Goal: Task Accomplishment & Management: Manage account settings

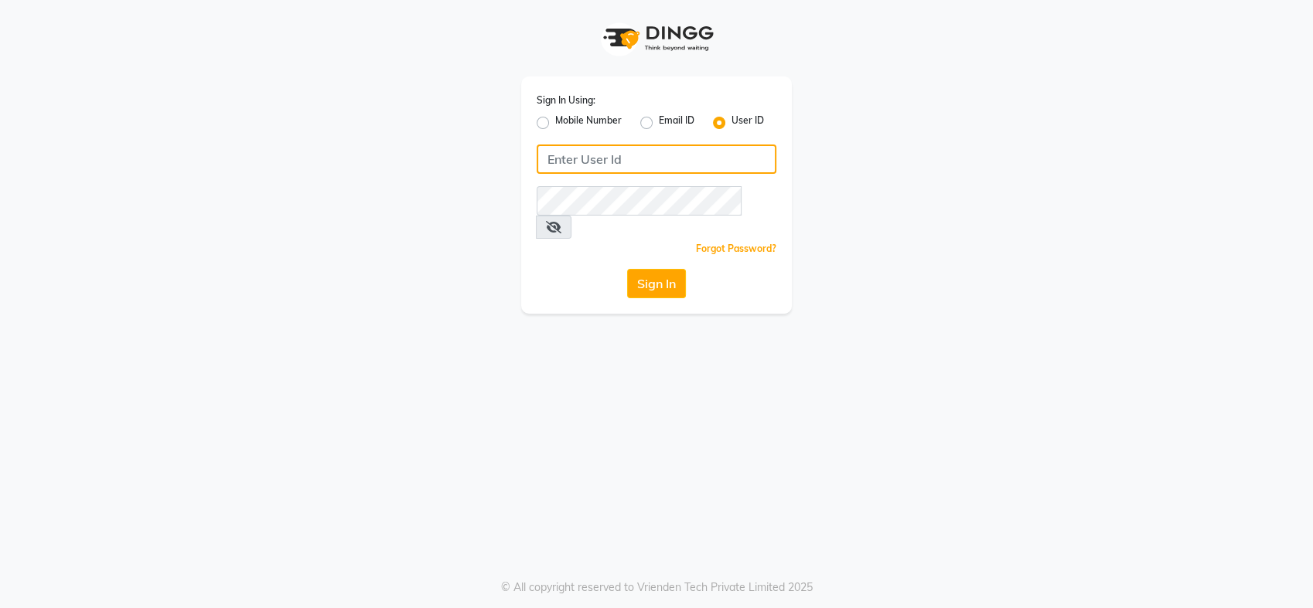
type input "cutnstyle"
click at [661, 269] on button "Sign In" at bounding box center [656, 283] width 59 height 29
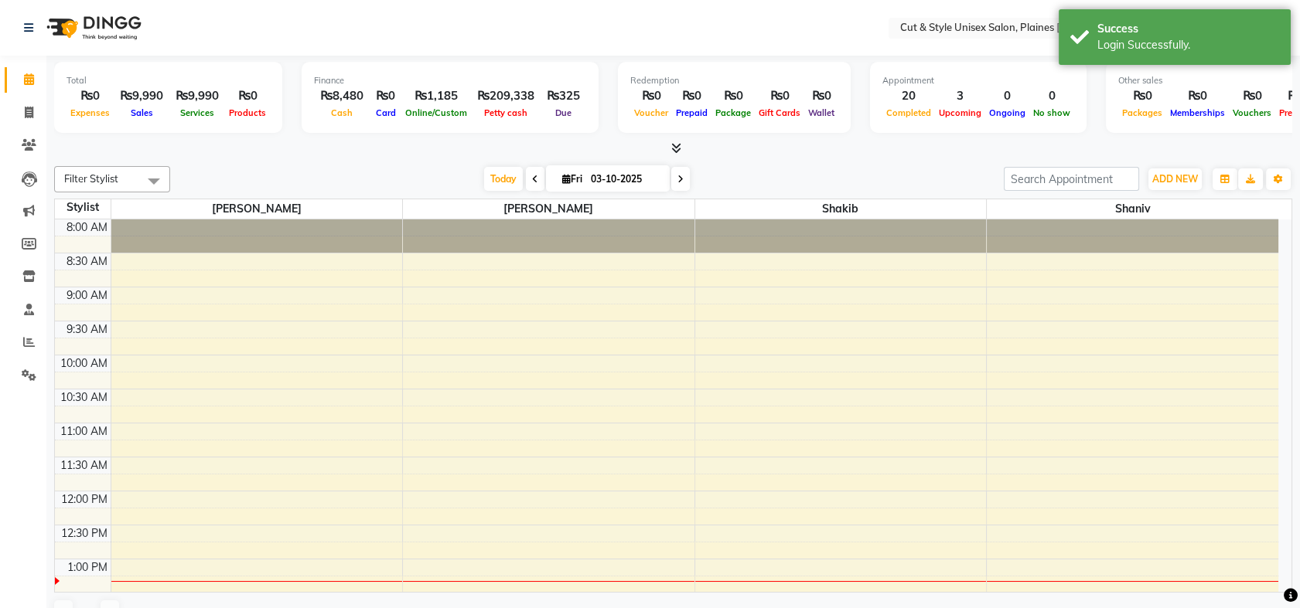
select select "en"
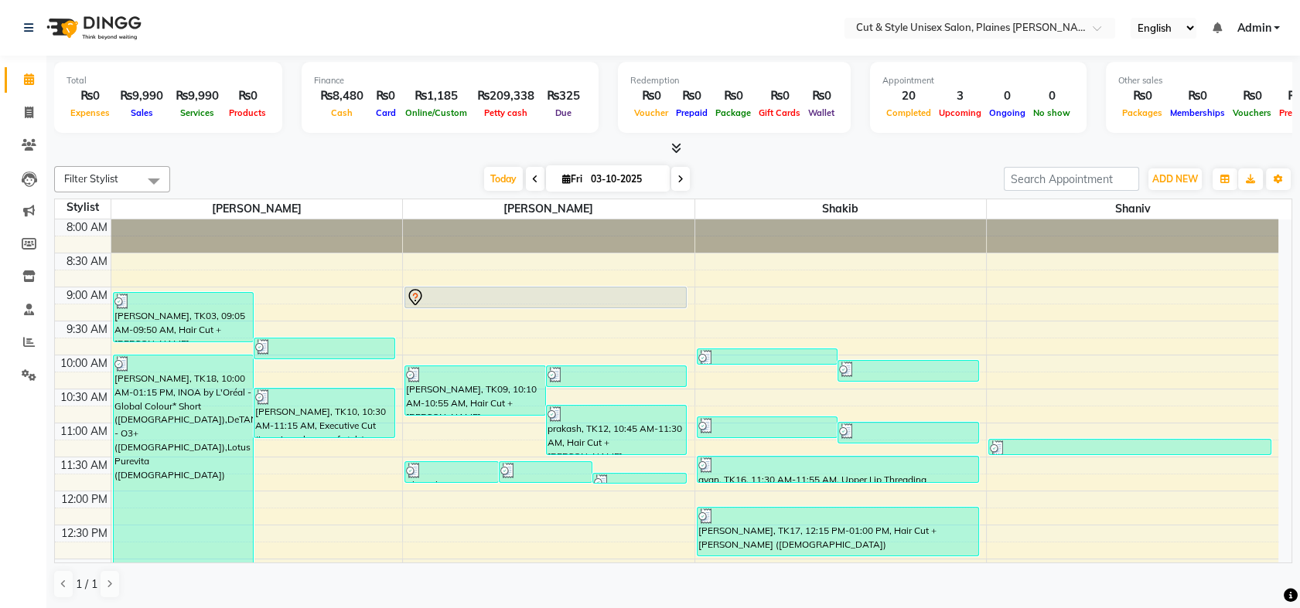
scroll to position [1, 0]
click at [503, 107] on span "Petty cash" at bounding box center [505, 112] width 51 height 11
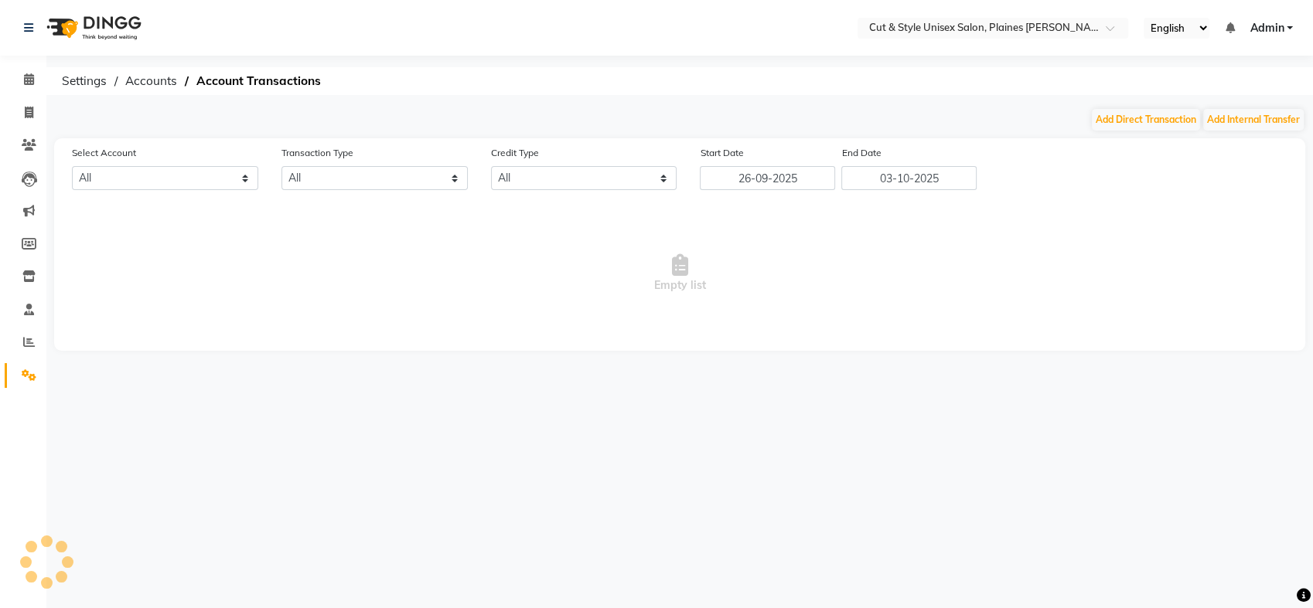
select select "6872"
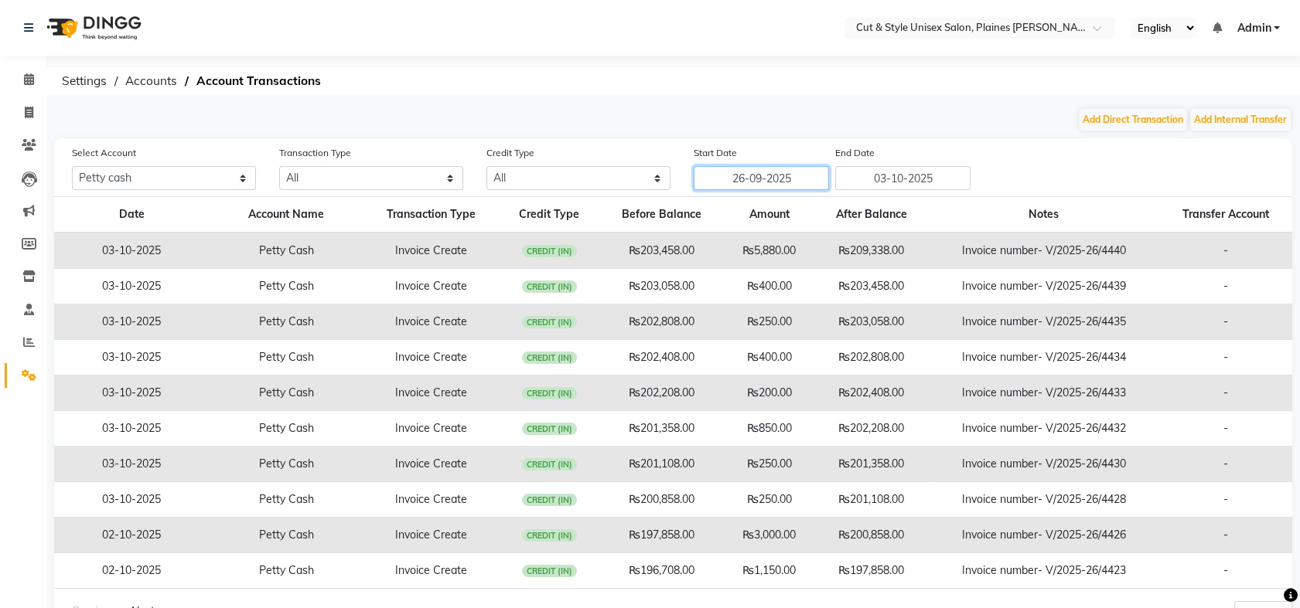
click at [754, 182] on input "26-09-2025" at bounding box center [761, 178] width 135 height 24
select select "9"
select select "2025"
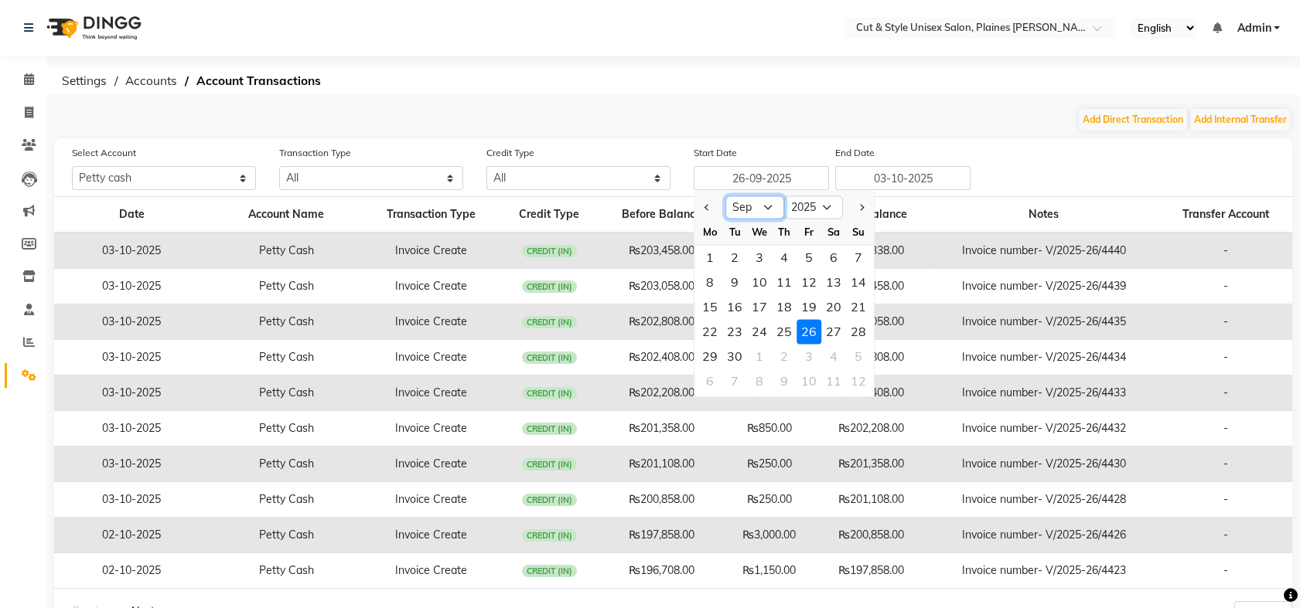
click at [761, 206] on select "Jan Feb Mar Apr May Jun Jul Aug Sep Oct Nov Dec" at bounding box center [754, 207] width 59 height 23
select select "8"
click at [725, 196] on select "Jan Feb Mar Apr May Jun Jul Aug Sep Oct Nov Dec" at bounding box center [754, 207] width 59 height 23
click at [810, 263] on div "1" at bounding box center [808, 257] width 25 height 25
type input "01-08-2025"
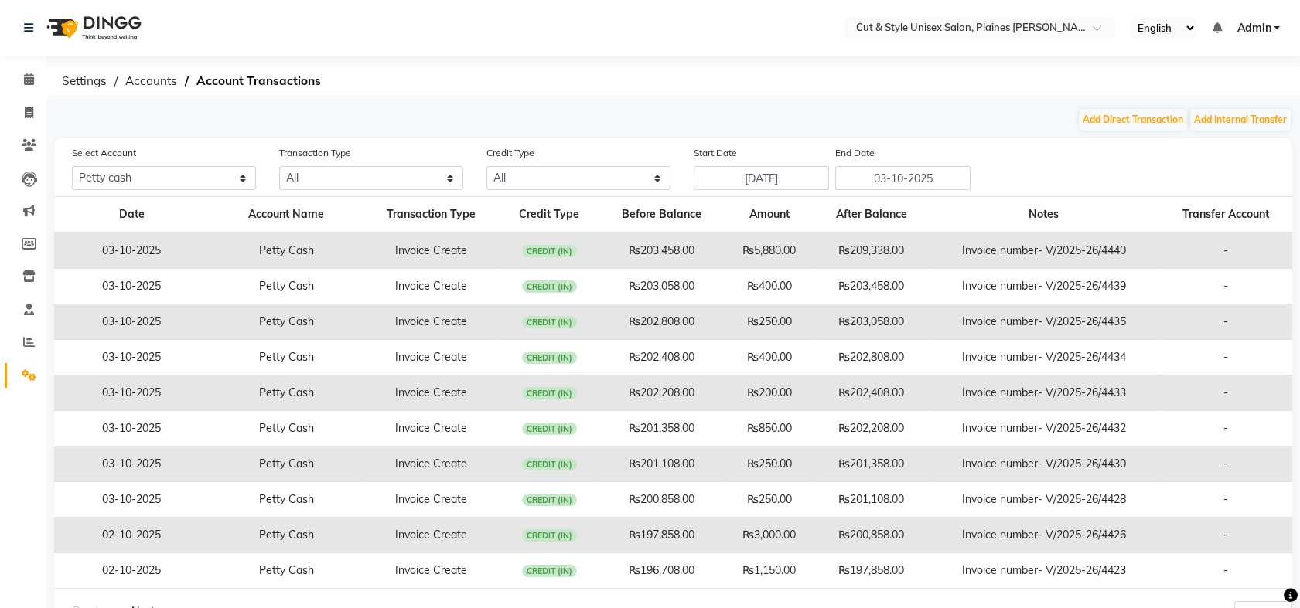
click at [1029, 182] on div "Select Account All Petty cash Default account Transaction Type All Direct Inter…" at bounding box center [681, 168] width 1243 height 46
click at [569, 183] on select "All Credit (IN) Debit (OUT)" at bounding box center [578, 178] width 184 height 24
select select "DEBIT"
click at [486, 166] on select "All Credit (IN) Debit (OUT)" at bounding box center [578, 178] width 184 height 24
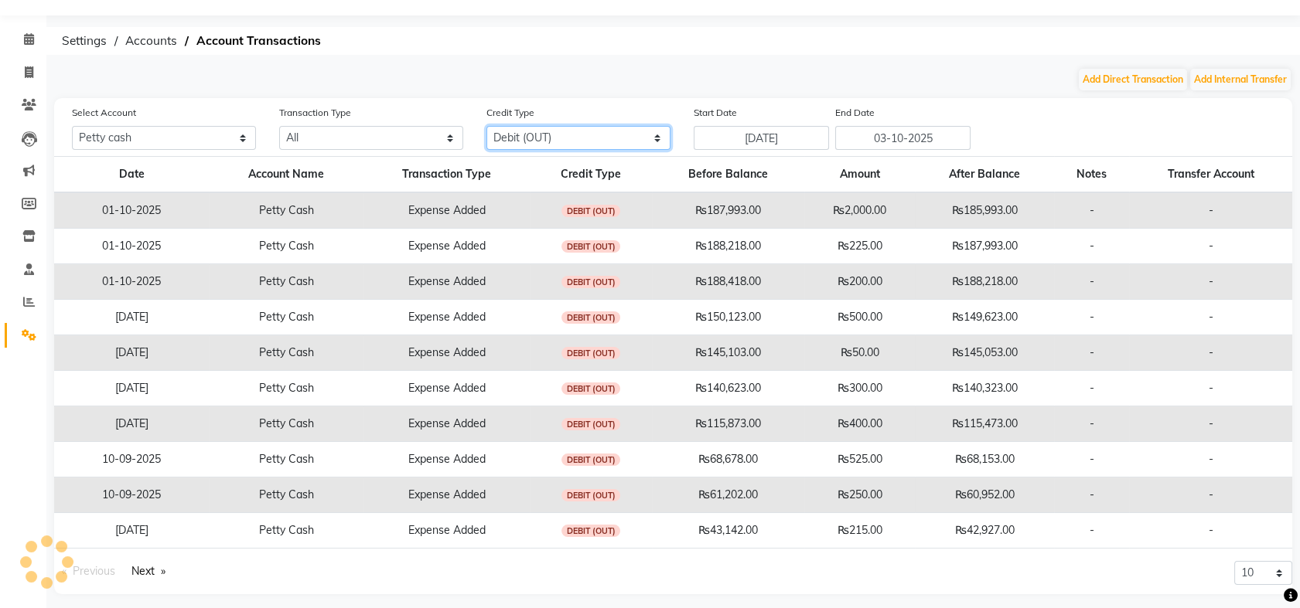
scroll to position [49, 0]
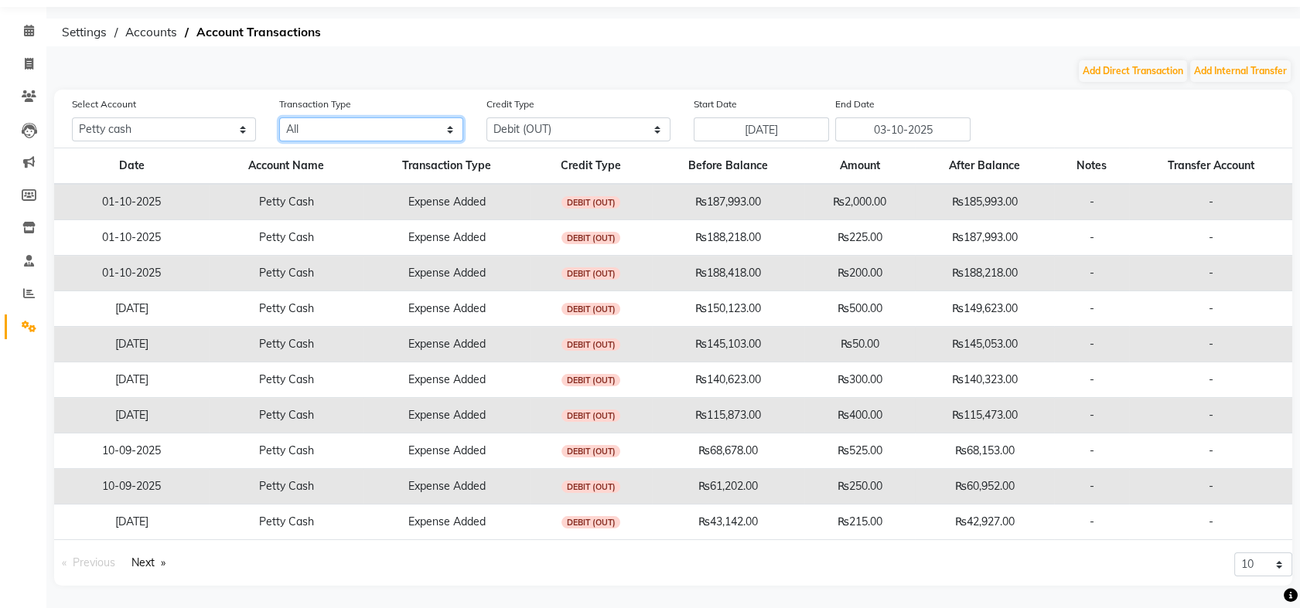
click at [433, 130] on select "All Direct Internal Transfer Expense Invoice Daily Register" at bounding box center [371, 130] width 184 height 24
click at [141, 561] on link "Next page" at bounding box center [148, 563] width 49 height 21
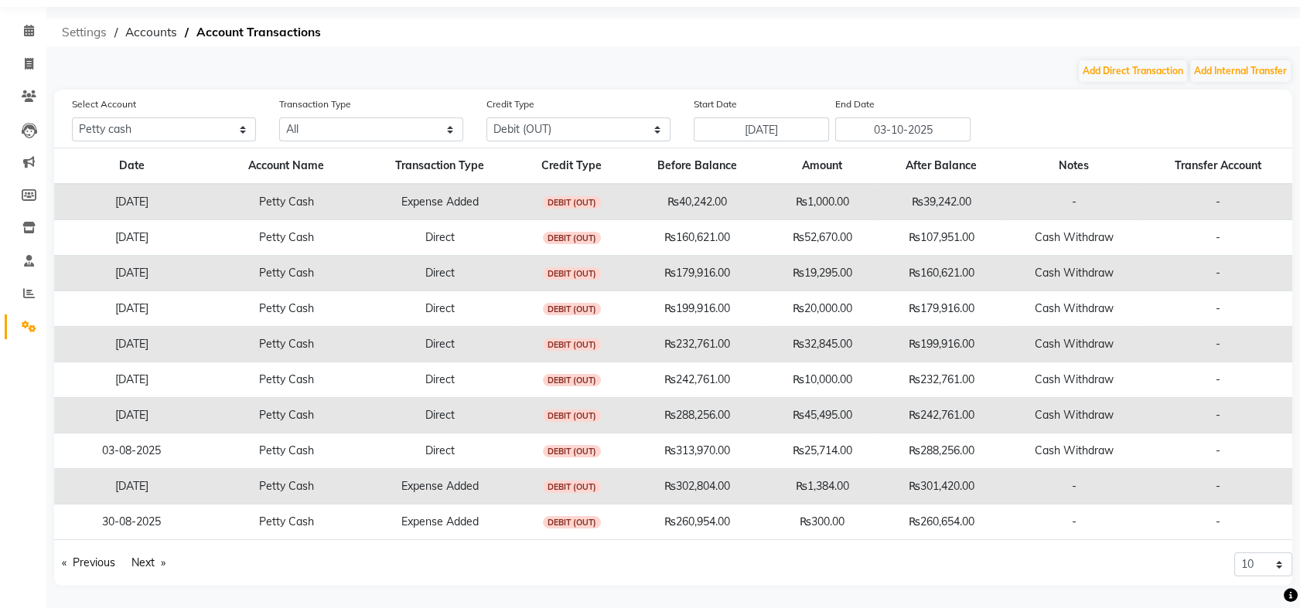
scroll to position [0, 0]
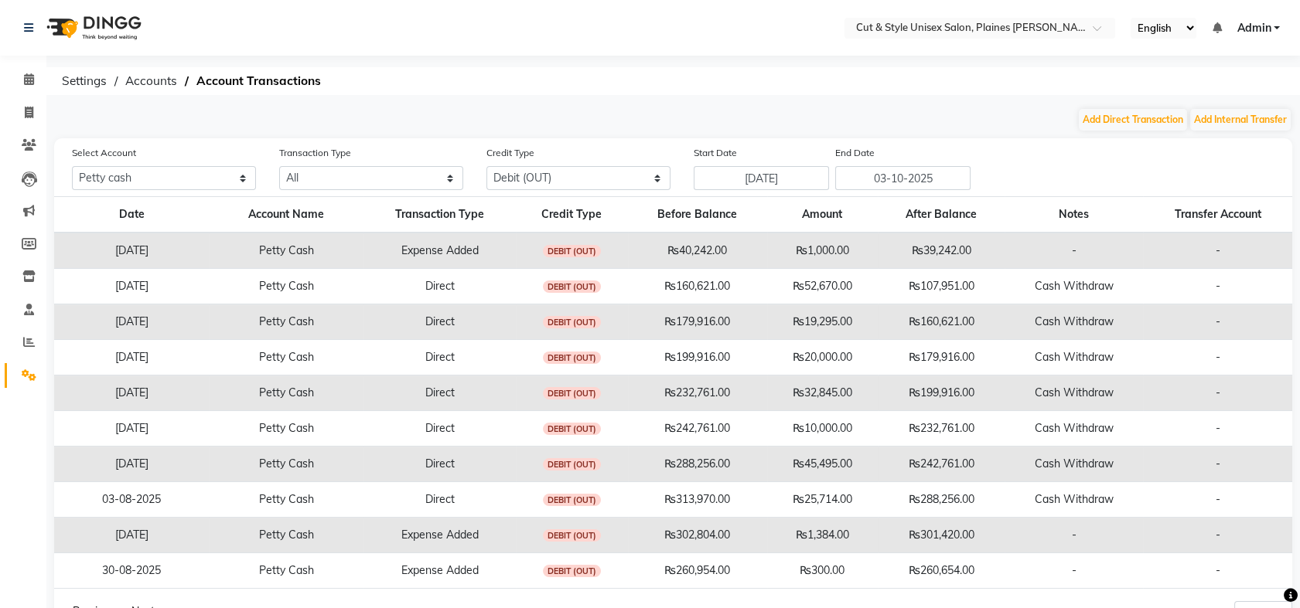
click at [83, 24] on img at bounding box center [92, 27] width 106 height 43
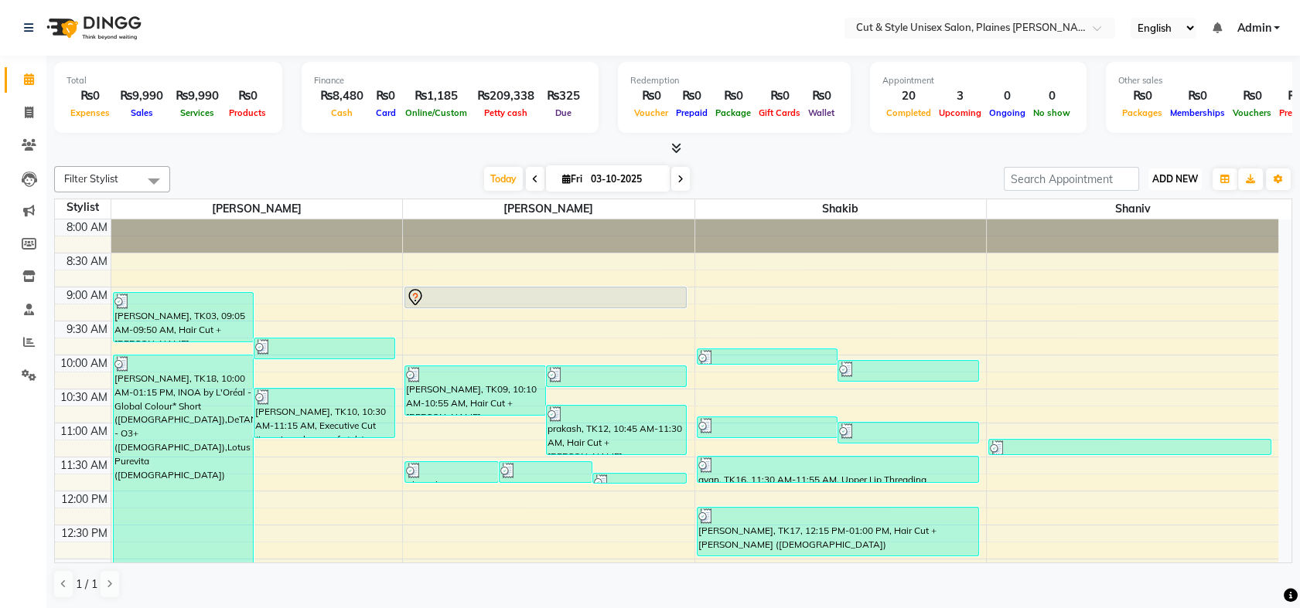
click at [1177, 180] on span "ADD NEW" at bounding box center [1175, 179] width 46 height 12
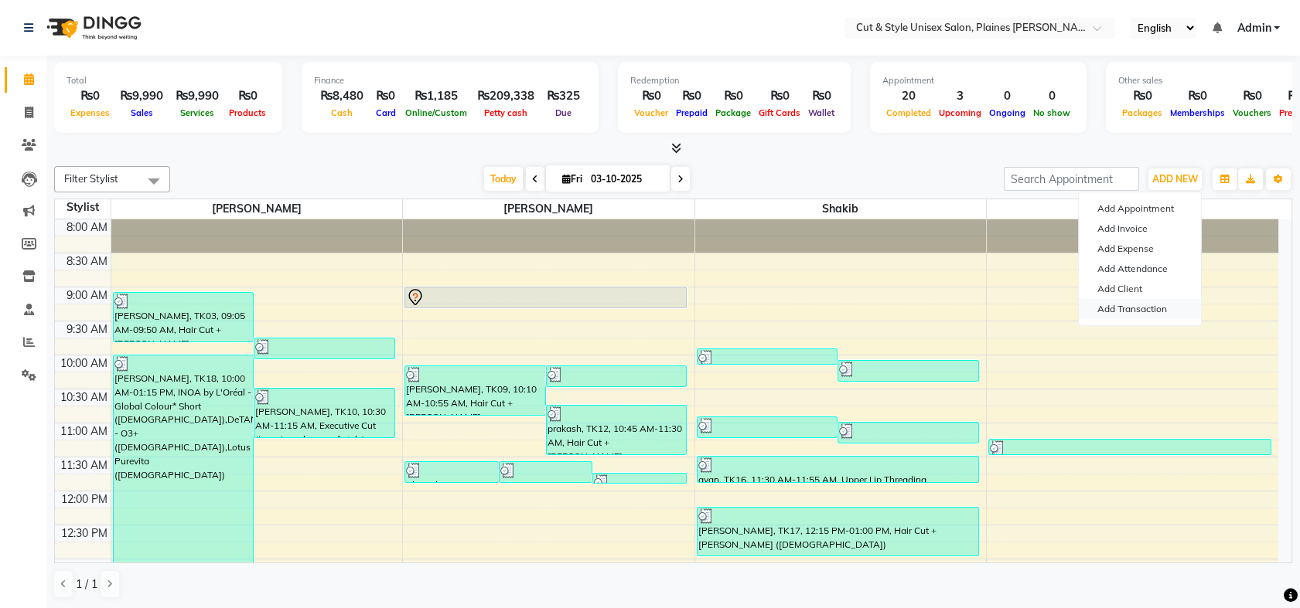
click at [1150, 307] on link "Add Transaction" at bounding box center [1140, 309] width 122 height 20
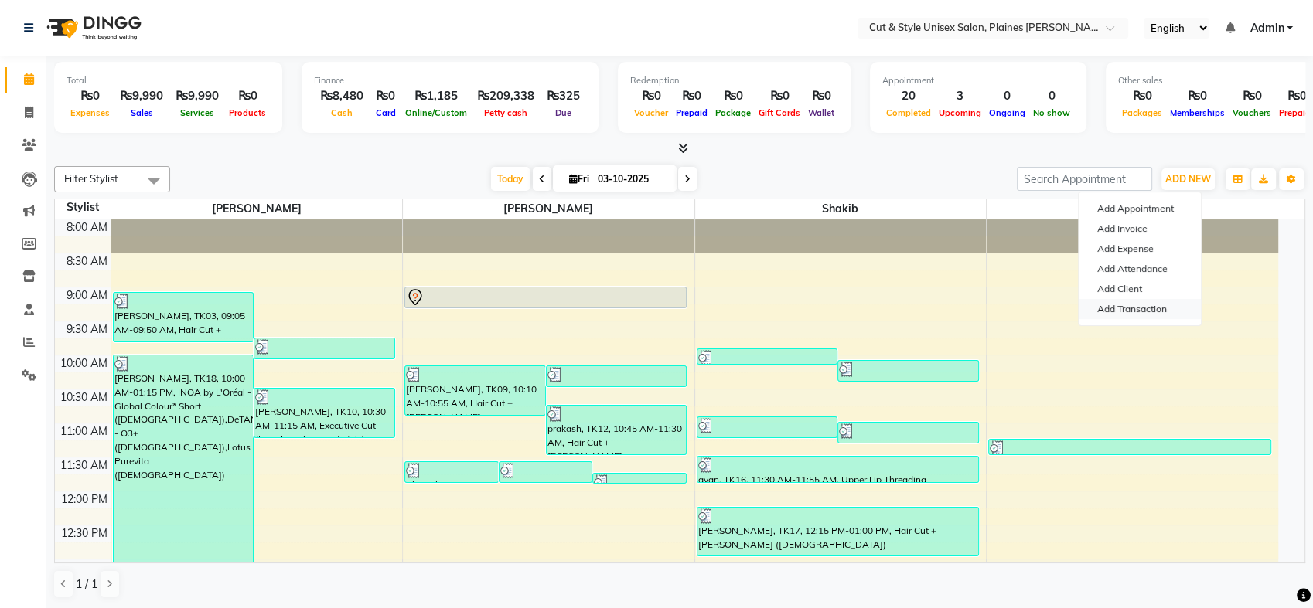
select select "direct"
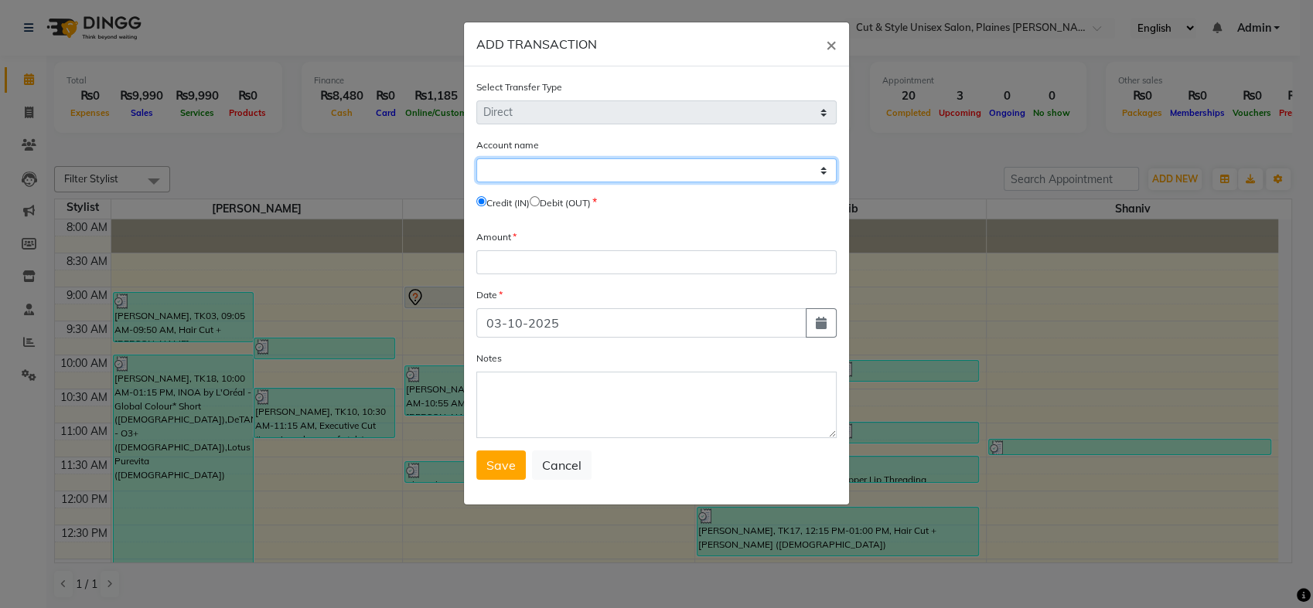
click at [698, 162] on select "Select Petty Cash Default Account" at bounding box center [656, 170] width 360 height 24
select select "6872"
click at [476, 158] on select "Select Petty Cash Default Account" at bounding box center [656, 170] width 360 height 24
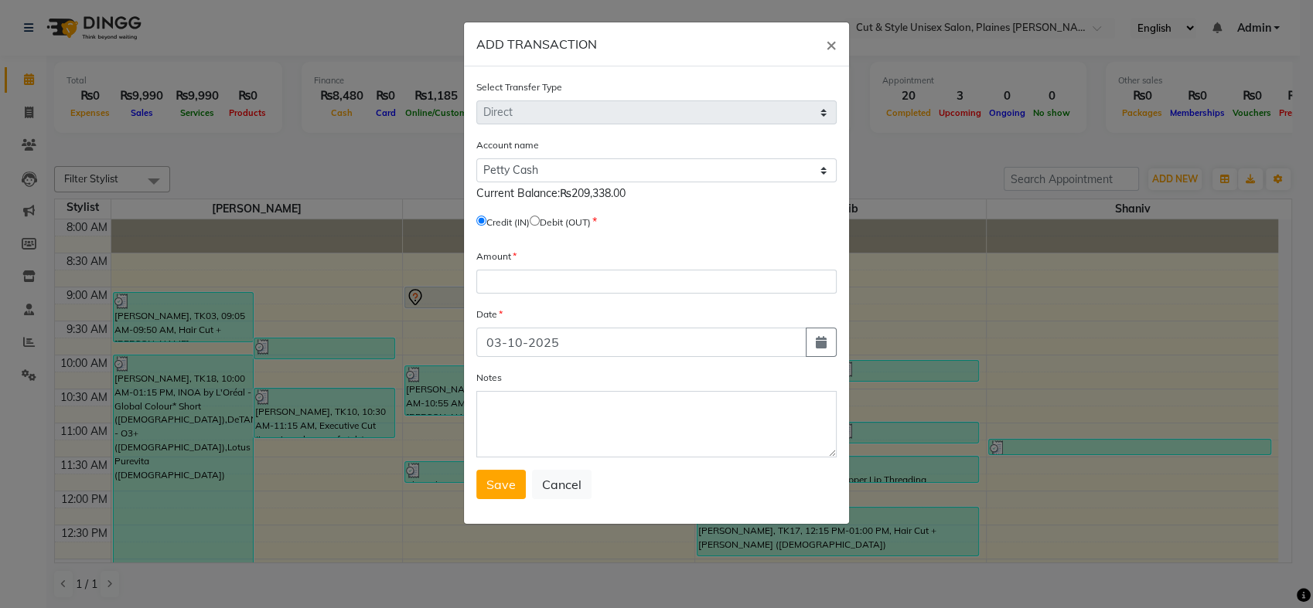
click at [540, 223] on input "radio" at bounding box center [535, 221] width 10 height 10
radio input "true"
click at [544, 277] on input "number" at bounding box center [656, 282] width 360 height 24
type input "60011"
click at [820, 343] on icon "button" at bounding box center [821, 342] width 11 height 12
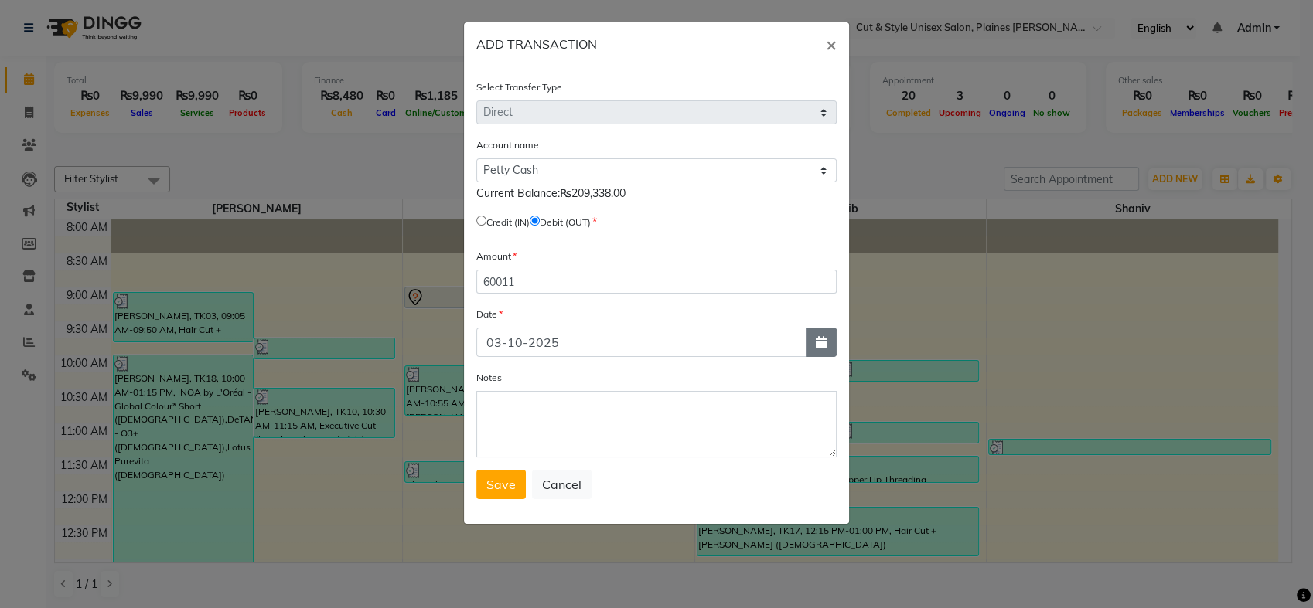
select select "10"
select select "2025"
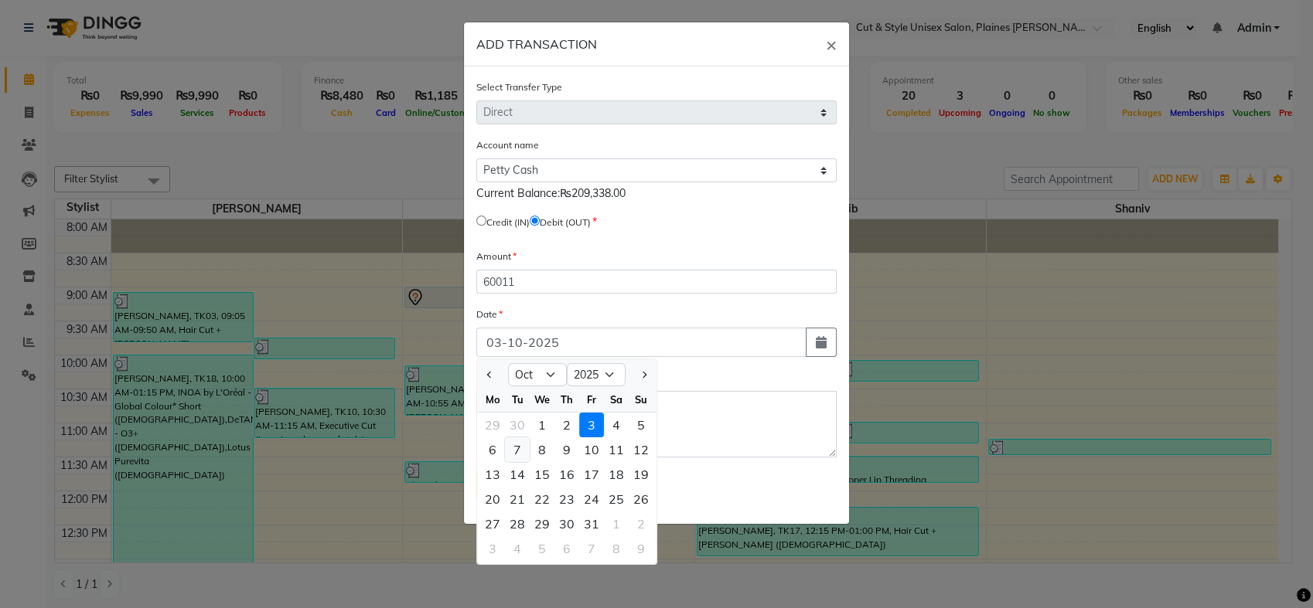
click at [518, 445] on div "7" at bounding box center [517, 450] width 25 height 25
type input "07-10-2025"
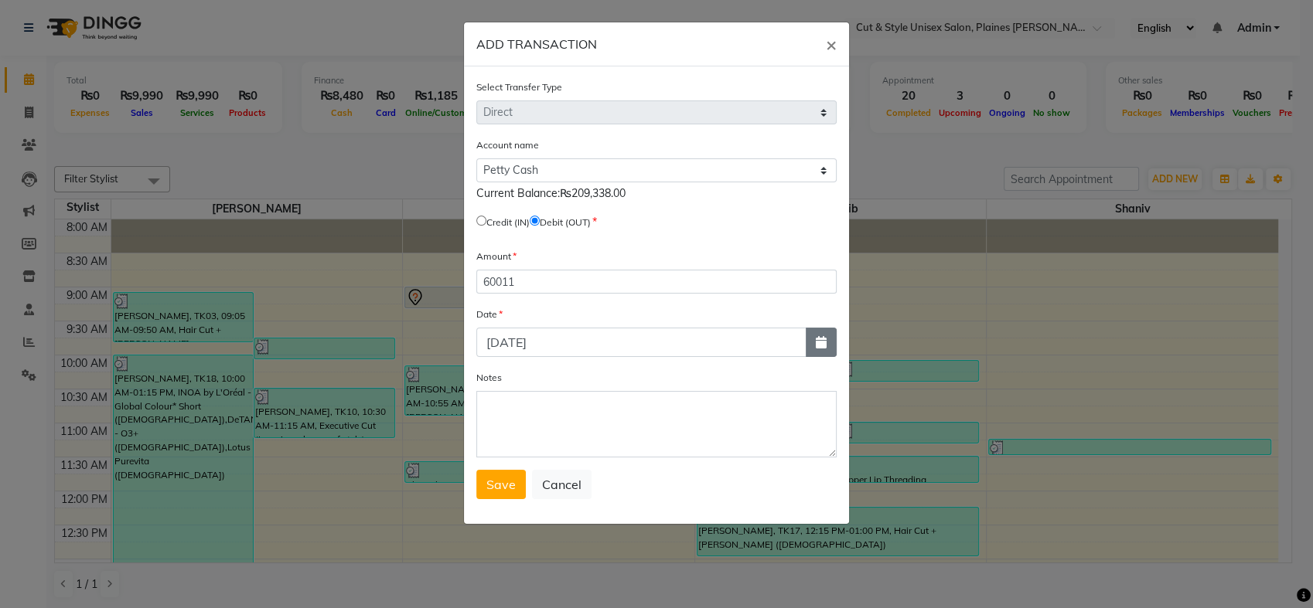
click at [824, 336] on icon "button" at bounding box center [821, 342] width 11 height 12
select select "10"
select select "2025"
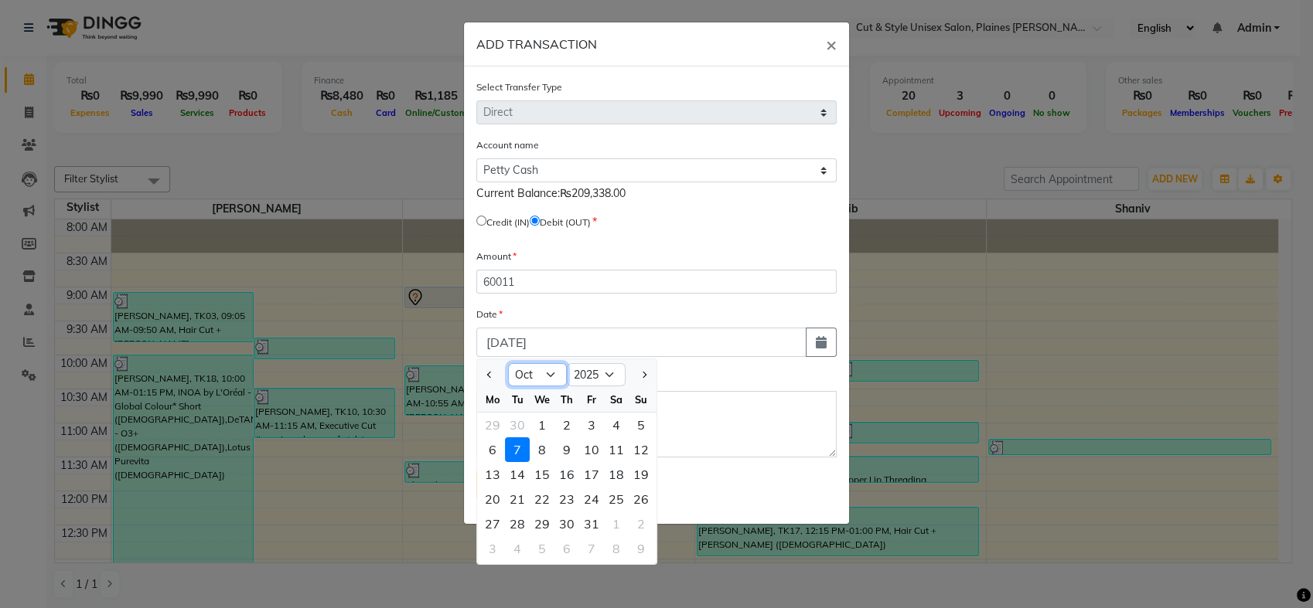
click at [553, 370] on select "Jan Feb Mar Apr May Jun Jul Aug Sep Oct Nov Dec" at bounding box center [537, 374] width 59 height 23
select select "9"
click at [508, 363] on select "Jan Feb Mar Apr May Jun Jul Aug Sep Oct Nov Dec" at bounding box center [537, 374] width 59 height 23
click at [637, 425] on div "7" at bounding box center [641, 425] width 25 height 25
type input "[DATE]"
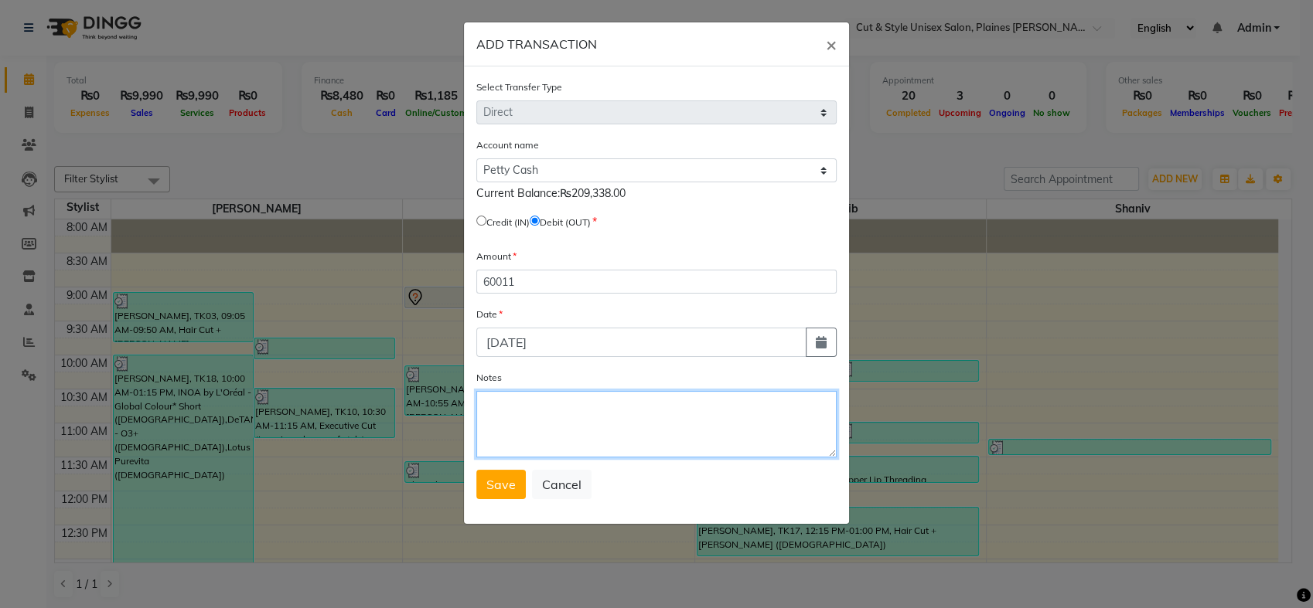
click at [586, 424] on textarea "Notes" at bounding box center [656, 424] width 360 height 66
type textarea "Cash Withdraw"
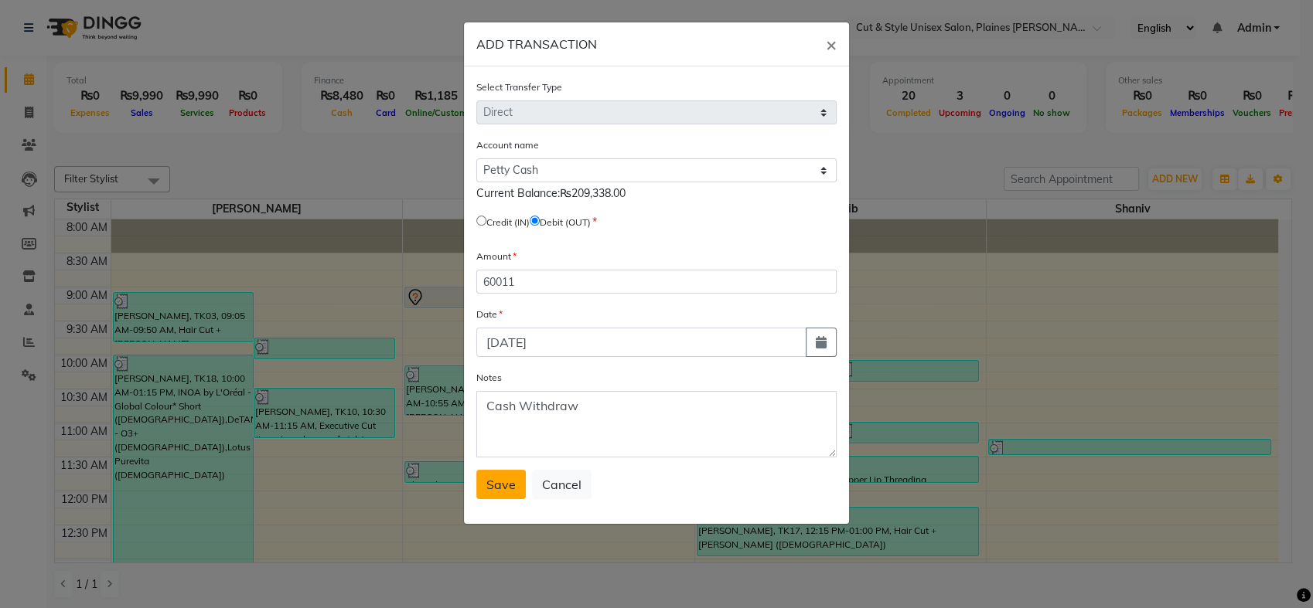
click at [500, 489] on span "Save" at bounding box center [500, 484] width 29 height 15
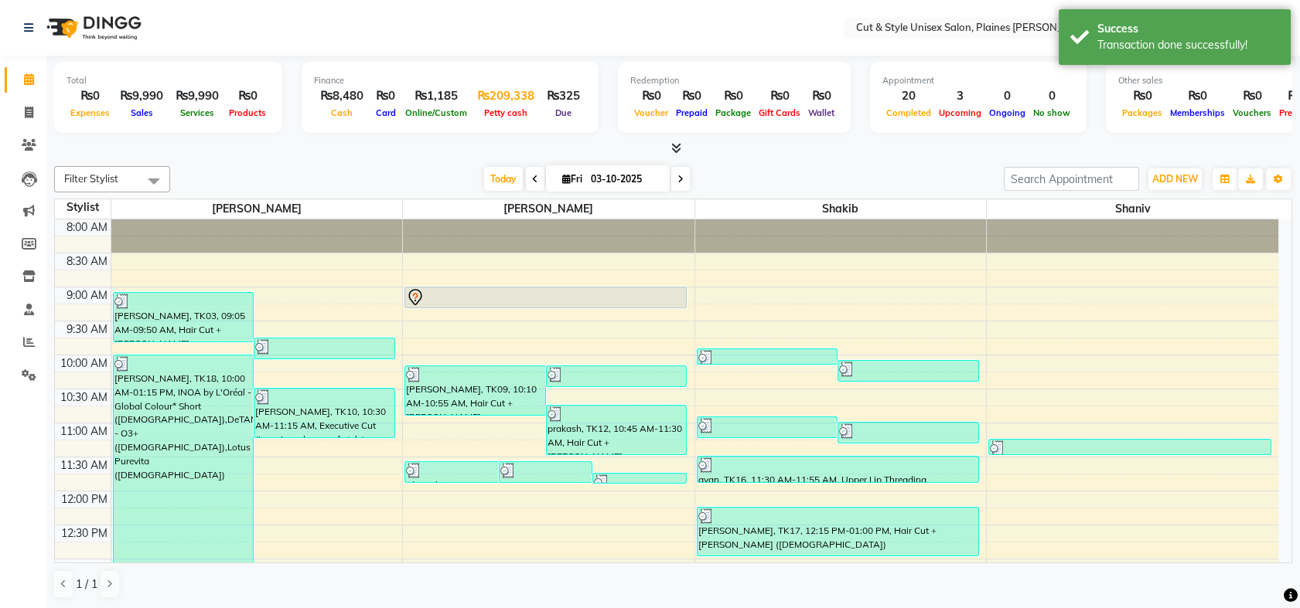
click at [513, 105] on div "Petty cash" at bounding box center [506, 112] width 70 height 16
click at [1181, 183] on span "ADD NEW" at bounding box center [1175, 179] width 46 height 12
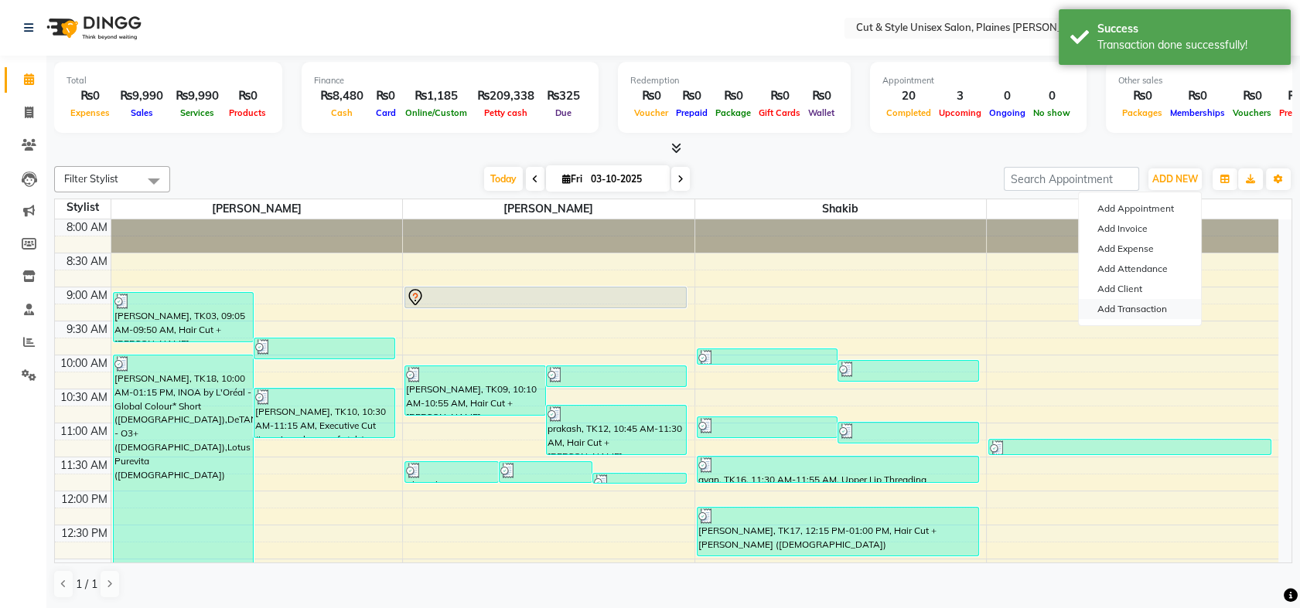
click at [1142, 307] on link "Add Transaction" at bounding box center [1140, 309] width 122 height 20
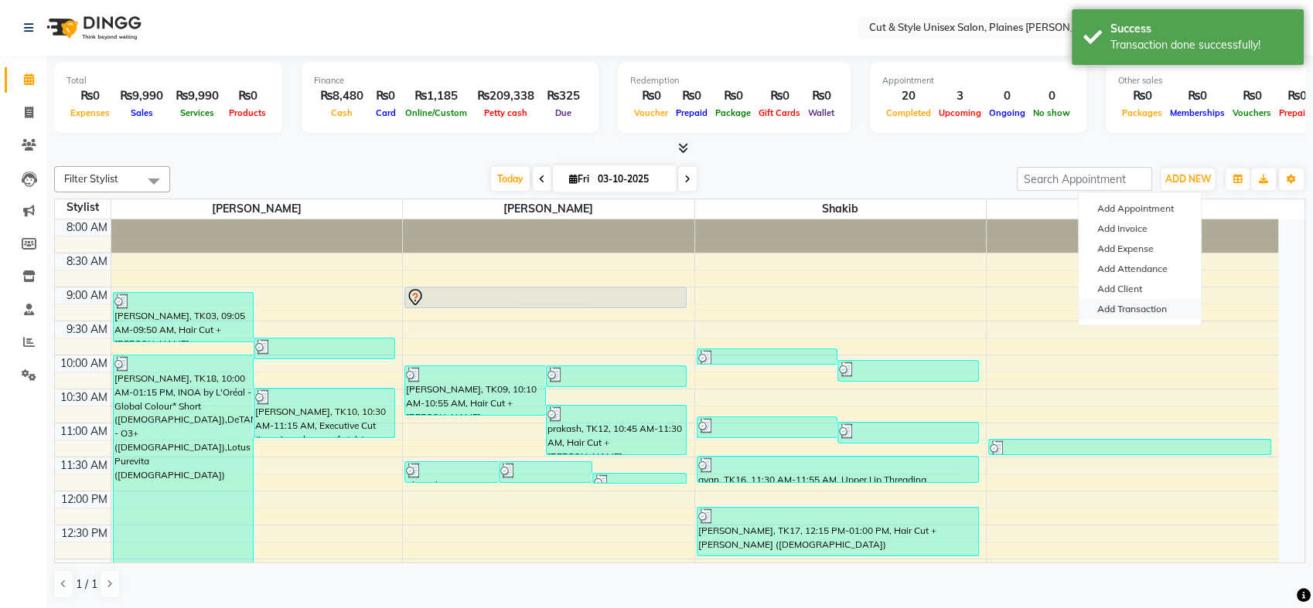
select select "direct"
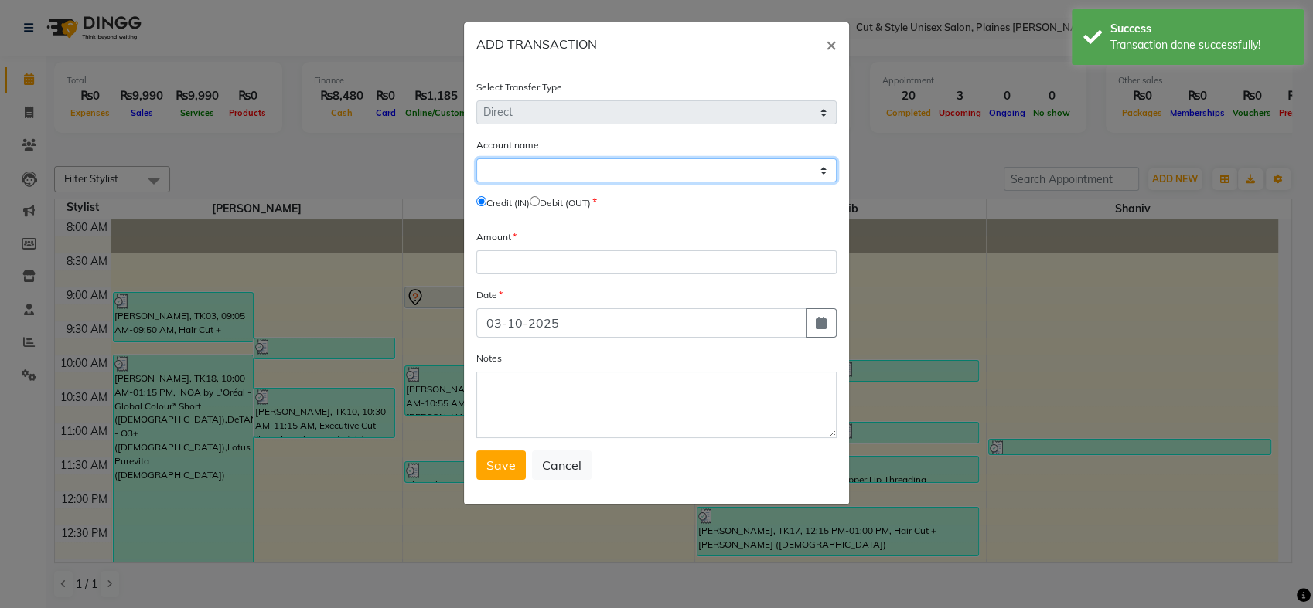
click at [695, 167] on select "Select Petty Cash Default Account" at bounding box center [656, 170] width 360 height 24
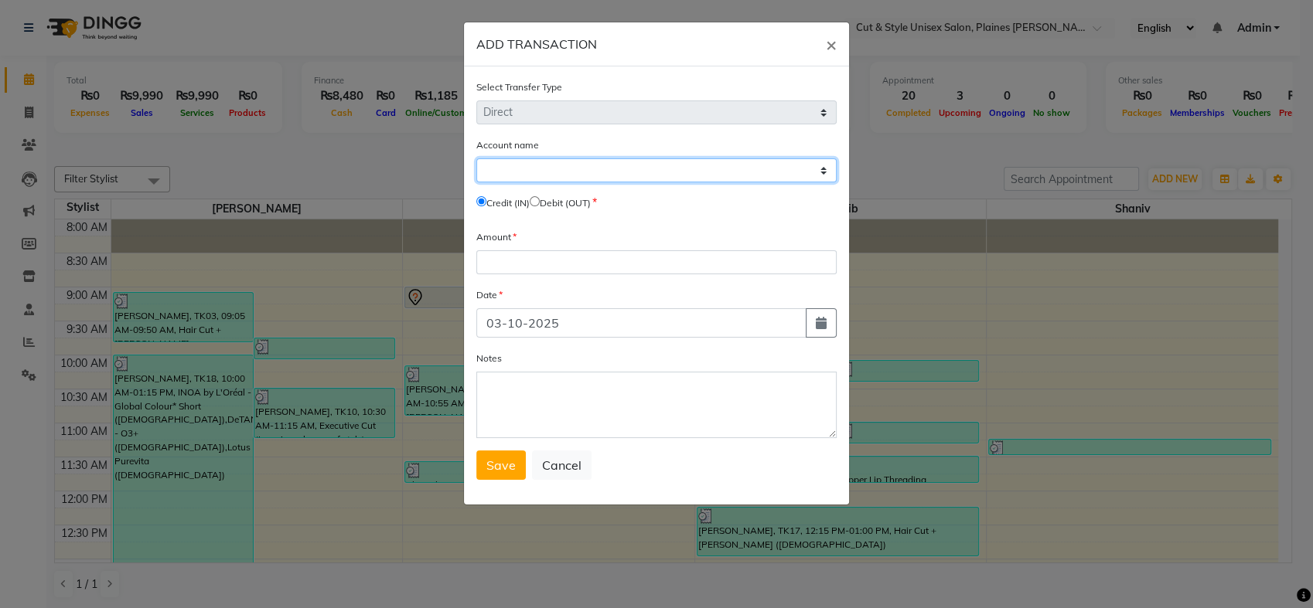
select select "6872"
click at [476, 158] on select "Select Petty Cash Default Account" at bounding box center [656, 170] width 360 height 24
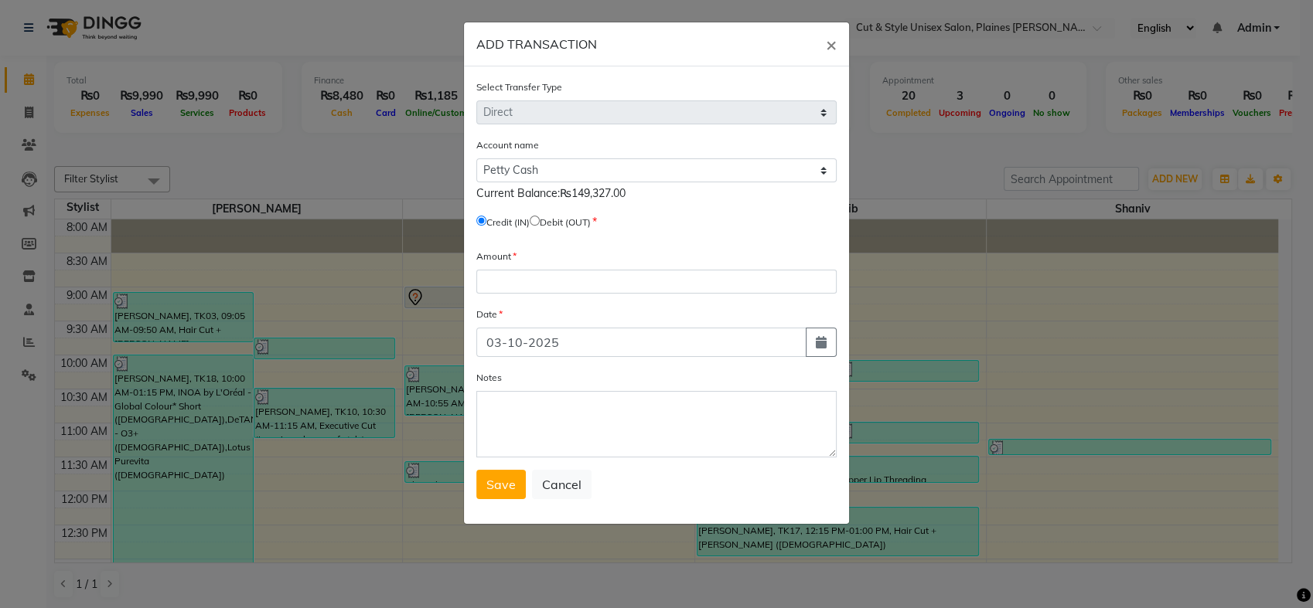
click at [540, 218] on input "radio" at bounding box center [535, 221] width 10 height 10
radio input "true"
click at [492, 282] on input "number" at bounding box center [656, 282] width 360 height 24
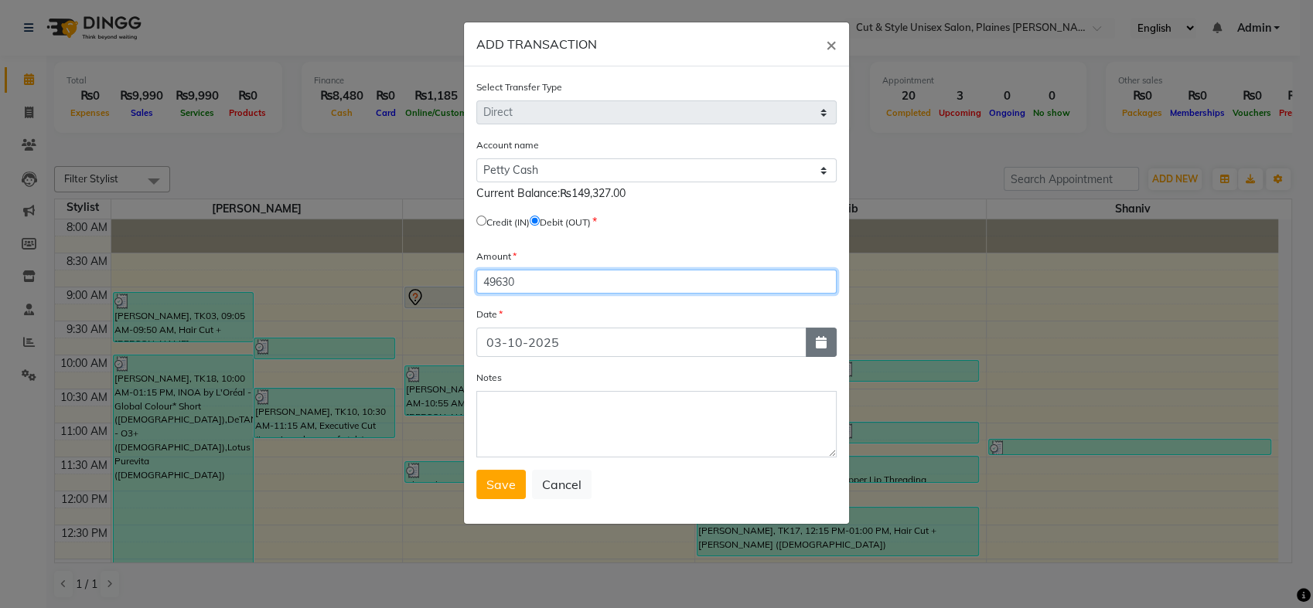
type input "49630"
click at [818, 337] on icon "button" at bounding box center [821, 342] width 11 height 12
select select "10"
select select "2025"
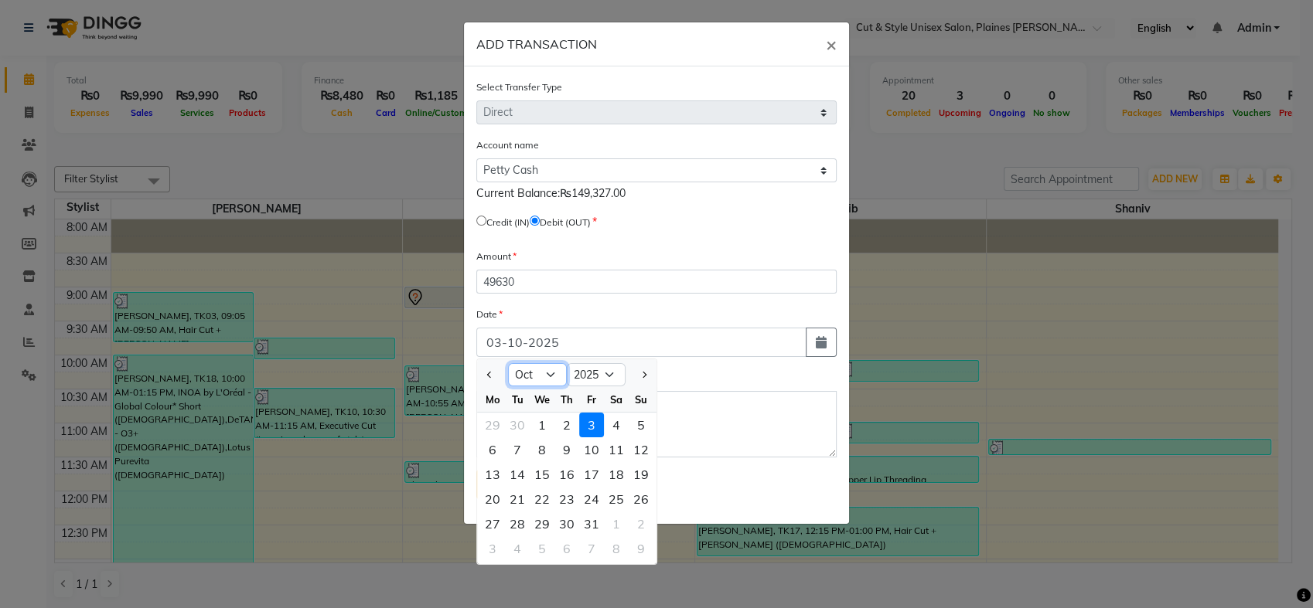
click at [546, 370] on select "Jan Feb Mar Apr May Jun Jul Aug Sep Oct Nov Dec" at bounding box center [537, 374] width 59 height 23
select select "9"
click at [508, 363] on select "Jan Feb Mar Apr May Jun Jul Aug Sep Oct Nov Dec" at bounding box center [537, 374] width 59 height 23
click at [646, 452] on div "14" at bounding box center [641, 450] width 25 height 25
type input "[DATE]"
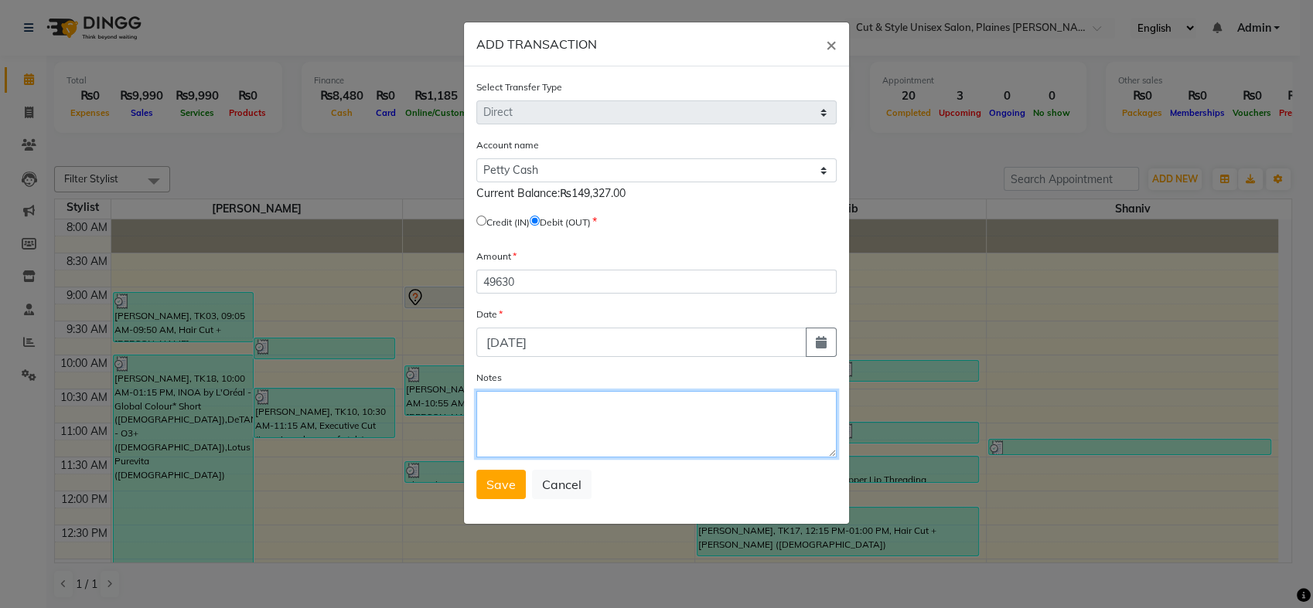
click at [536, 425] on textarea "Notes" at bounding box center [656, 424] width 360 height 66
type textarea "Cash Withdraw"
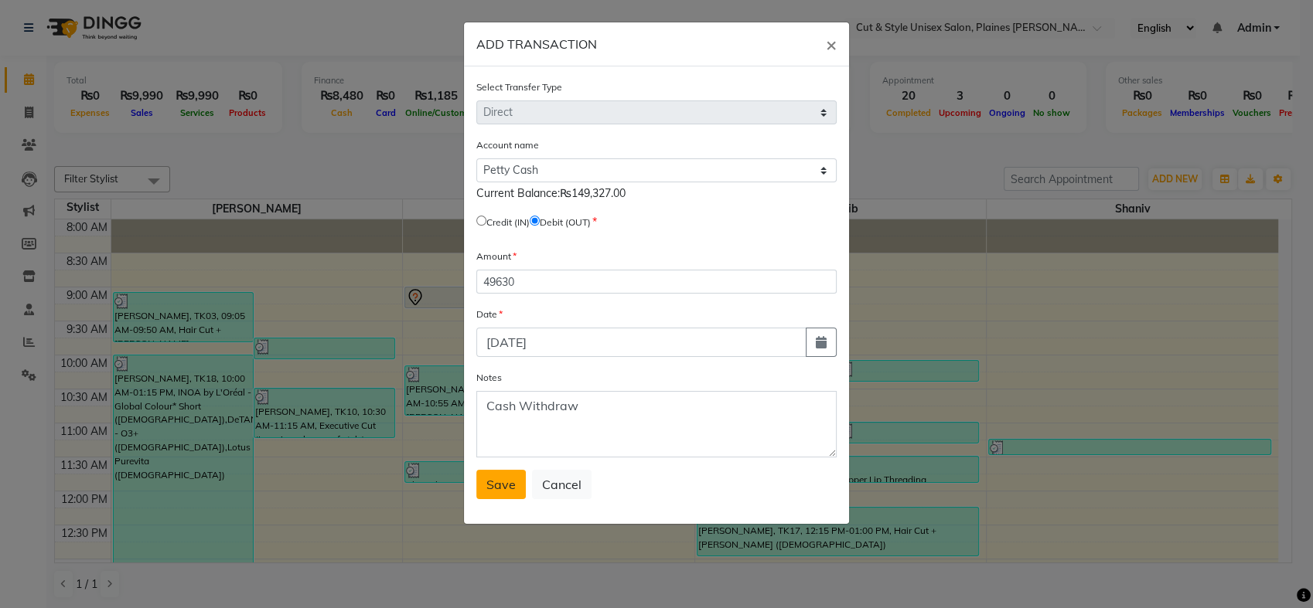
click at [518, 481] on button "Save" at bounding box center [500, 484] width 49 height 29
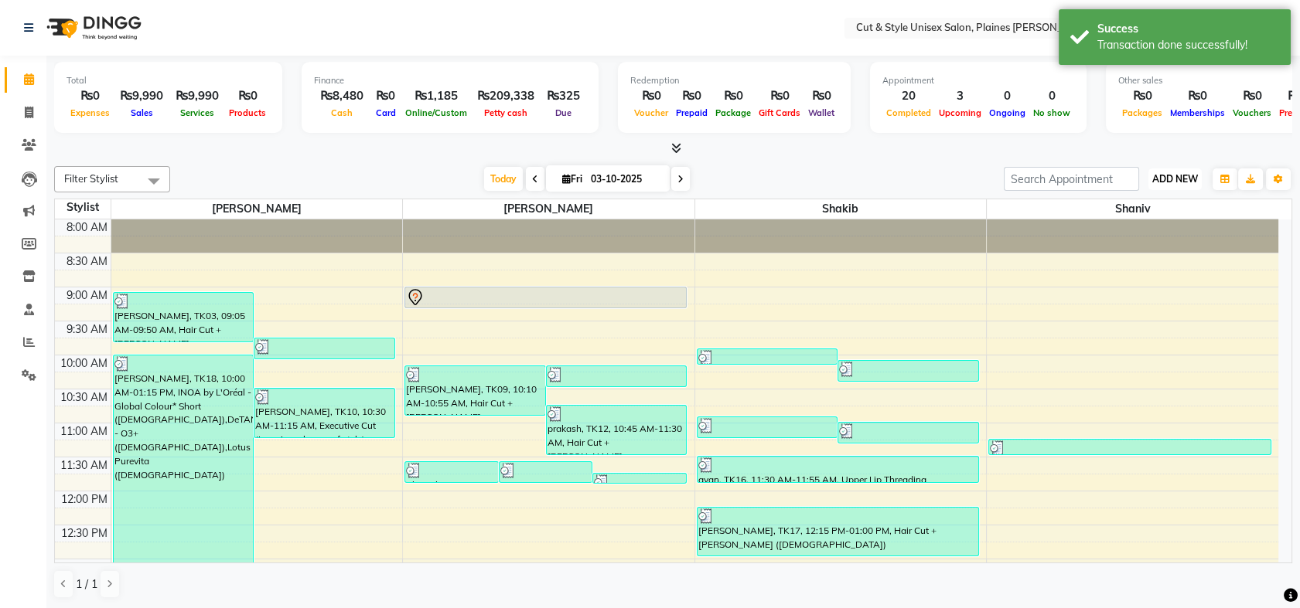
click at [1175, 179] on span "ADD NEW" at bounding box center [1175, 179] width 46 height 12
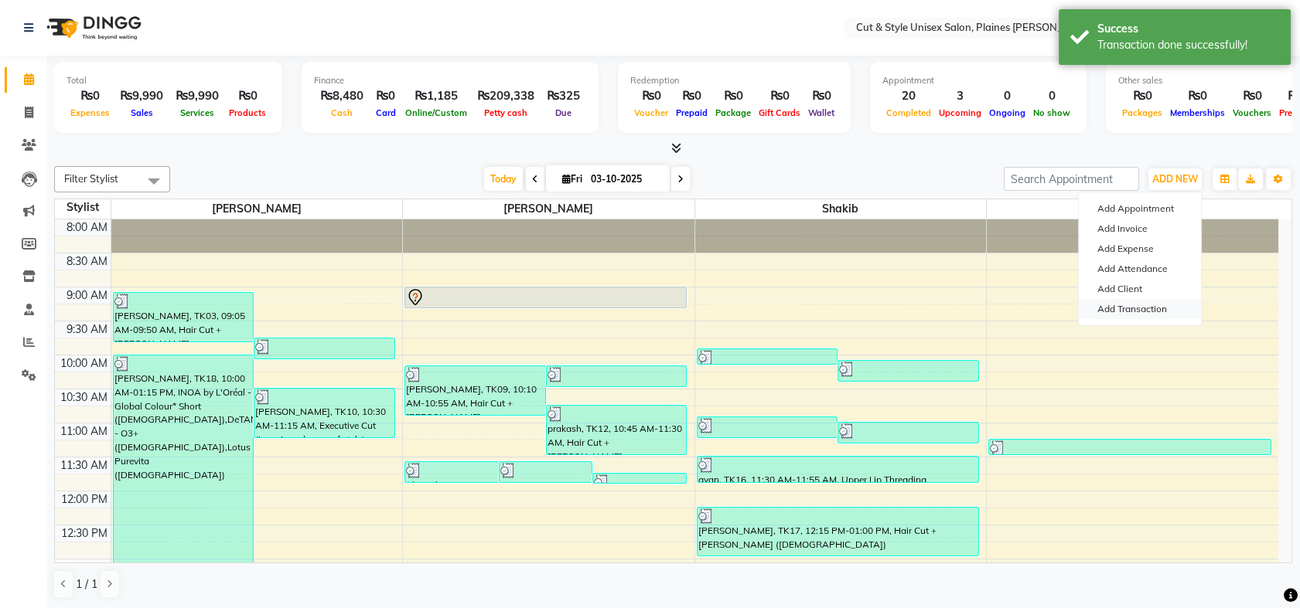
click at [1100, 312] on link "Add Transaction" at bounding box center [1140, 309] width 122 height 20
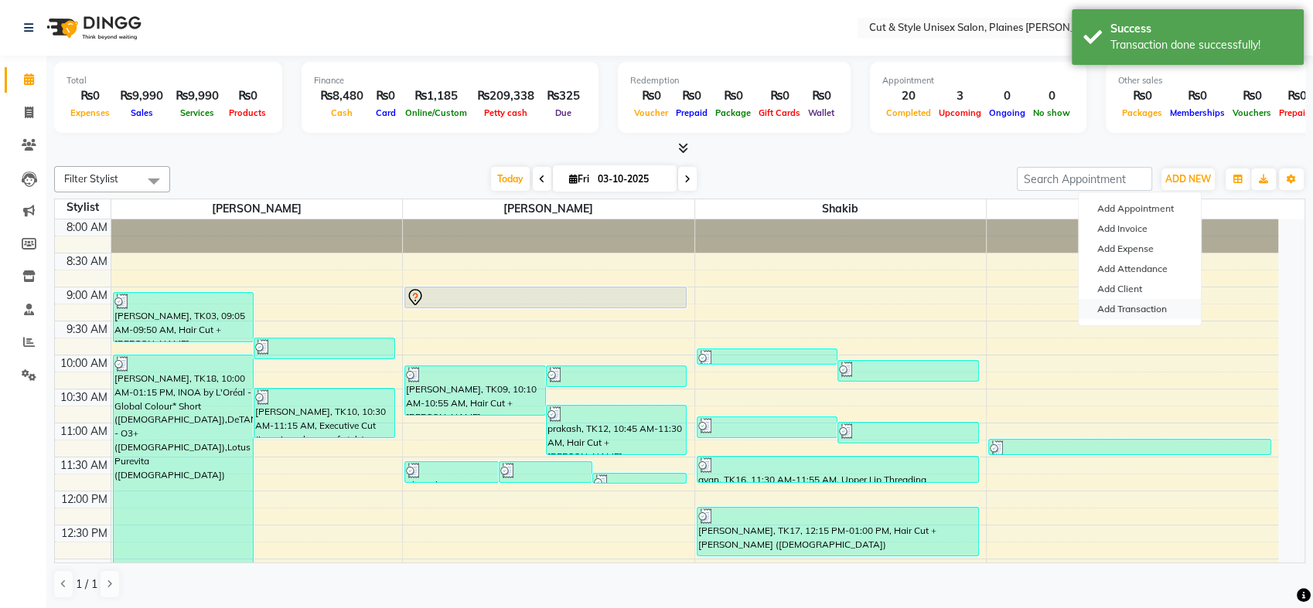
select select "direct"
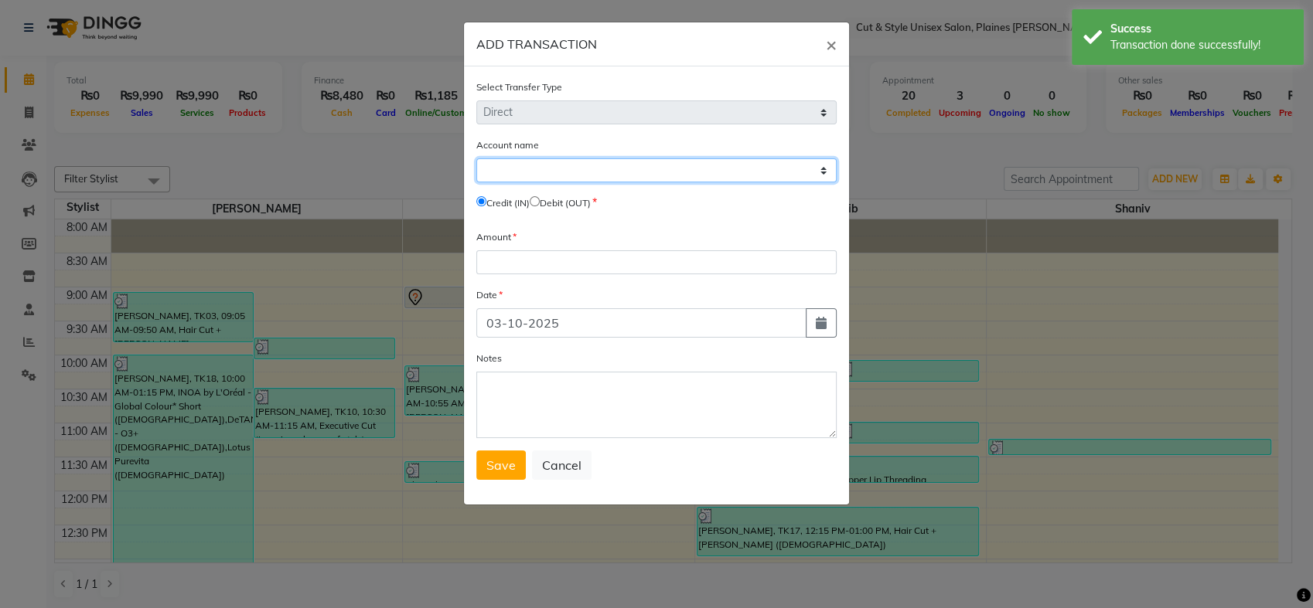
click at [532, 161] on select "Select Petty Cash Default Account" at bounding box center [656, 170] width 360 height 24
select select "6872"
click at [476, 158] on select "Select Petty Cash Default Account" at bounding box center [656, 170] width 360 height 24
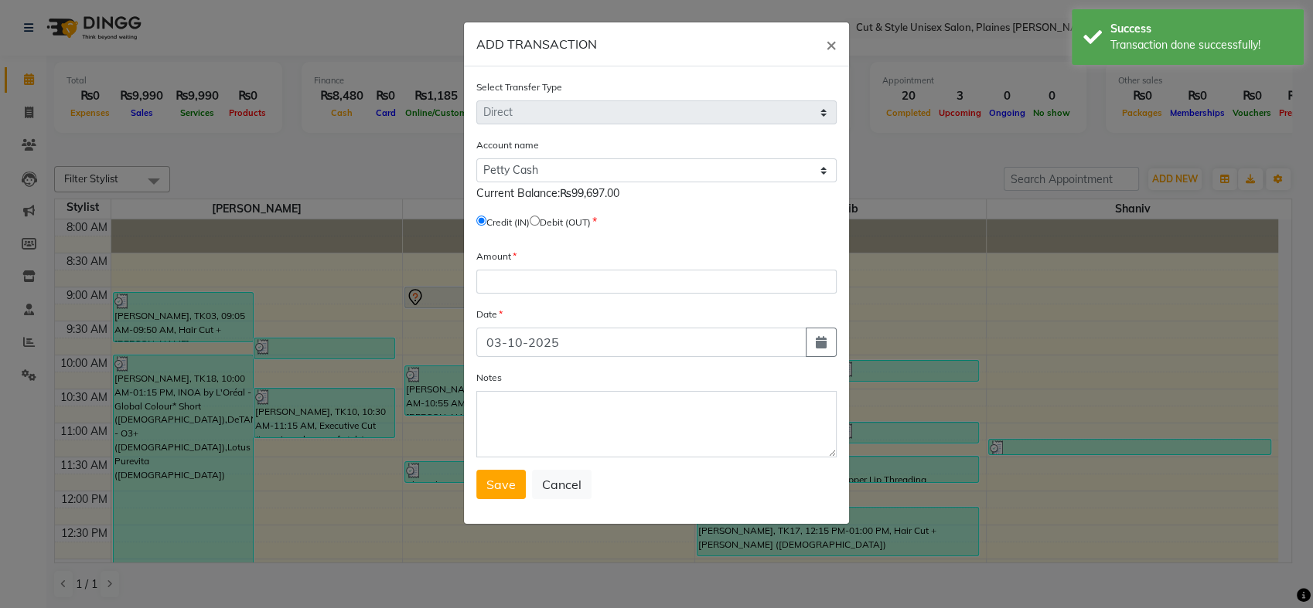
click at [540, 220] on input "radio" at bounding box center [535, 221] width 10 height 10
radio input "true"
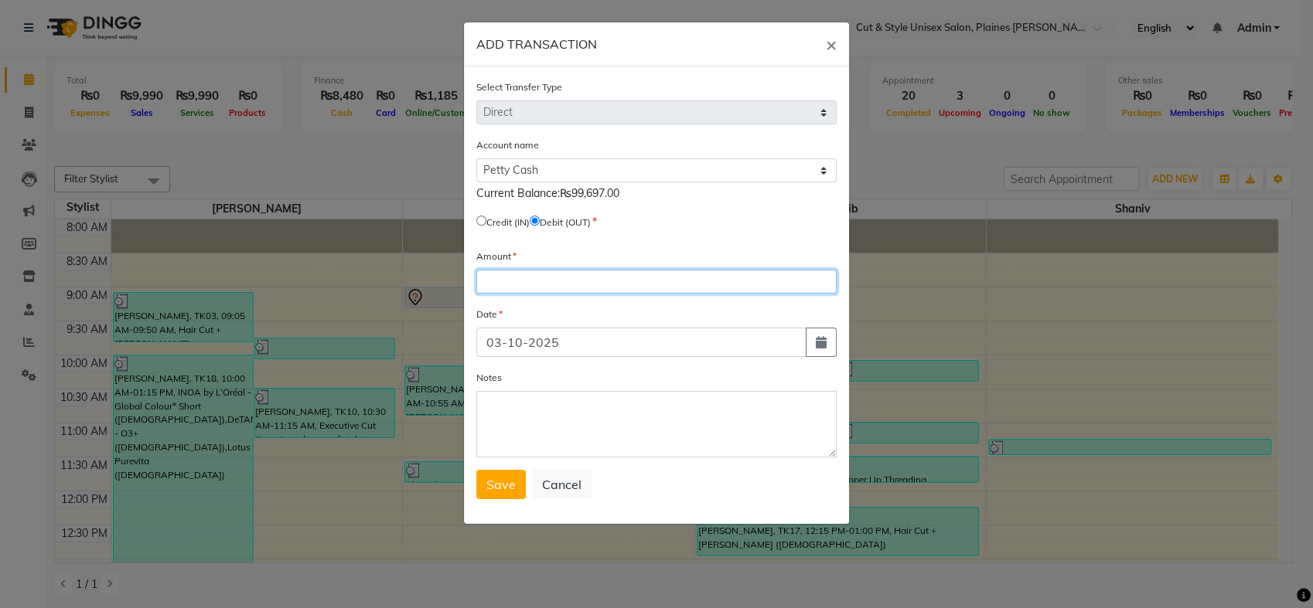
click at [544, 285] on input "number" at bounding box center [656, 282] width 360 height 24
type input "38270"
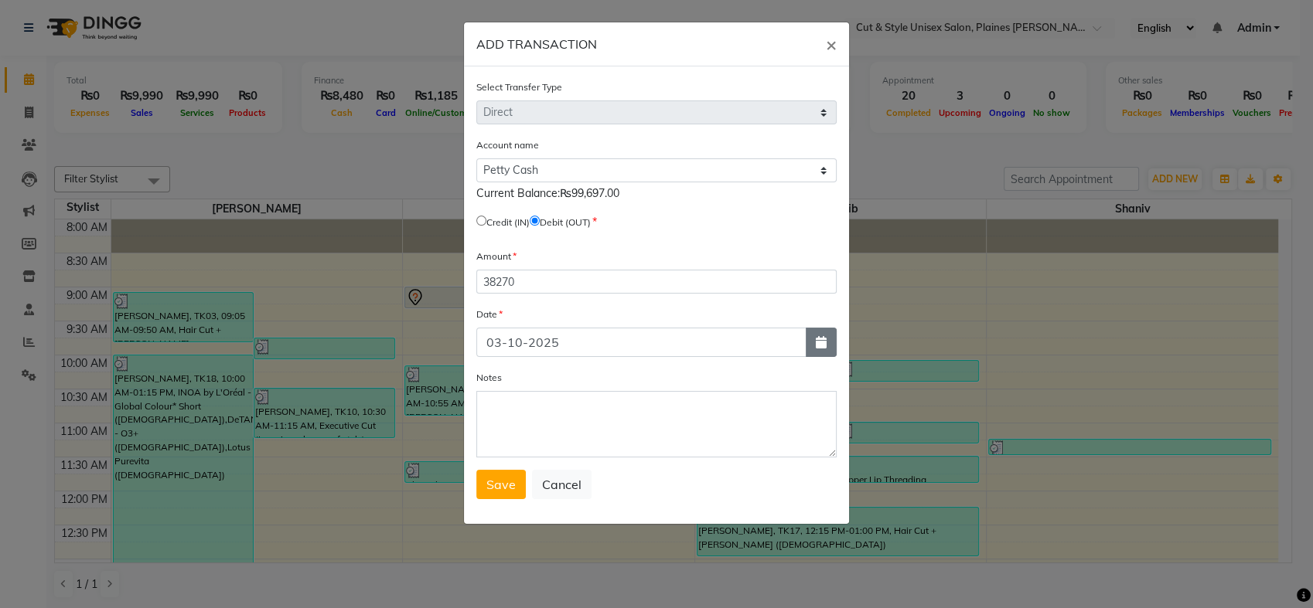
click at [816, 343] on icon "button" at bounding box center [821, 342] width 11 height 12
select select "10"
select select "2025"
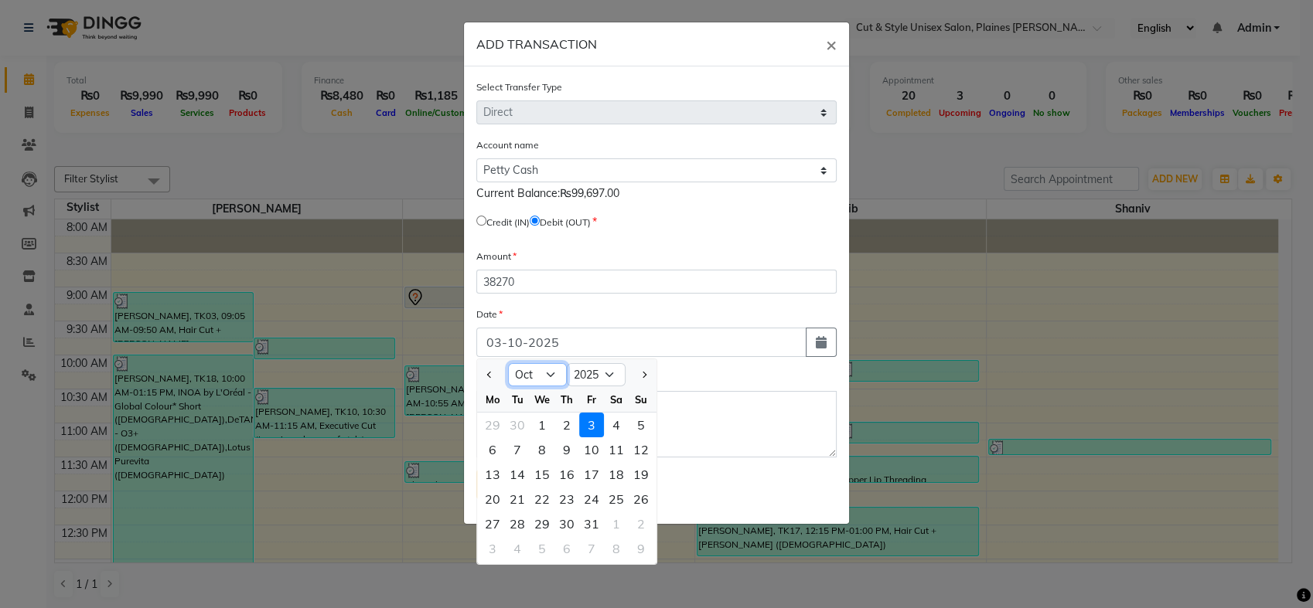
click at [547, 375] on select "Jan Feb Mar Apr May Jun Jul Aug Sep Oct Nov Dec" at bounding box center [537, 374] width 59 height 23
select select "9"
click at [508, 363] on select "Jan Feb Mar Apr May Jun Jul Aug Sep Oct Nov Dec" at bounding box center [537, 374] width 59 height 23
click at [645, 477] on div "21" at bounding box center [641, 474] width 25 height 25
type input "[DATE]"
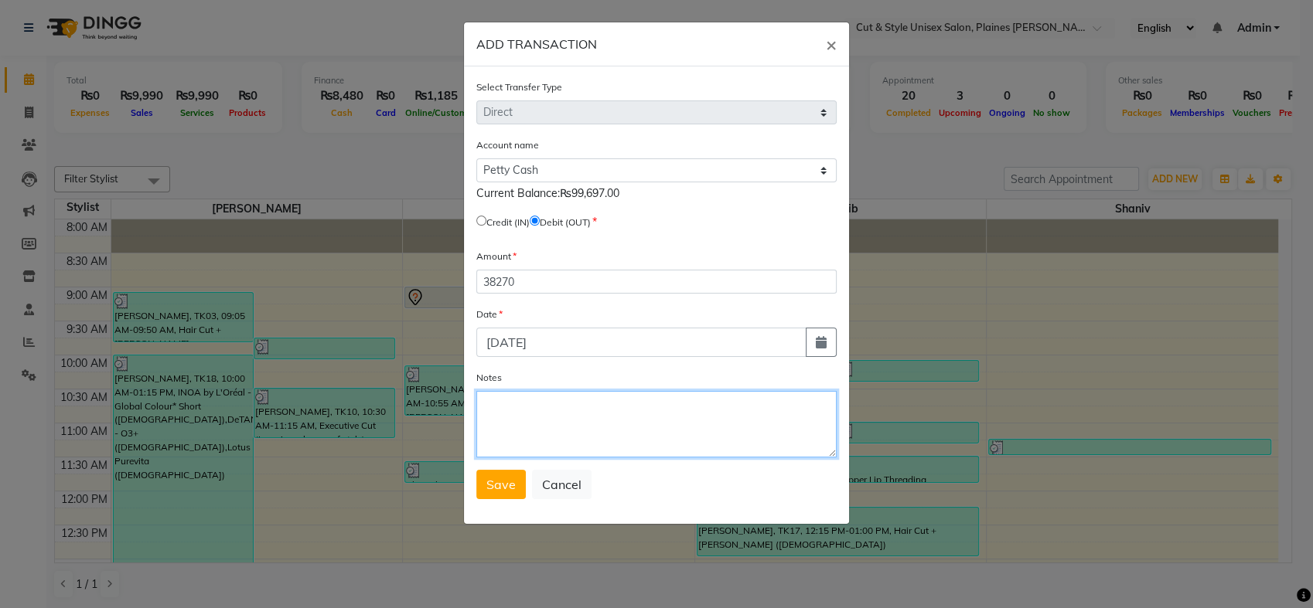
click at [593, 429] on textarea "Notes" at bounding box center [656, 424] width 360 height 66
type textarea "Cash Withdraw"
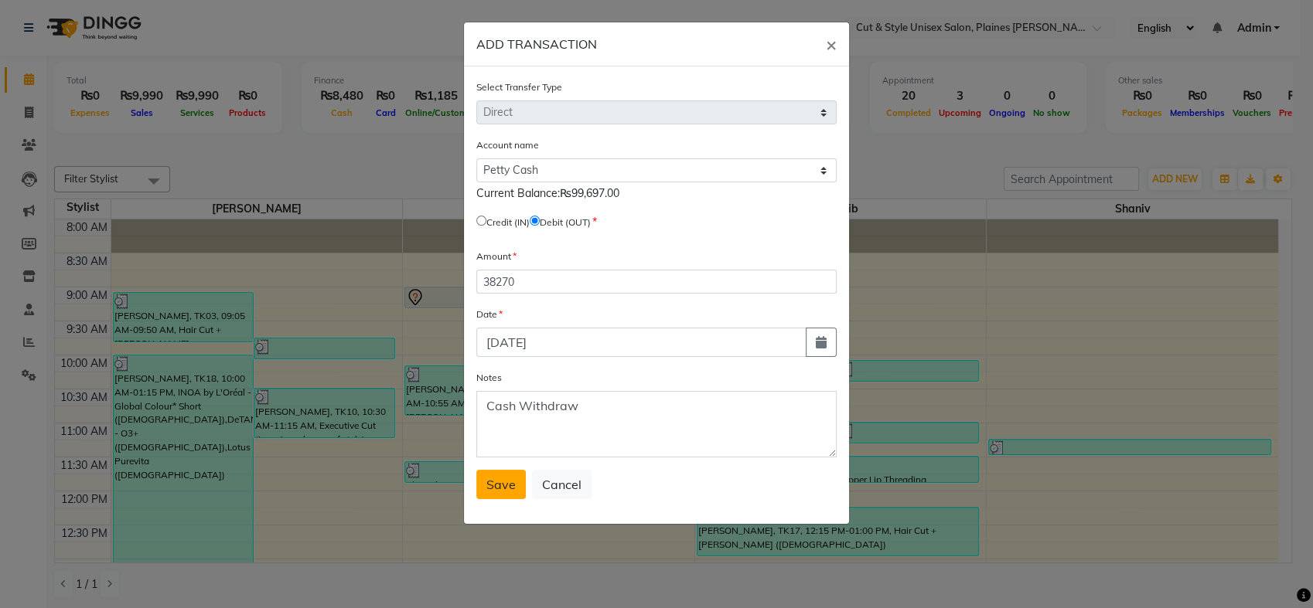
click at [503, 486] on span "Save" at bounding box center [500, 484] width 29 height 15
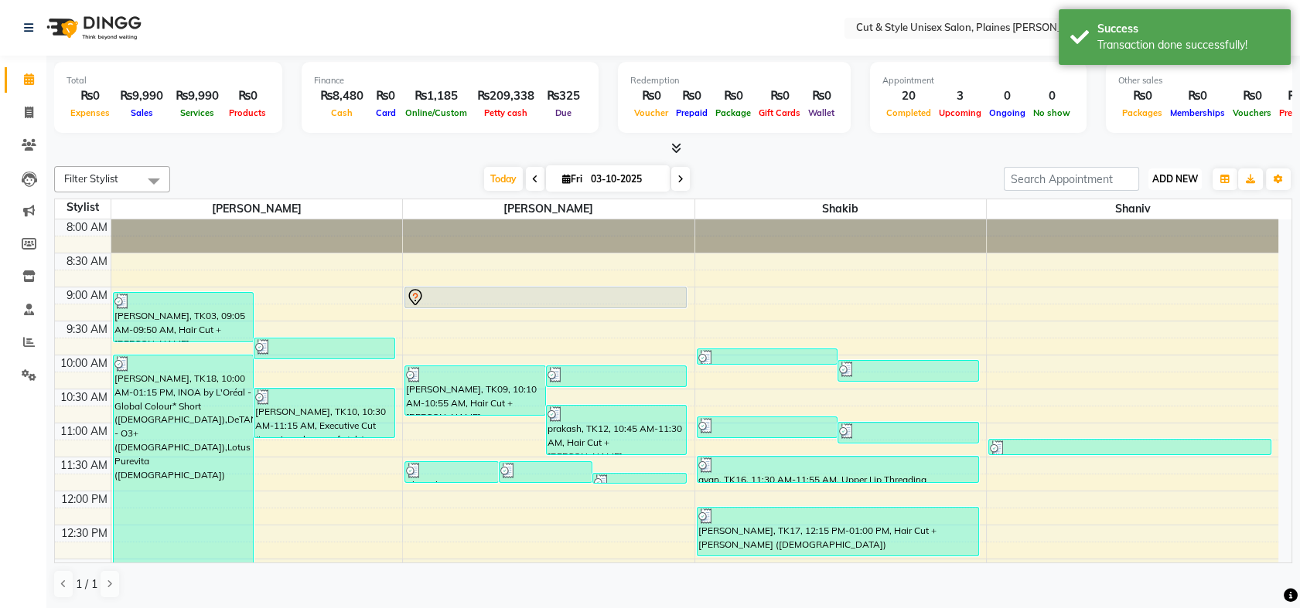
click at [1190, 176] on span "ADD NEW" at bounding box center [1175, 179] width 46 height 12
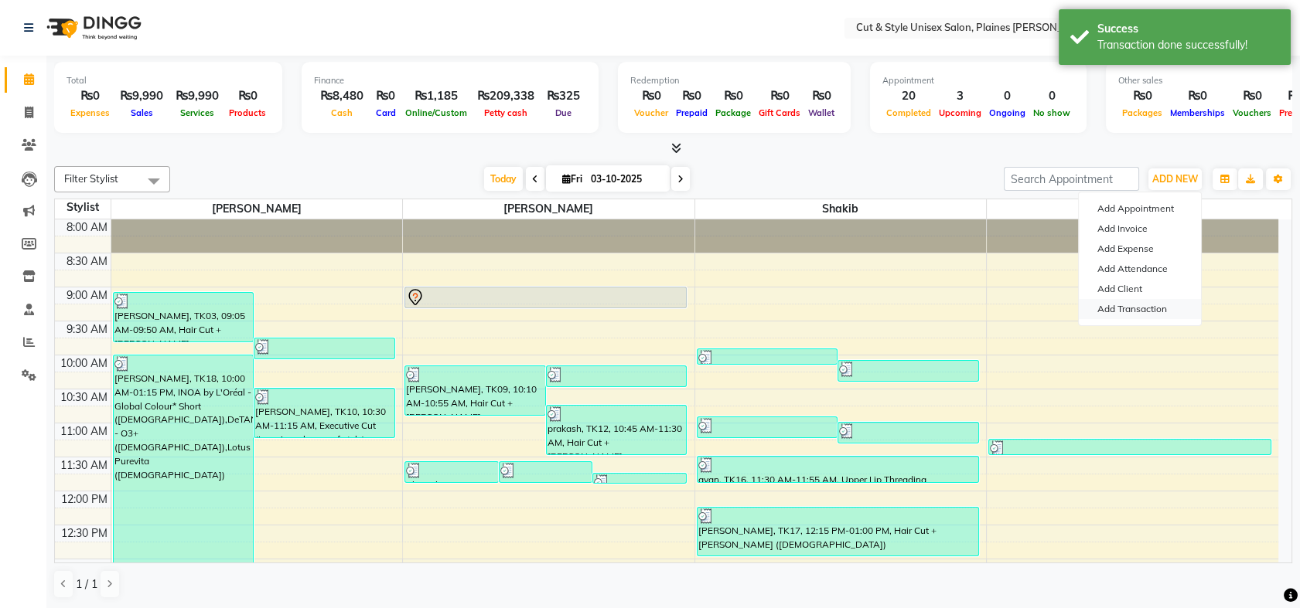
click at [1143, 305] on link "Add Transaction" at bounding box center [1140, 309] width 122 height 20
select select "direct"
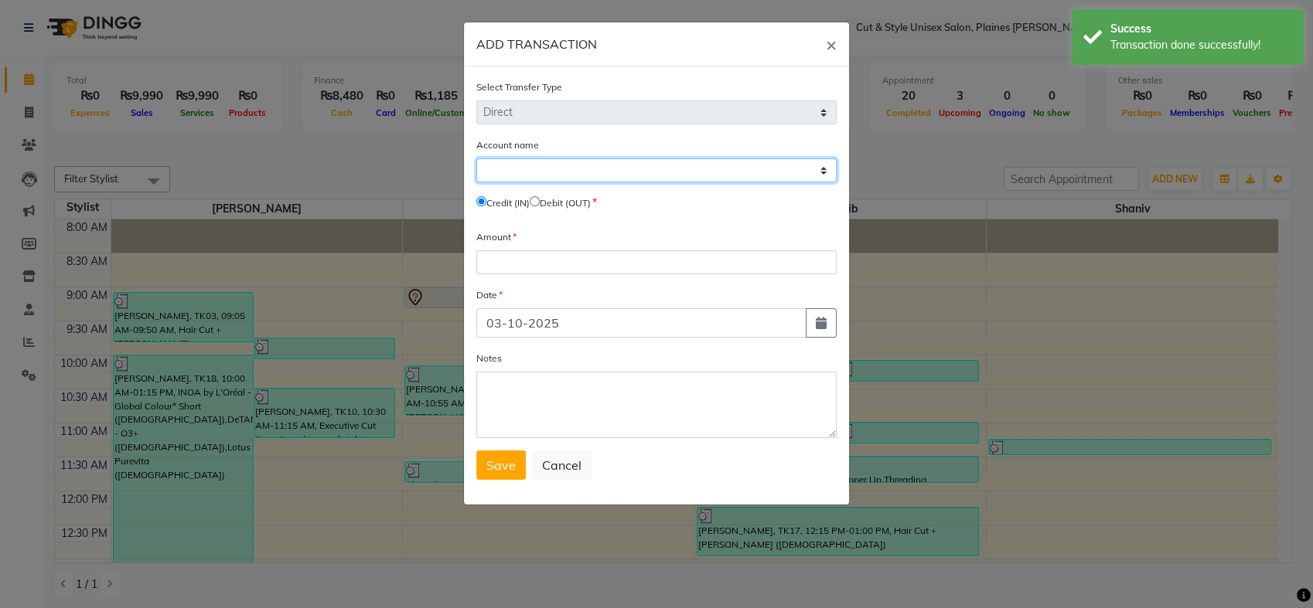
click at [625, 168] on select "Select Petty Cash Default Account" at bounding box center [656, 170] width 360 height 24
select select "6872"
click at [476, 158] on select "Select Petty Cash Default Account" at bounding box center [656, 170] width 360 height 24
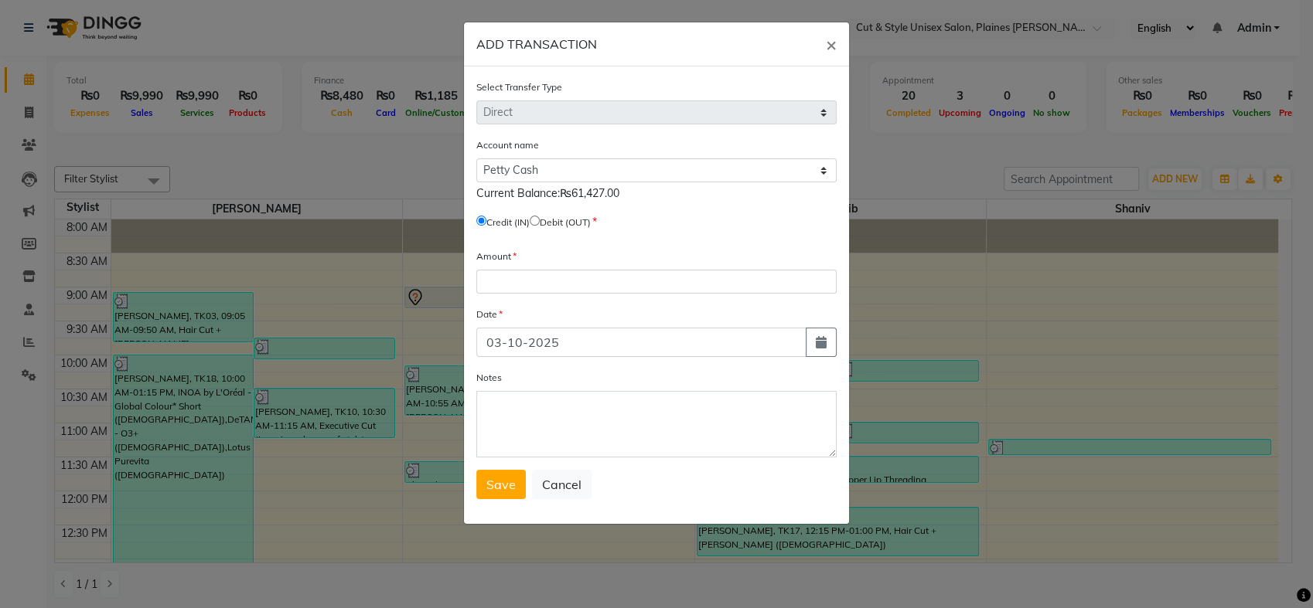
click at [540, 216] on input "radio" at bounding box center [535, 221] width 10 height 10
radio input "true"
click at [540, 275] on input "number" at bounding box center [656, 282] width 360 height 24
type input "47445"
click at [829, 343] on button "button" at bounding box center [821, 342] width 31 height 29
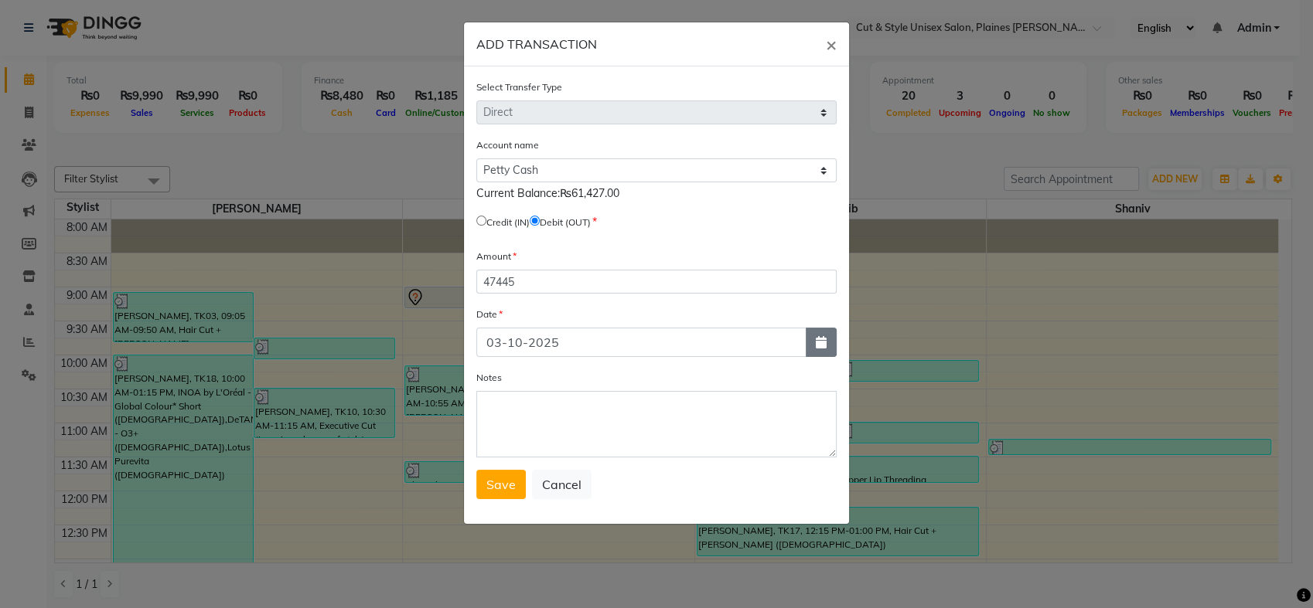
select select "10"
select select "2025"
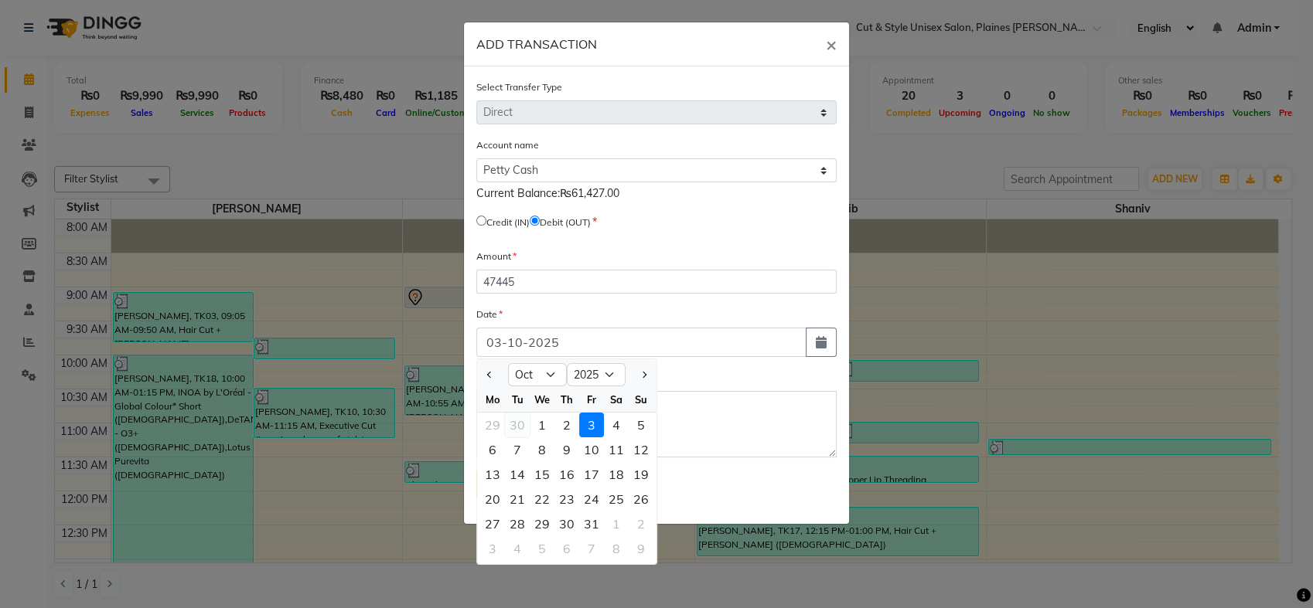
click at [520, 421] on div "30" at bounding box center [517, 425] width 25 height 25
type input "30-09-2025"
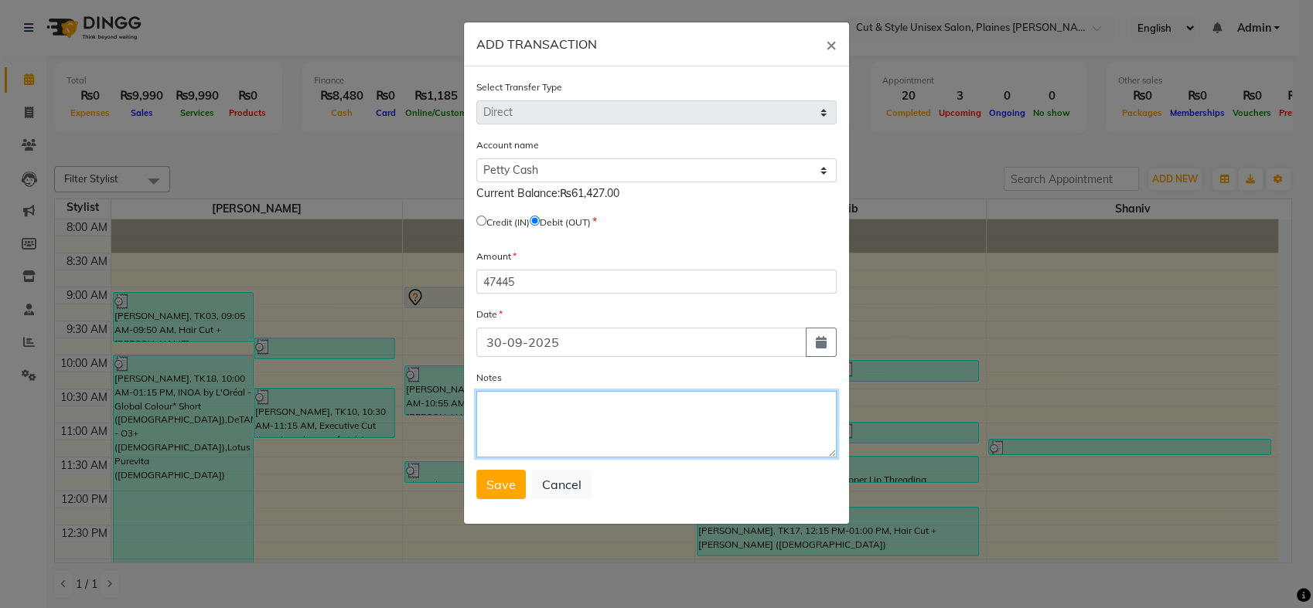
click at [520, 421] on textarea "Notes" at bounding box center [656, 424] width 360 height 66
type textarea "Cash Withdraw"
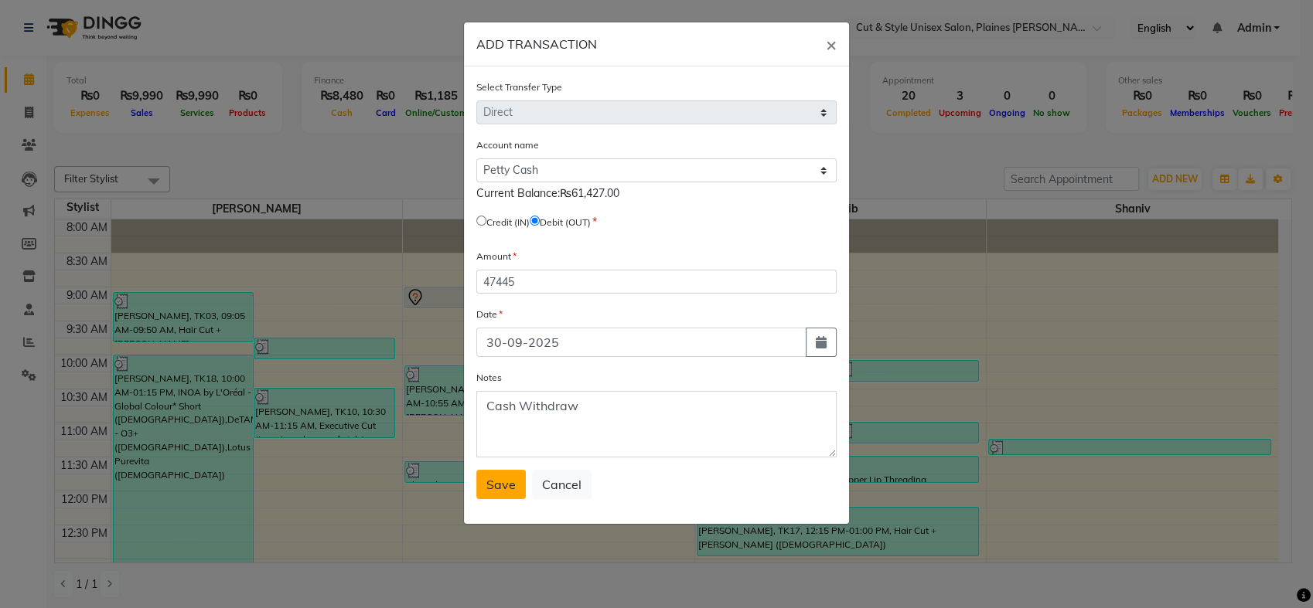
click at [496, 493] on button "Save" at bounding box center [500, 484] width 49 height 29
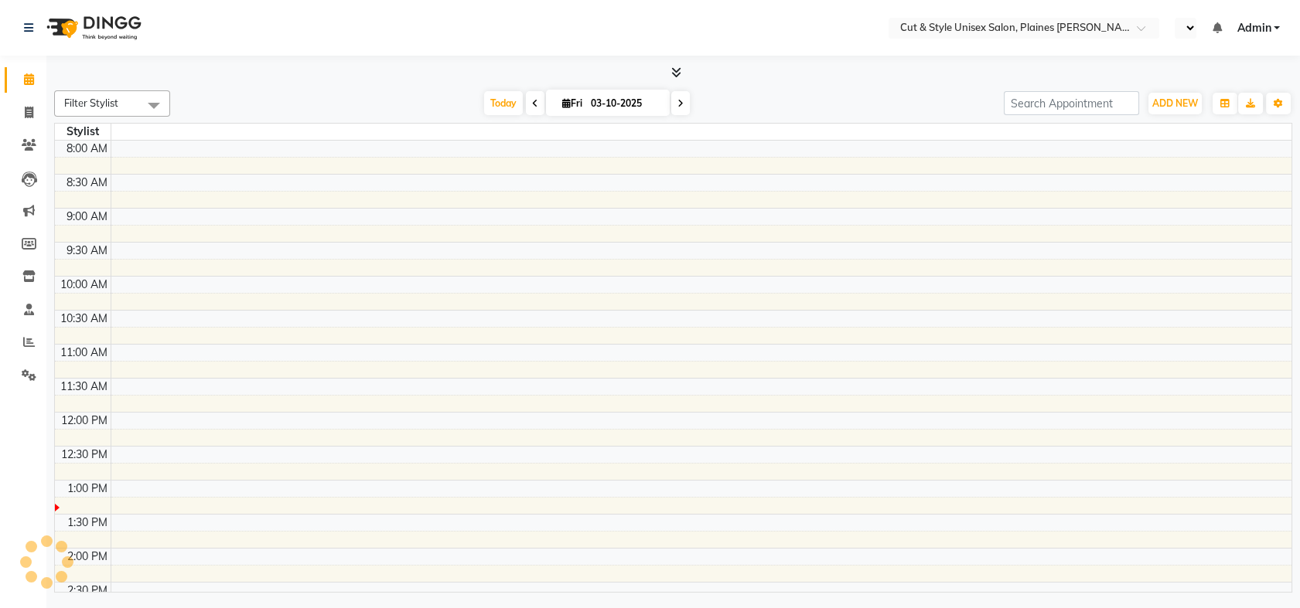
scroll to position [339, 0]
select select "en"
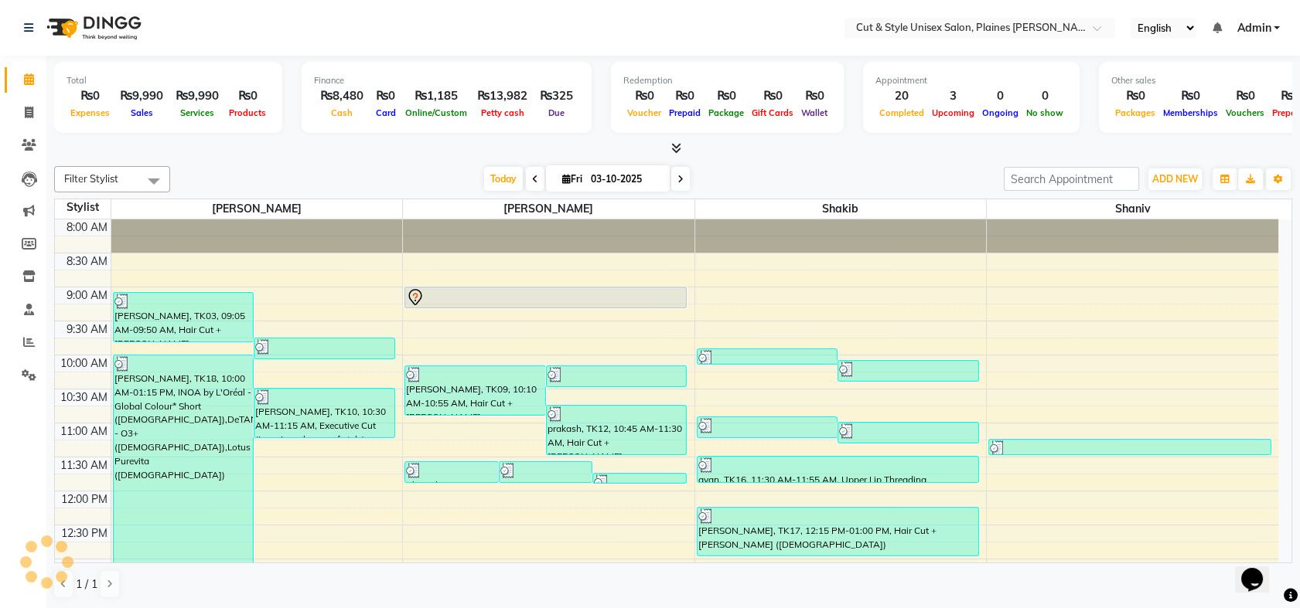
scroll to position [0, 0]
click at [497, 114] on span "Petty cash" at bounding box center [502, 112] width 51 height 11
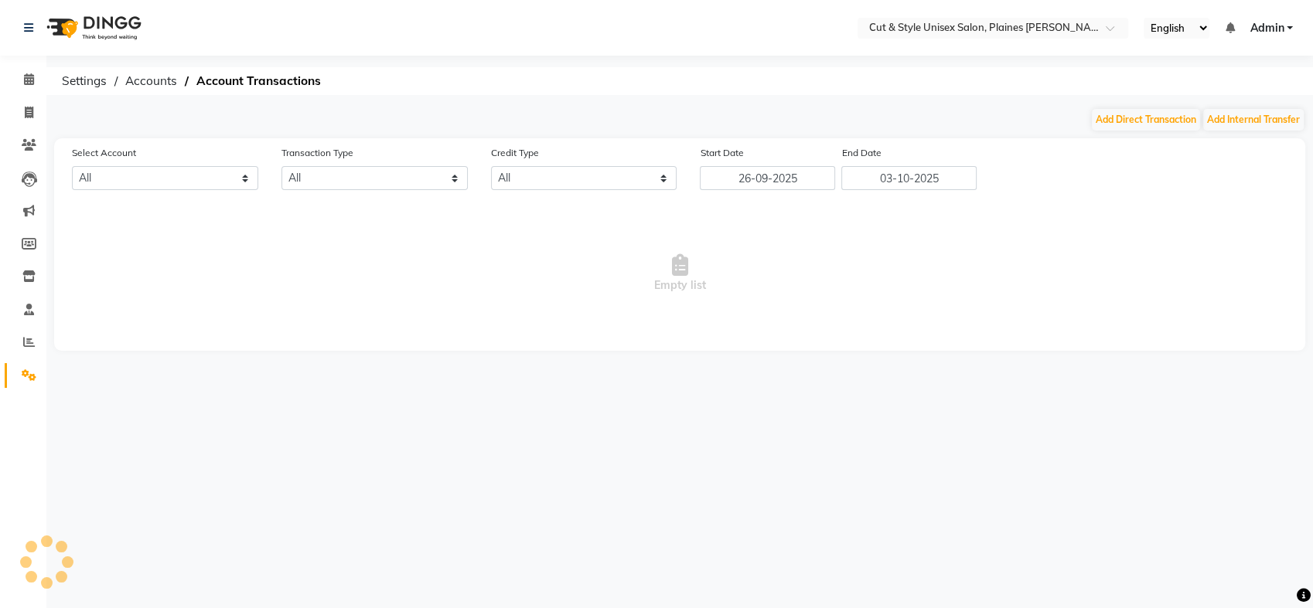
select select "6872"
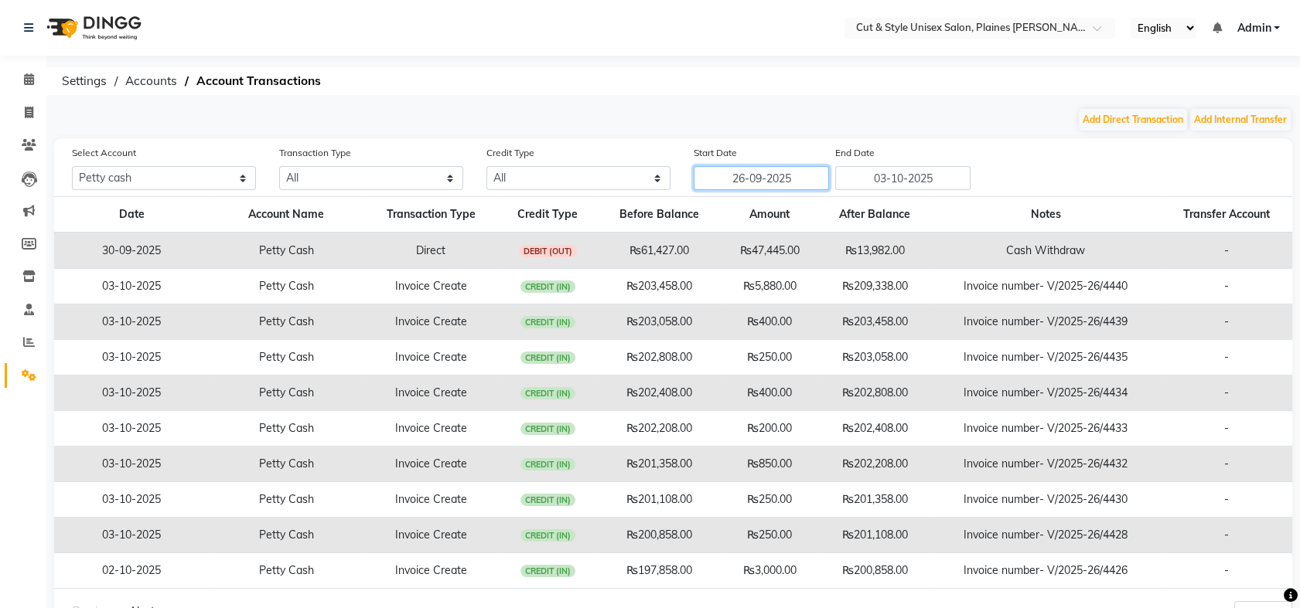
click at [783, 179] on input "26-09-2025" at bounding box center [761, 178] width 135 height 24
select select "9"
select select "2025"
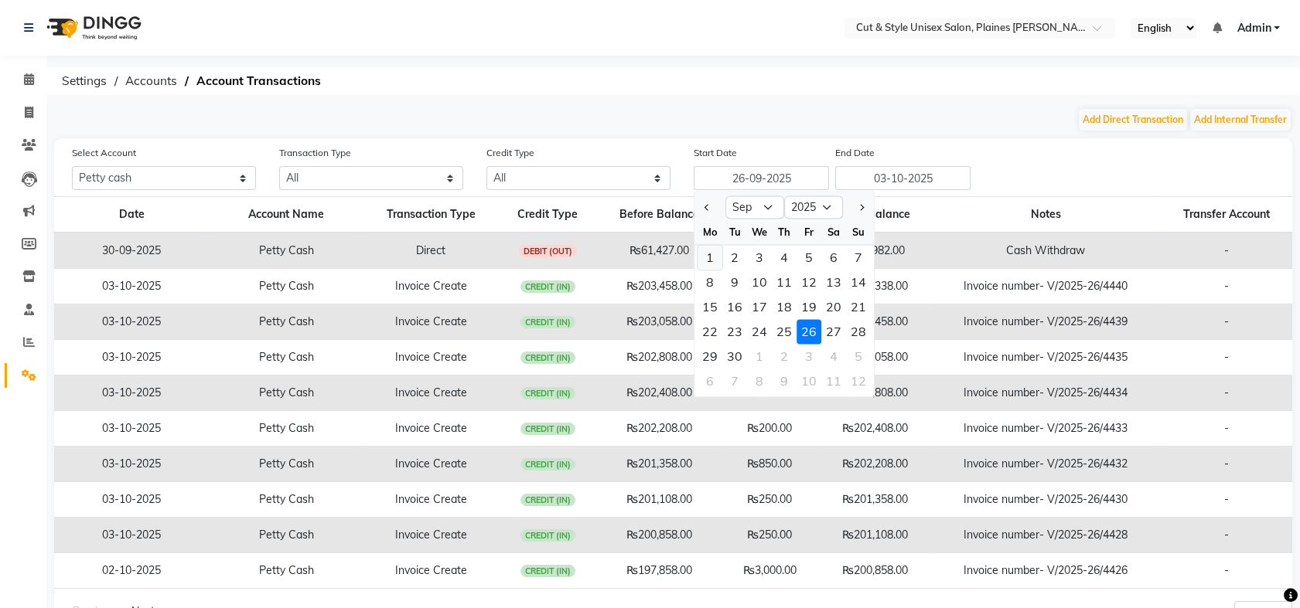
click at [702, 254] on div "1" at bounding box center [709, 257] width 25 height 25
type input "01-09-2025"
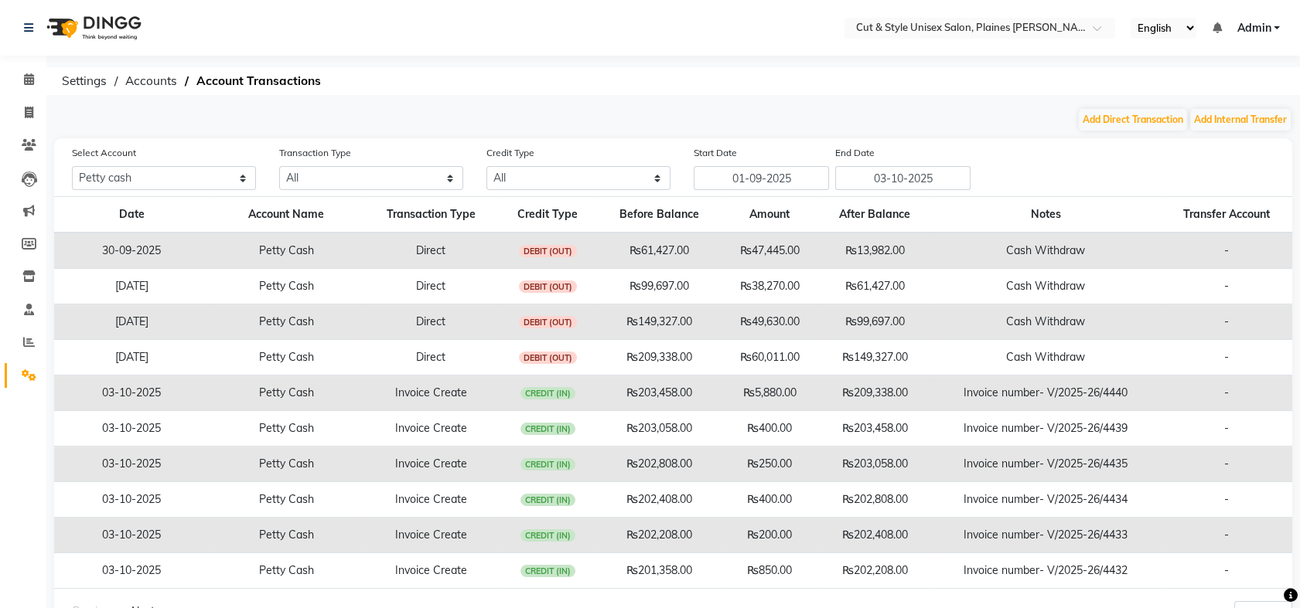
click at [99, 26] on img at bounding box center [92, 27] width 106 height 43
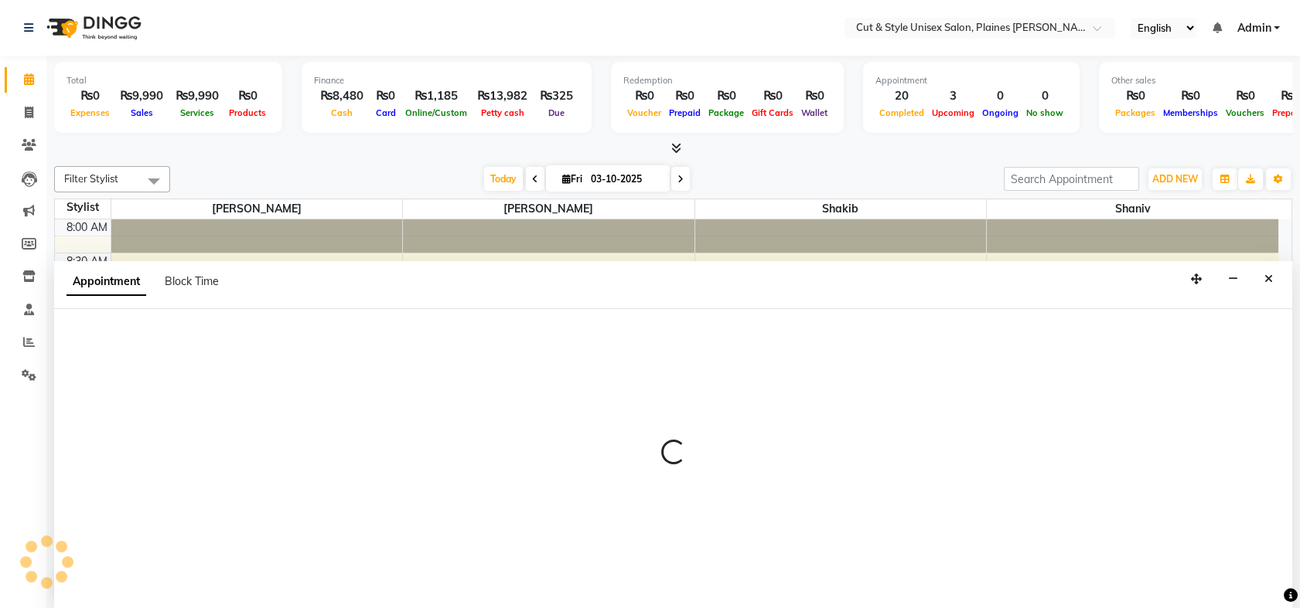
scroll to position [1, 0]
select select "68909"
select select "735"
select select "tentative"
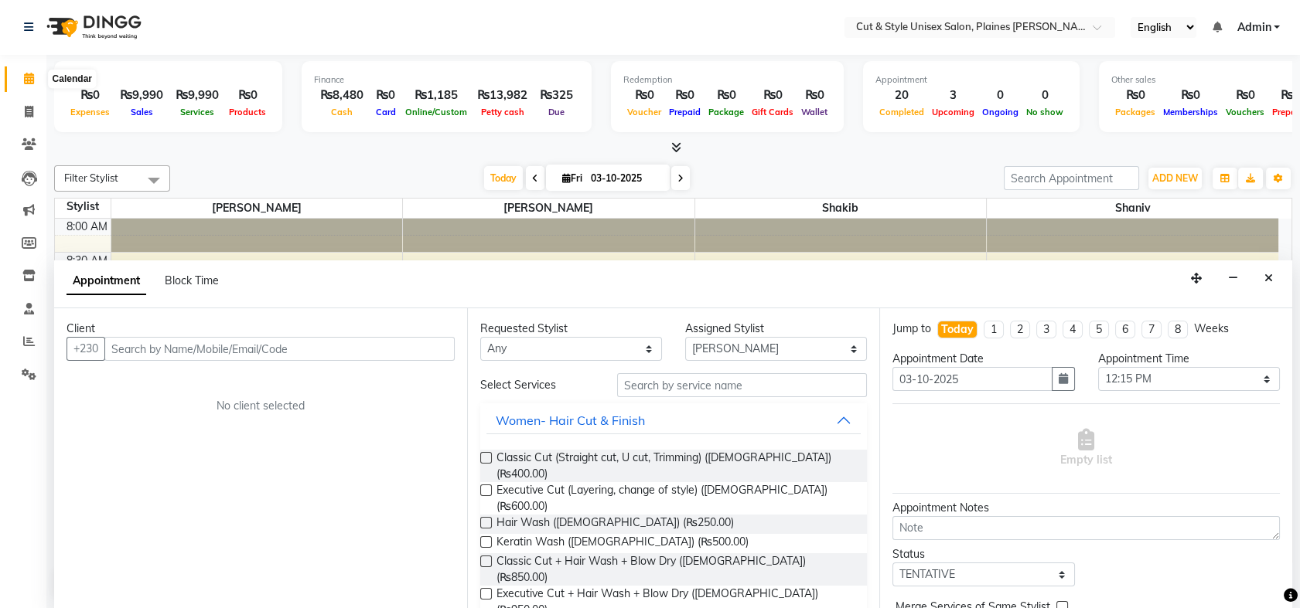
click at [30, 85] on span at bounding box center [28, 79] width 27 height 18
click at [104, 24] on img at bounding box center [92, 27] width 106 height 43
click at [104, 29] on img at bounding box center [92, 27] width 106 height 43
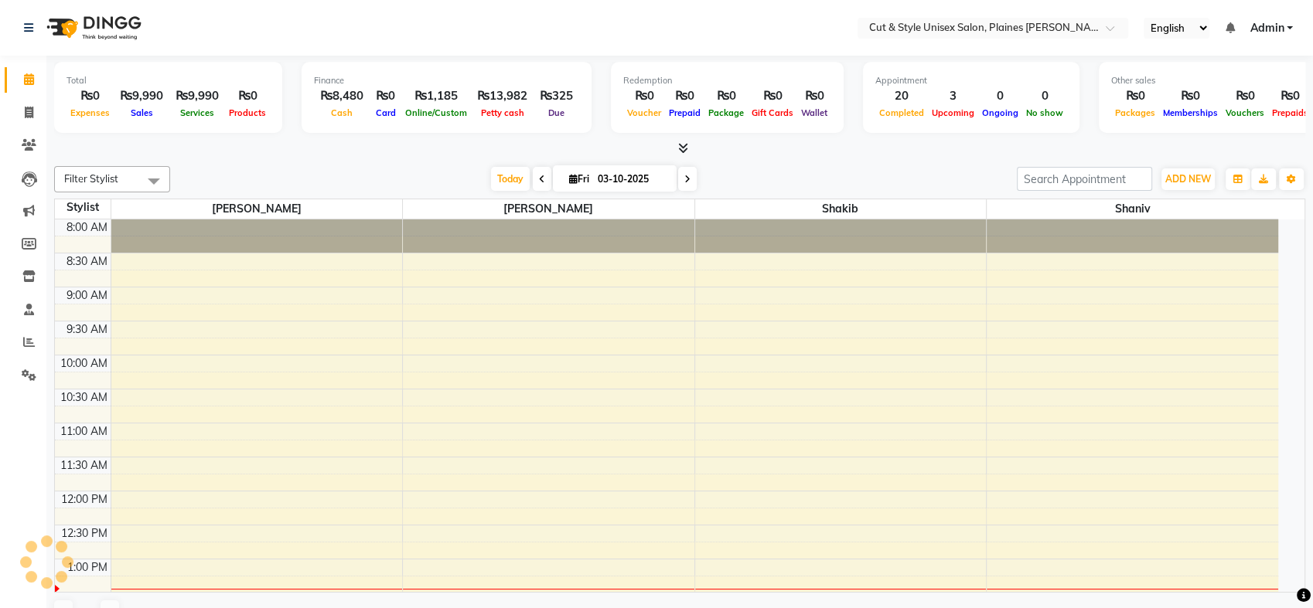
select select "en"
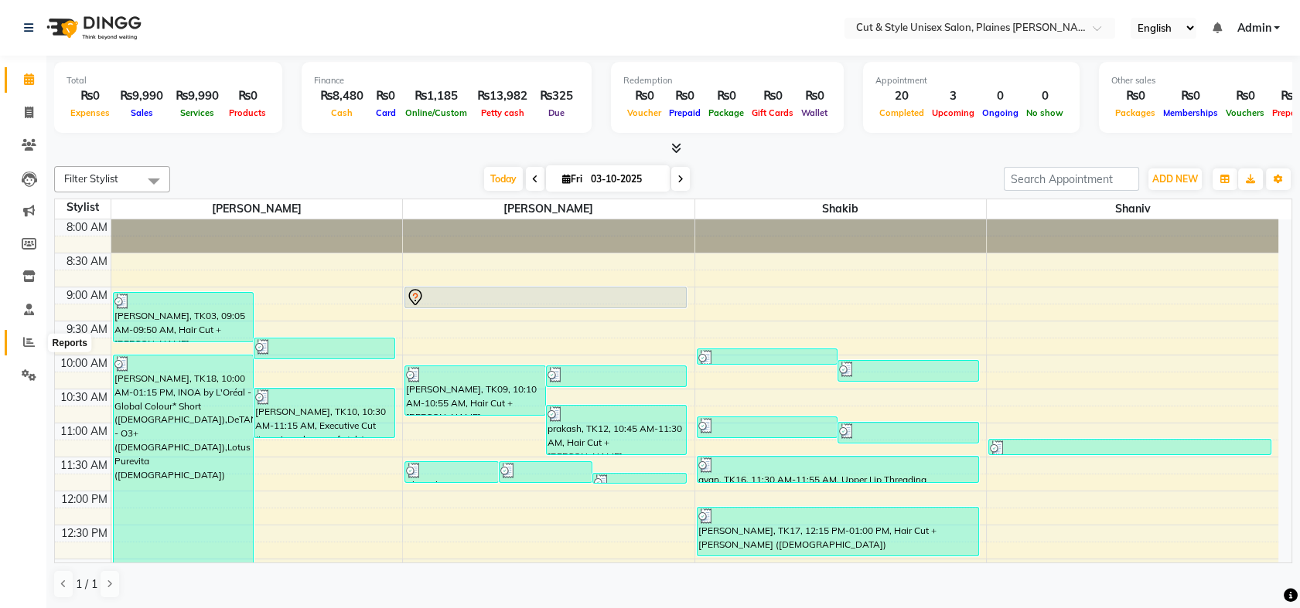
click at [26, 339] on icon at bounding box center [29, 342] width 12 height 12
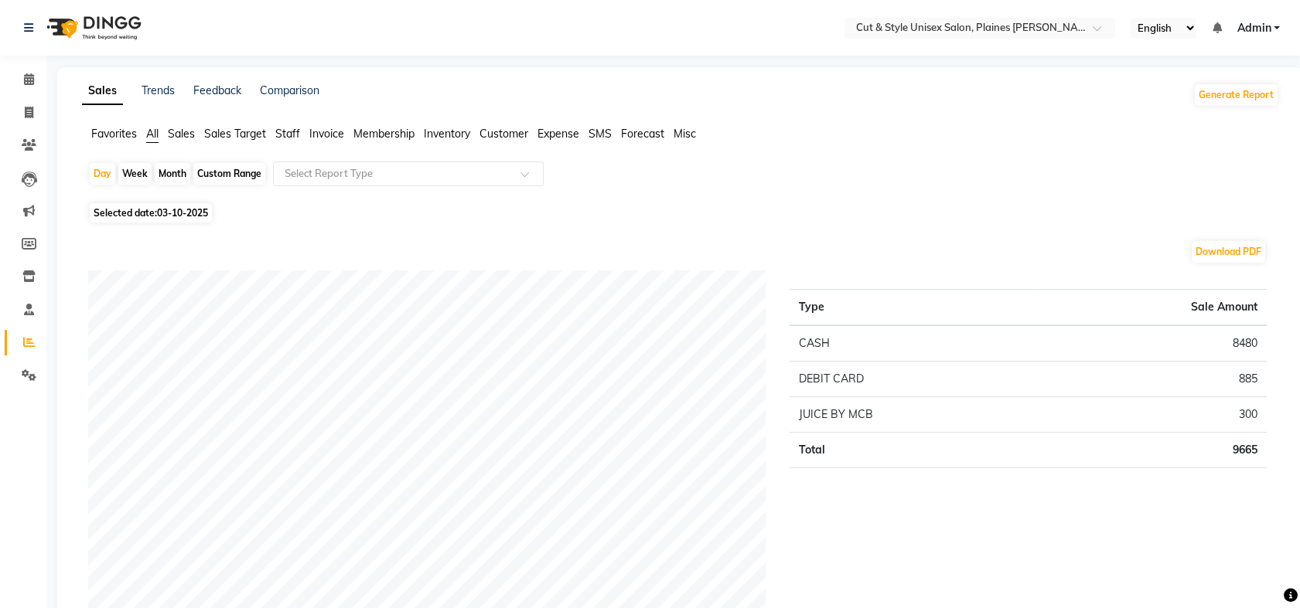
click at [187, 135] on span "Sales" at bounding box center [181, 134] width 27 height 14
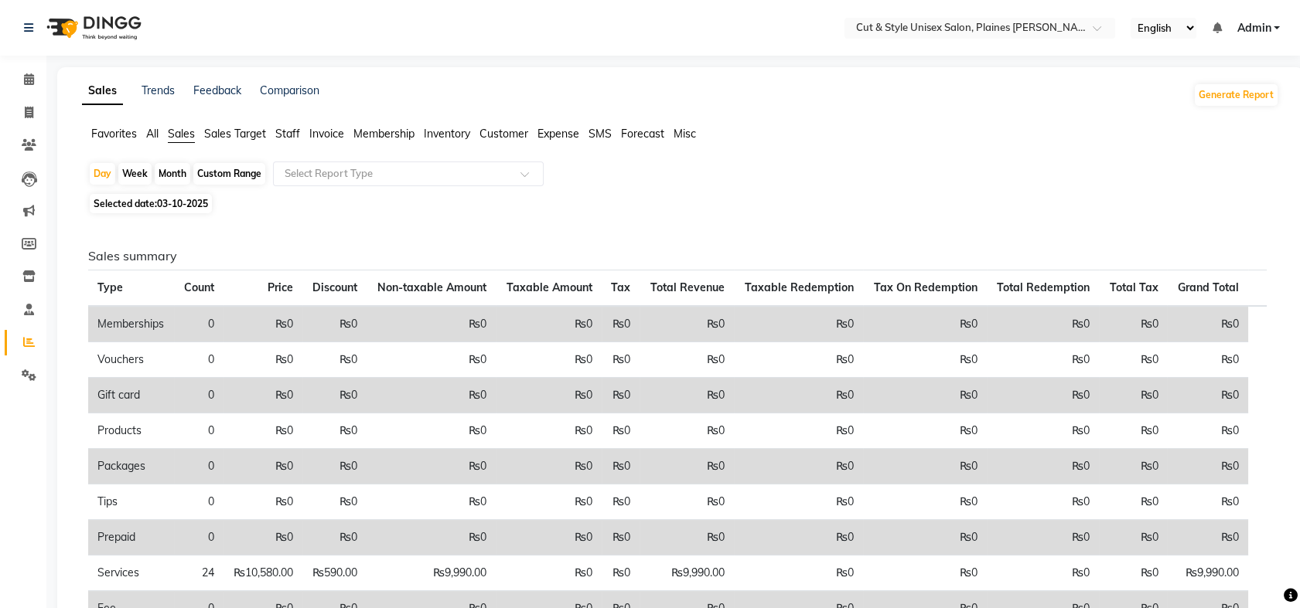
click at [190, 200] on span "03-10-2025" at bounding box center [182, 204] width 51 height 12
select select "10"
select select "2025"
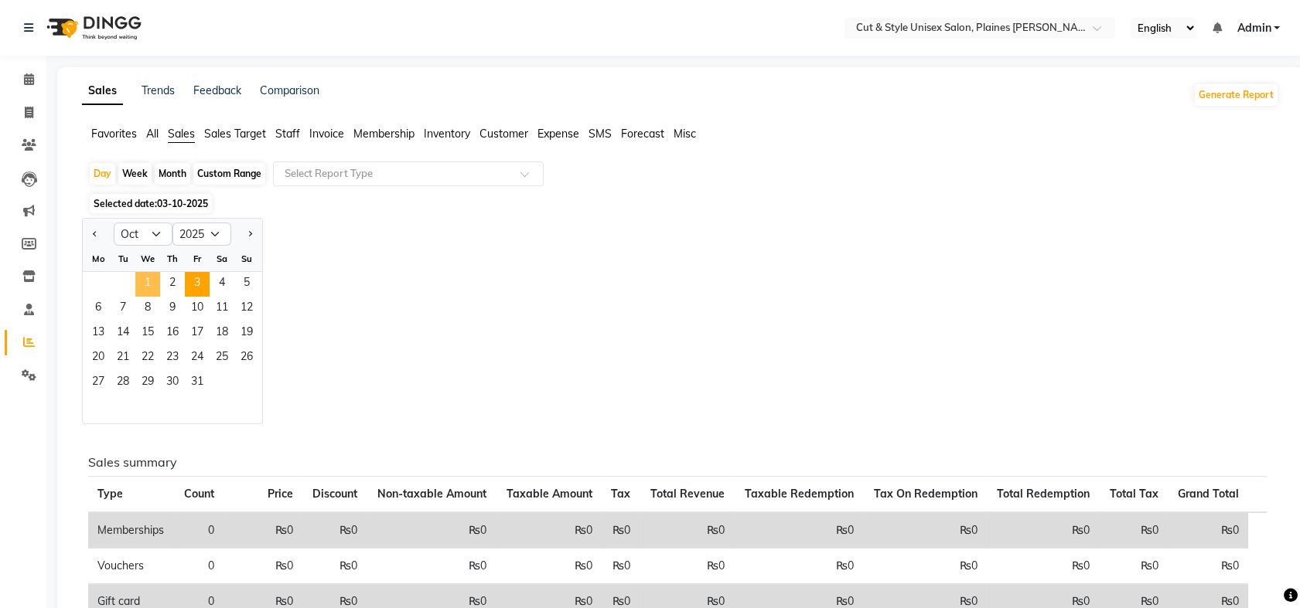
click at [145, 277] on span "1" at bounding box center [147, 284] width 25 height 25
click at [200, 477] on th "Count" at bounding box center [198, 495] width 49 height 36
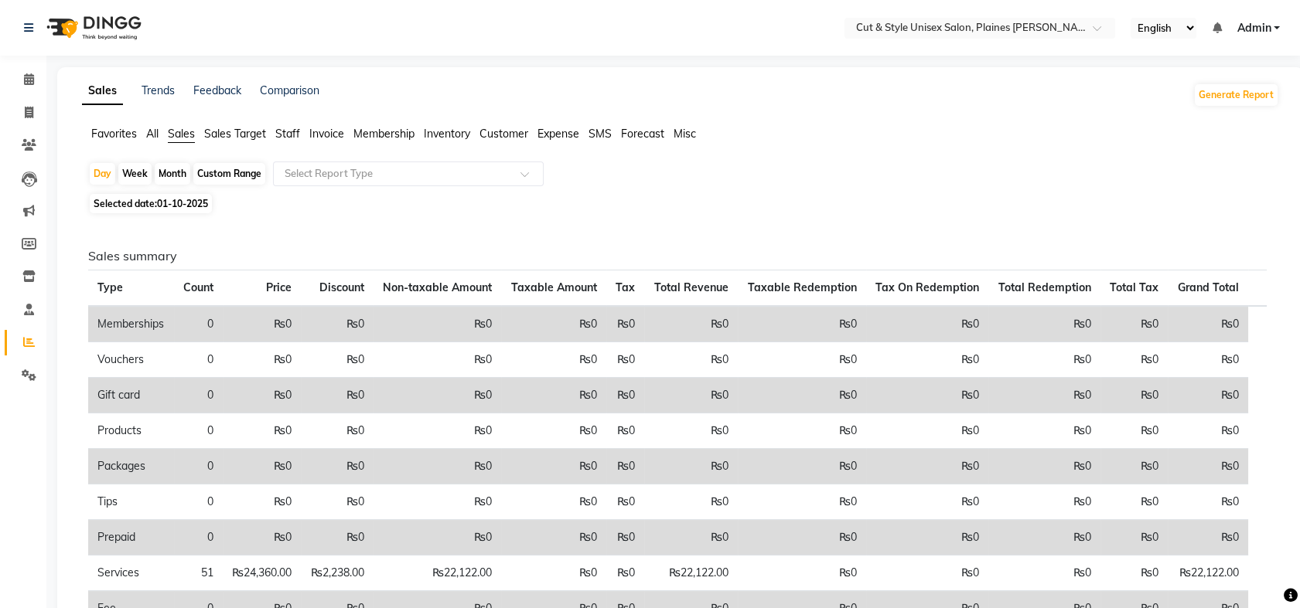
click at [240, 172] on div "Custom Range" at bounding box center [229, 174] width 72 height 22
select select "10"
select select "2025"
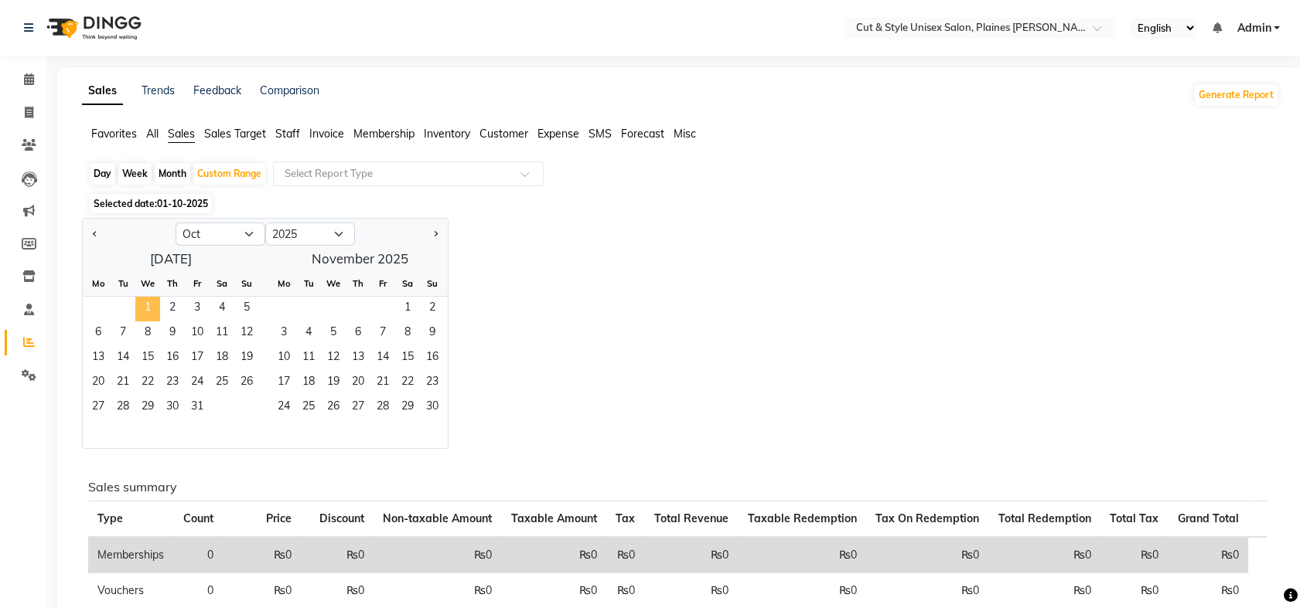
click at [136, 304] on span "1" at bounding box center [147, 309] width 25 height 25
click at [193, 305] on span "3" at bounding box center [197, 309] width 25 height 25
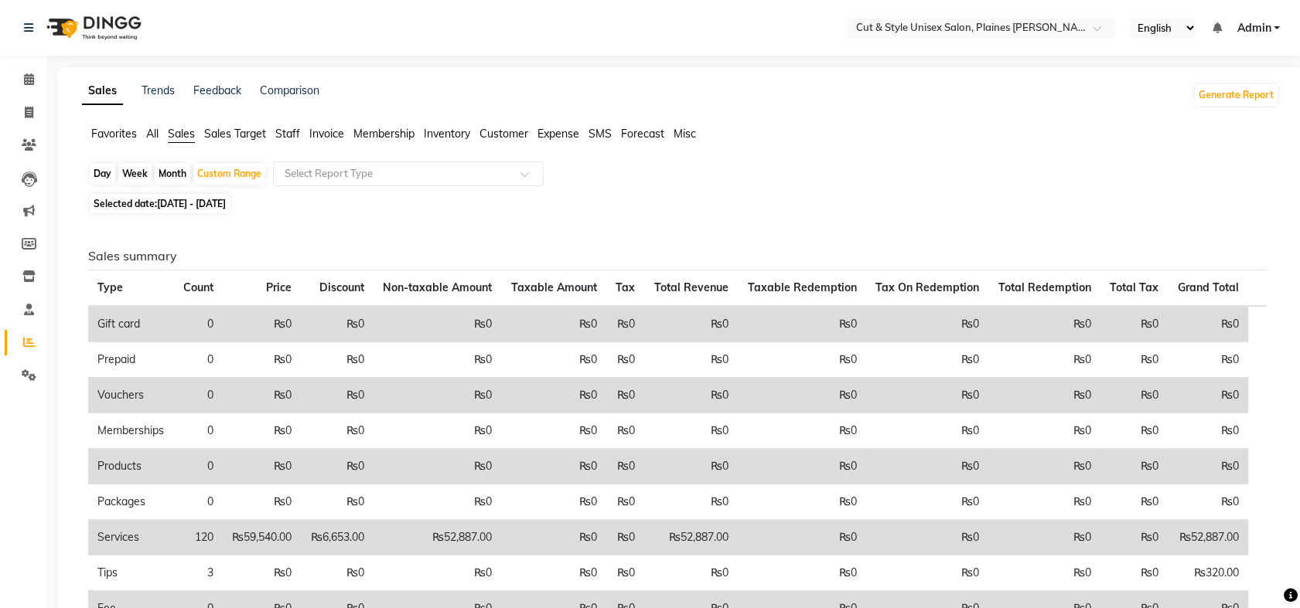
click at [101, 28] on img at bounding box center [92, 27] width 106 height 43
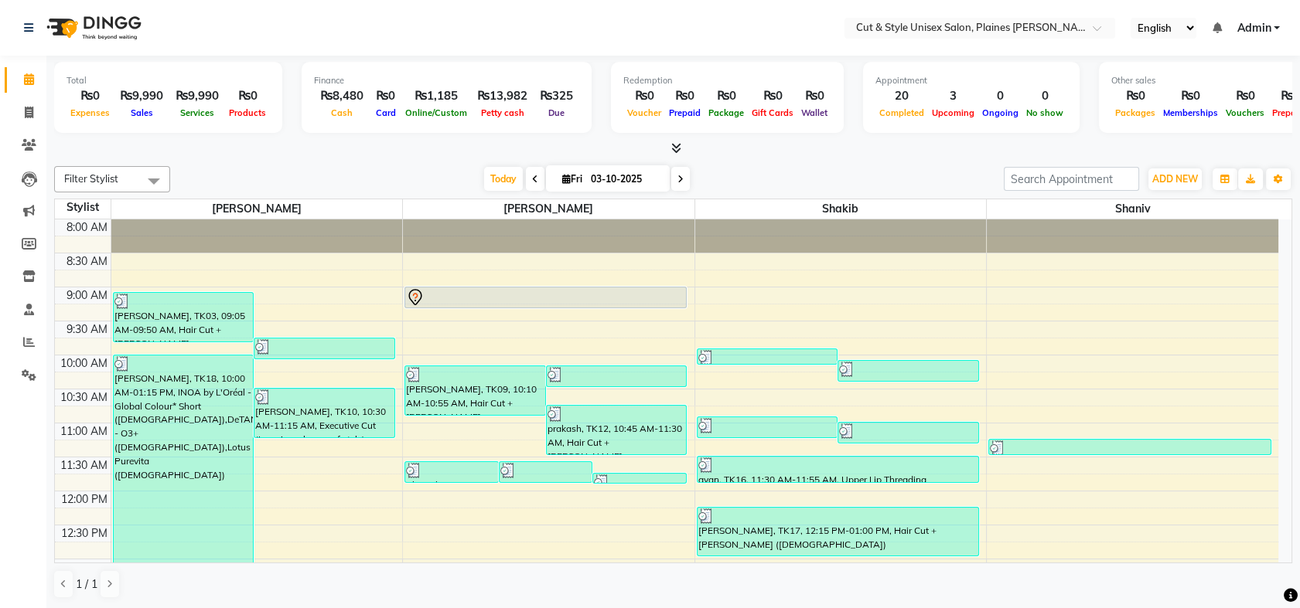
click at [94, 115] on span "Expenses" at bounding box center [89, 112] width 47 height 11
click at [497, 90] on div "₨13,982" at bounding box center [502, 96] width 63 height 18
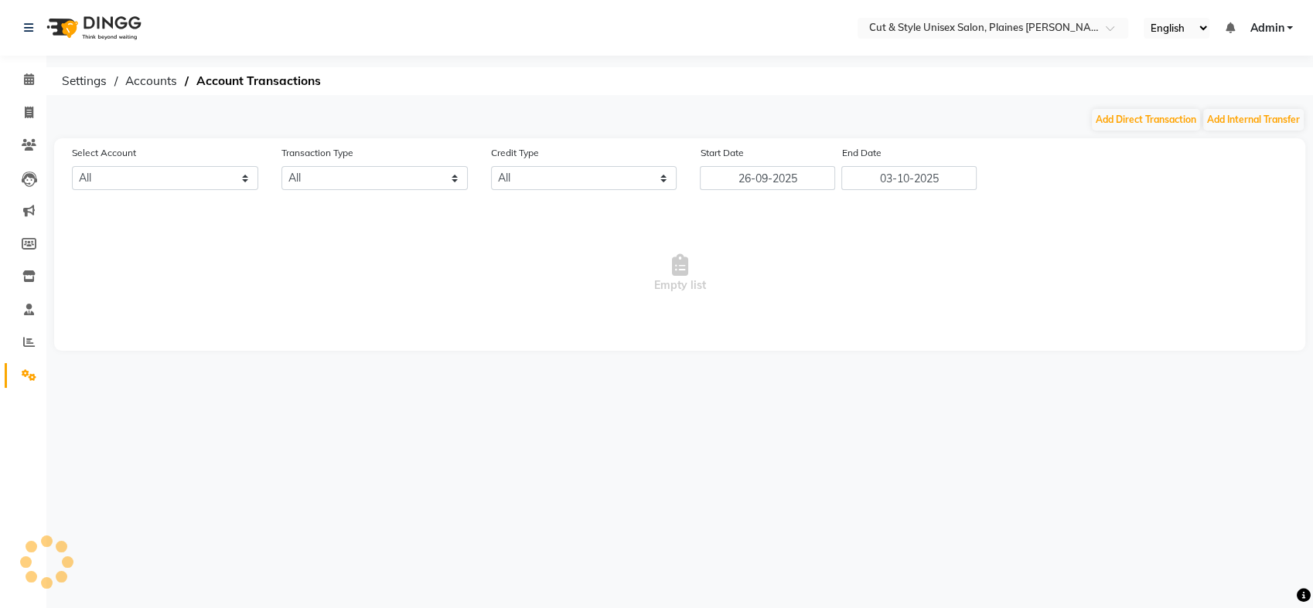
select select "6872"
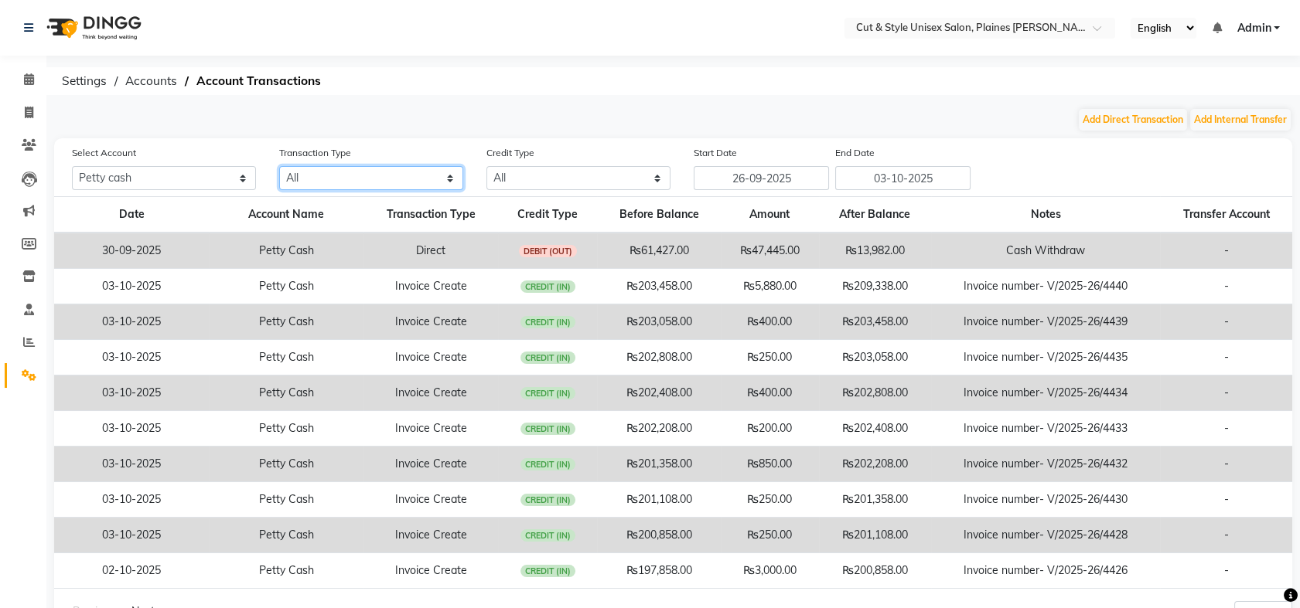
click at [389, 181] on select "All Direct Internal Transfer Expense Invoice Daily Register" at bounding box center [371, 178] width 184 height 24
click at [279, 166] on select "All Direct Internal Transfer Expense Invoice Daily Register" at bounding box center [371, 178] width 184 height 24
click at [365, 185] on select "All Direct Internal Transfer Expense Invoice Daily Register" at bounding box center [371, 178] width 184 height 24
select select "EXPENSE"
click at [279, 166] on select "All Direct Internal Transfer Expense Invoice Daily Register" at bounding box center [371, 178] width 184 height 24
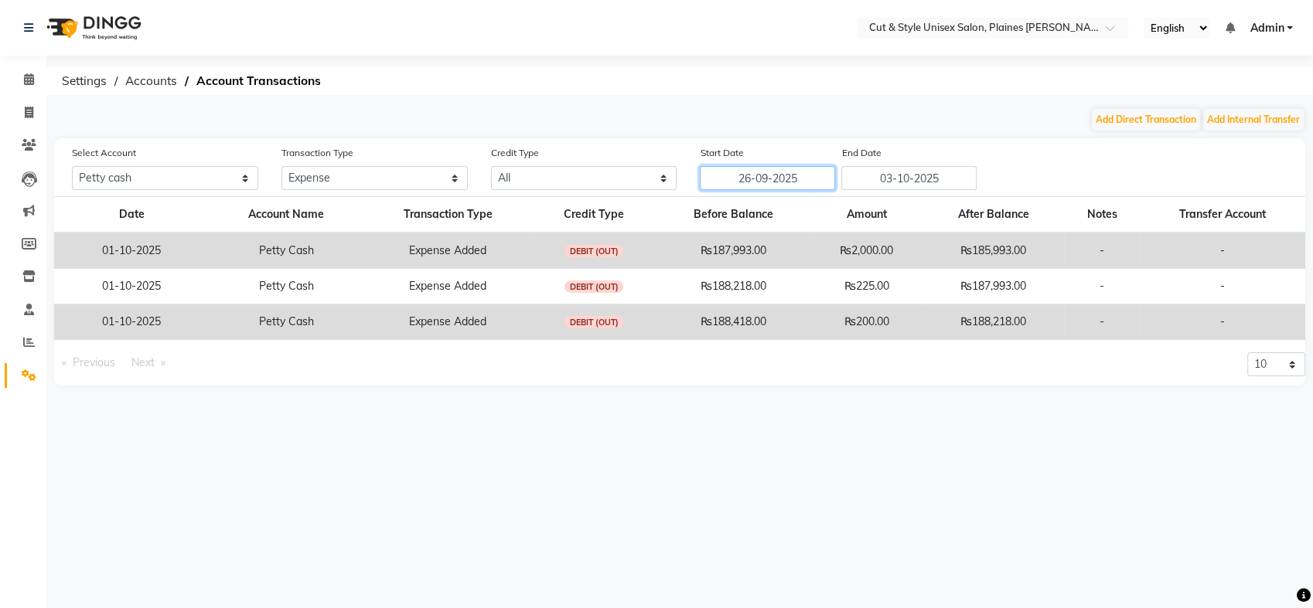
click at [792, 179] on input "26-09-2025" at bounding box center [767, 178] width 135 height 24
select select "9"
select select "2025"
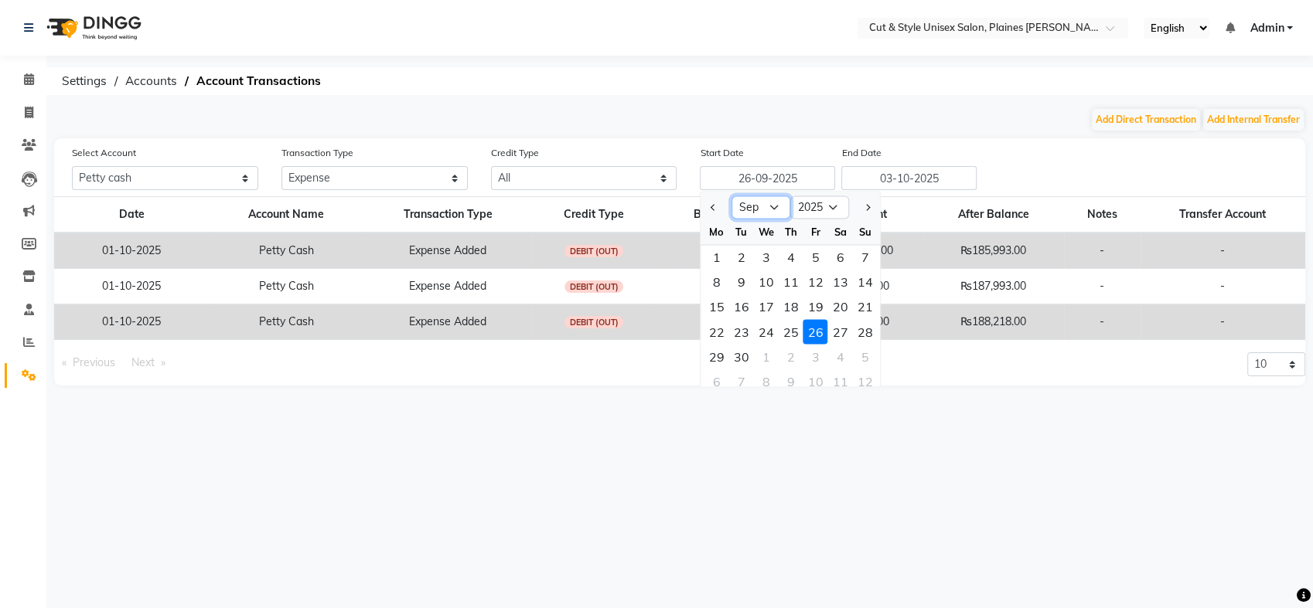
drag, startPoint x: 777, startPoint y: 207, endPoint x: 761, endPoint y: 209, distance: 16.3
click at [761, 209] on select "Jan Feb Mar Apr May Jun Jul Aug Sep Oct Nov Dec" at bounding box center [761, 207] width 59 height 23
click at [732, 196] on select "Jan Feb Mar Apr May Jun Jul Aug Sep Oct Nov Dec" at bounding box center [761, 207] width 59 height 23
click at [775, 210] on select "Jan Feb Mar Apr May Jun Jul Aug Sep Oct Nov Dec" at bounding box center [761, 207] width 59 height 23
select select "9"
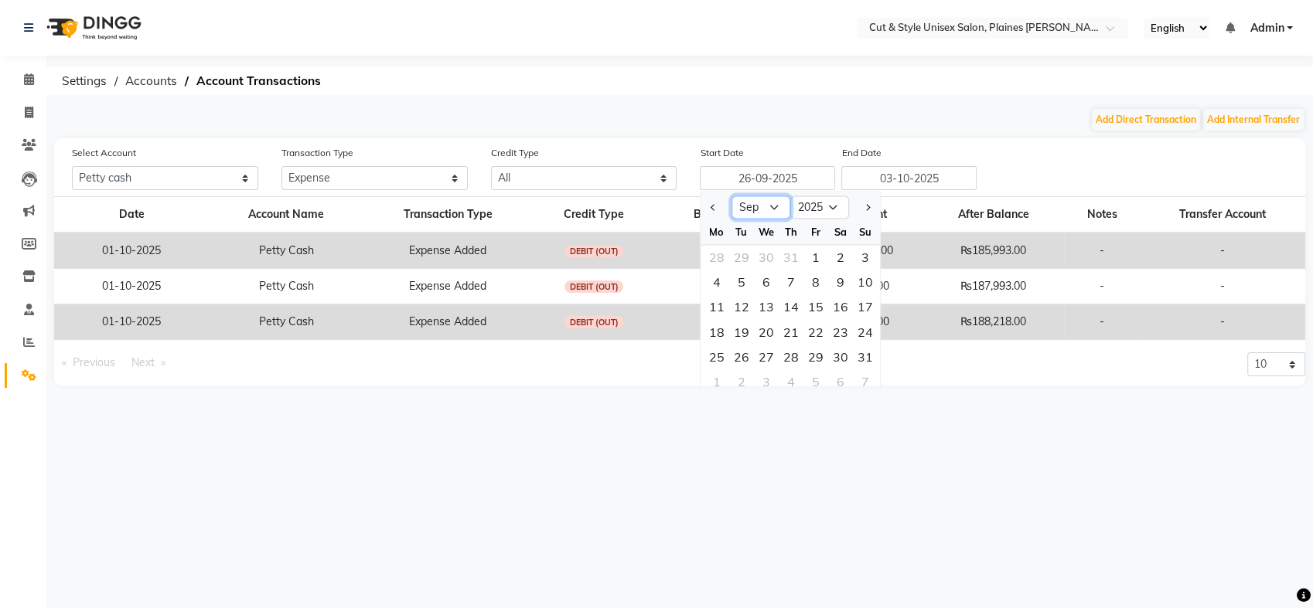
click at [732, 196] on select "Jan Feb Mar Apr May Jun Jul Aug Sep Oct Nov Dec" at bounding box center [761, 207] width 59 height 23
click at [711, 264] on div "1" at bounding box center [716, 257] width 25 height 25
type input "01-09-2025"
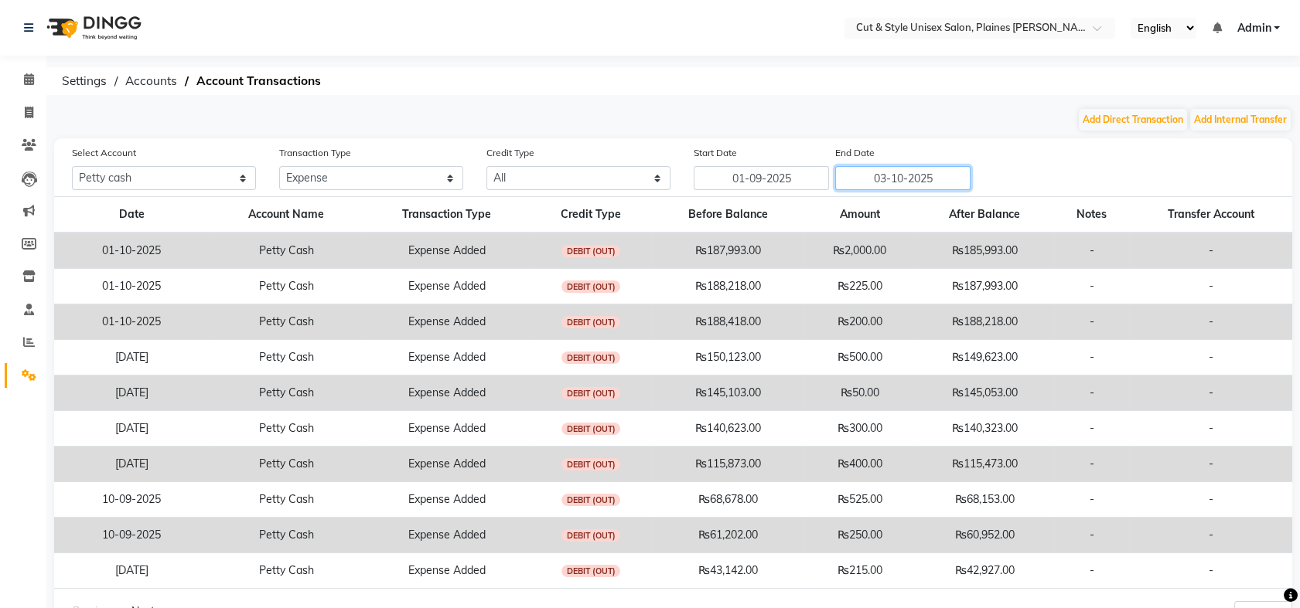
click at [920, 182] on input "03-10-2025" at bounding box center [902, 178] width 135 height 24
select select "10"
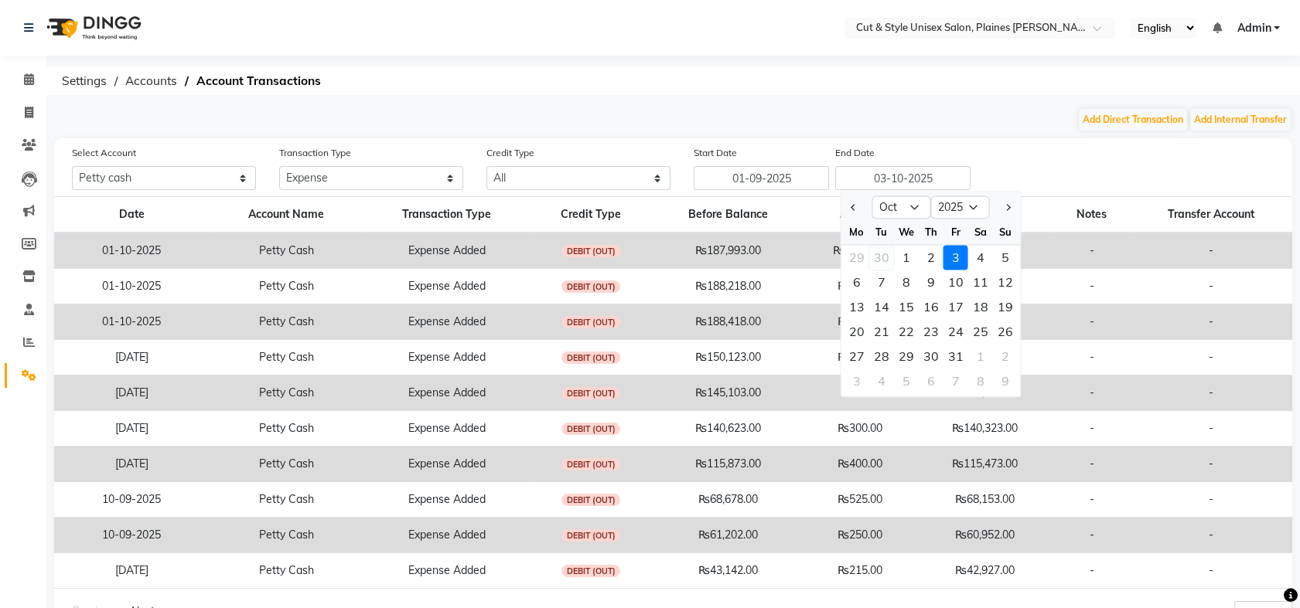
click at [874, 257] on div "30" at bounding box center [880, 257] width 25 height 25
type input "30-09-2025"
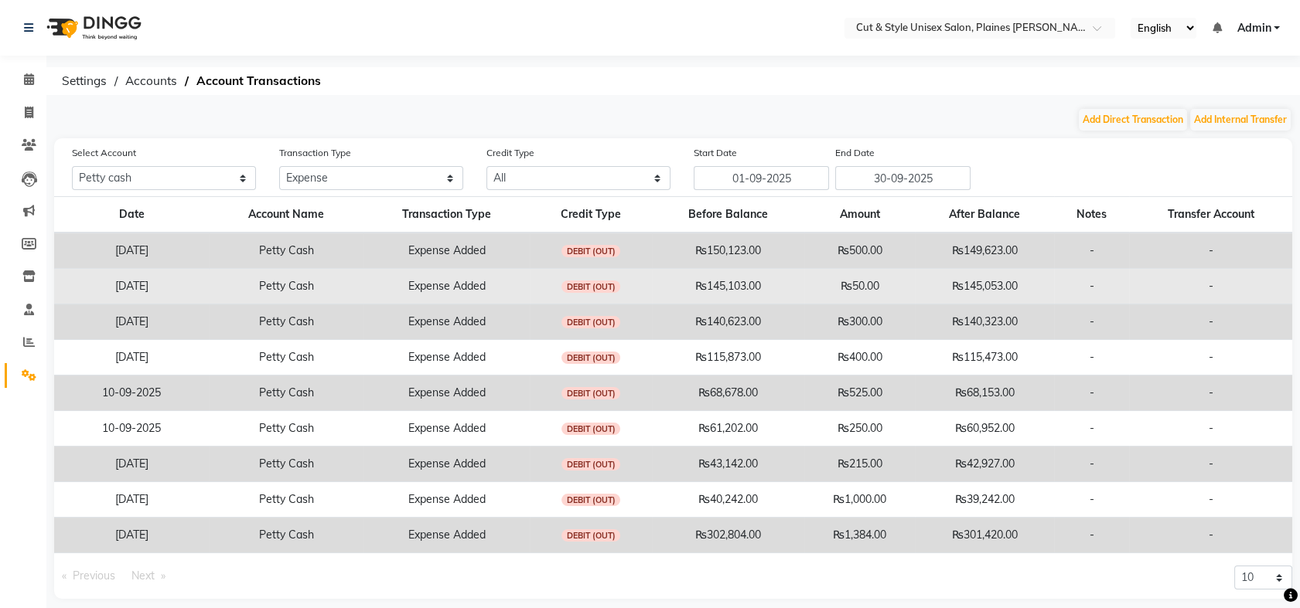
click at [577, 289] on span "DEBIT (OUT)" at bounding box center [590, 287] width 59 height 12
drag, startPoint x: 578, startPoint y: 289, endPoint x: 547, endPoint y: 283, distance: 31.5
click at [547, 283] on td "DEBIT (OUT)" at bounding box center [591, 287] width 122 height 36
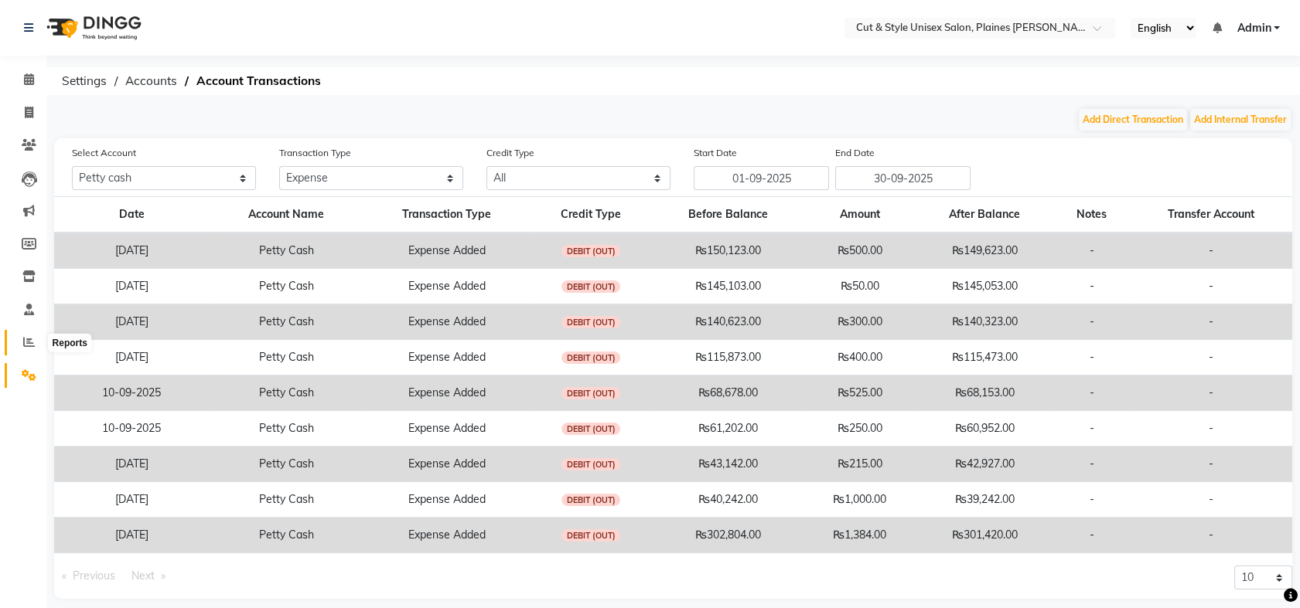
click at [27, 334] on span at bounding box center [28, 343] width 27 height 18
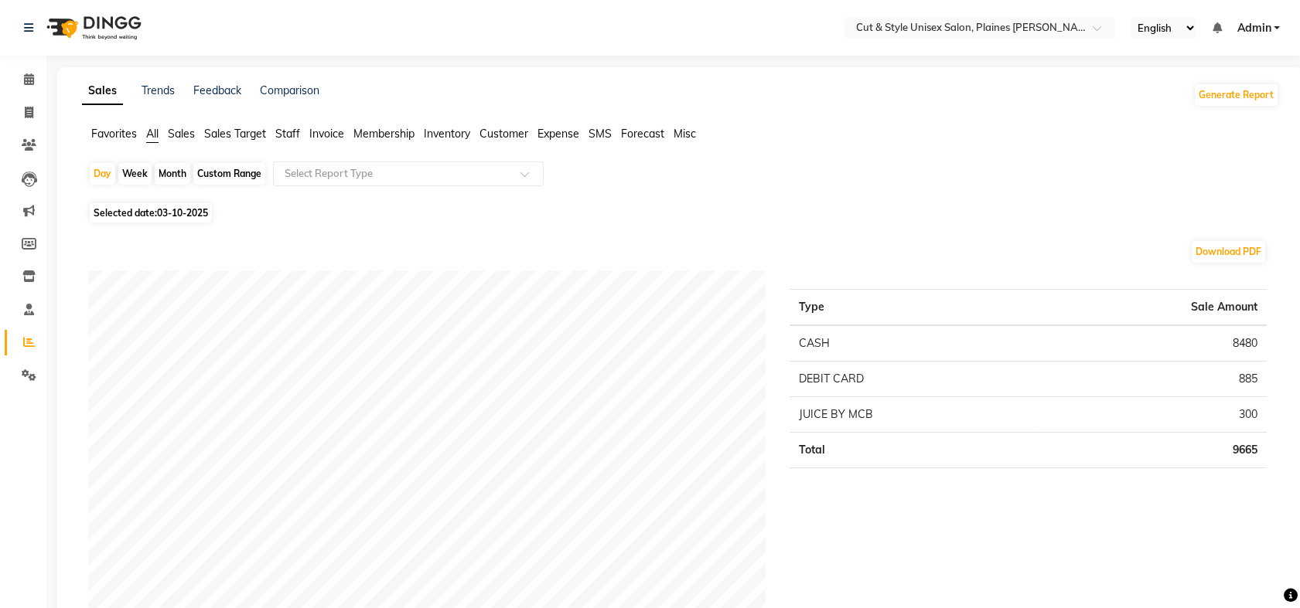
click at [570, 138] on span "Expense" at bounding box center [558, 134] width 42 height 14
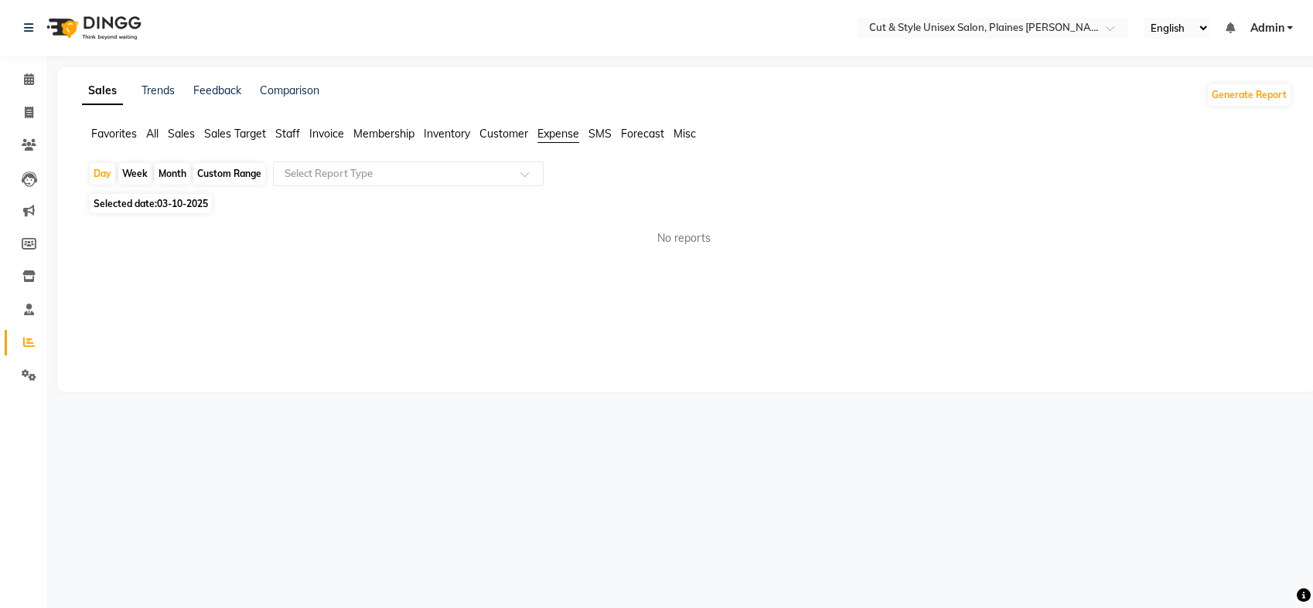
click at [178, 168] on div "Month" at bounding box center [173, 174] width 36 height 22
select select "10"
select select "2025"
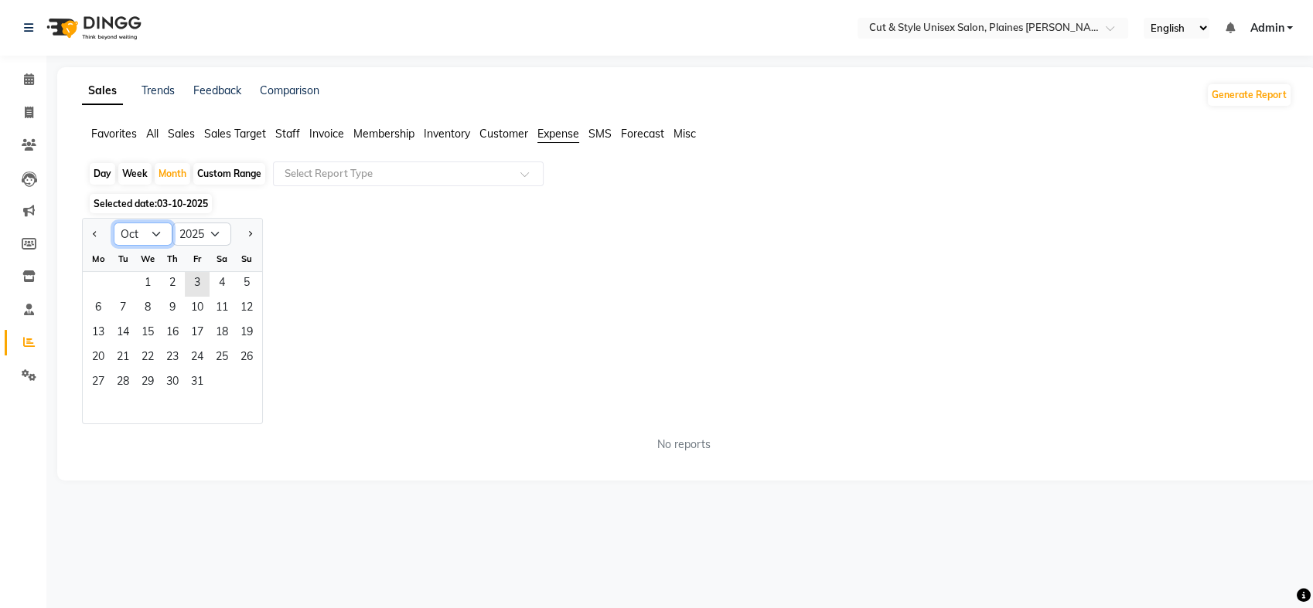
click at [157, 227] on select "Jan Feb Mar Apr May Jun Jul Aug Sep Oct Nov Dec" at bounding box center [143, 234] width 59 height 23
select select "9"
click at [114, 223] on select "Jan Feb Mar Apr May Jun Jul Aug Sep Oct Nov Dec" at bounding box center [143, 234] width 59 height 23
click at [98, 285] on span "1" at bounding box center [98, 284] width 25 height 25
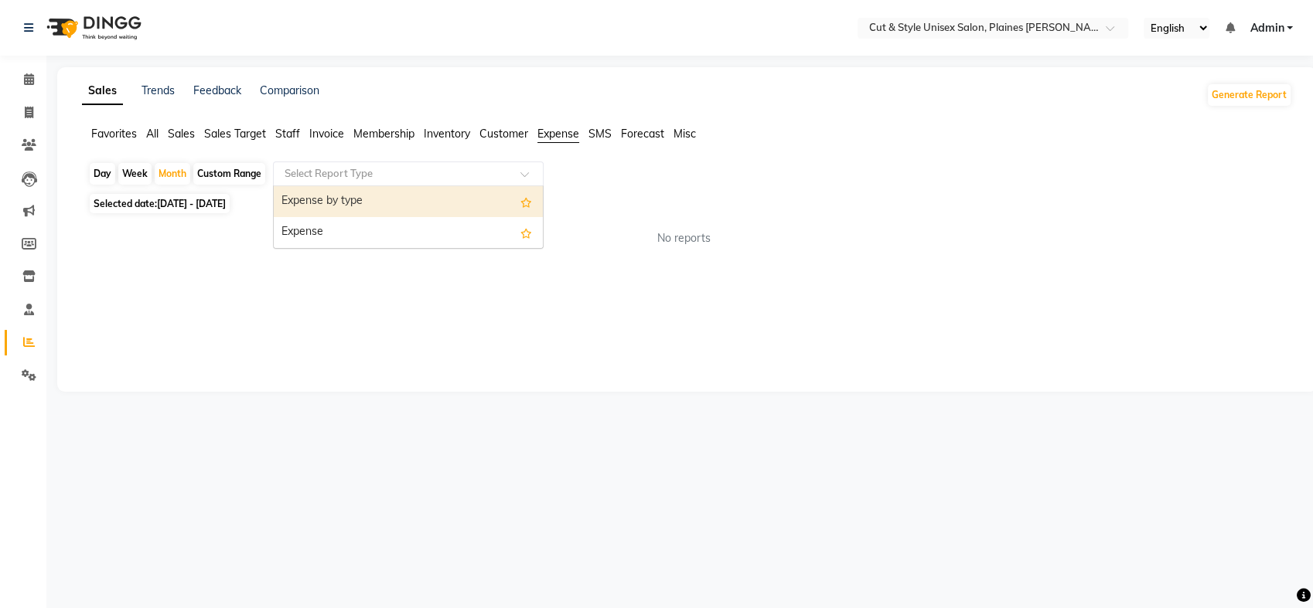
click at [431, 180] on input "text" at bounding box center [392, 173] width 223 height 15
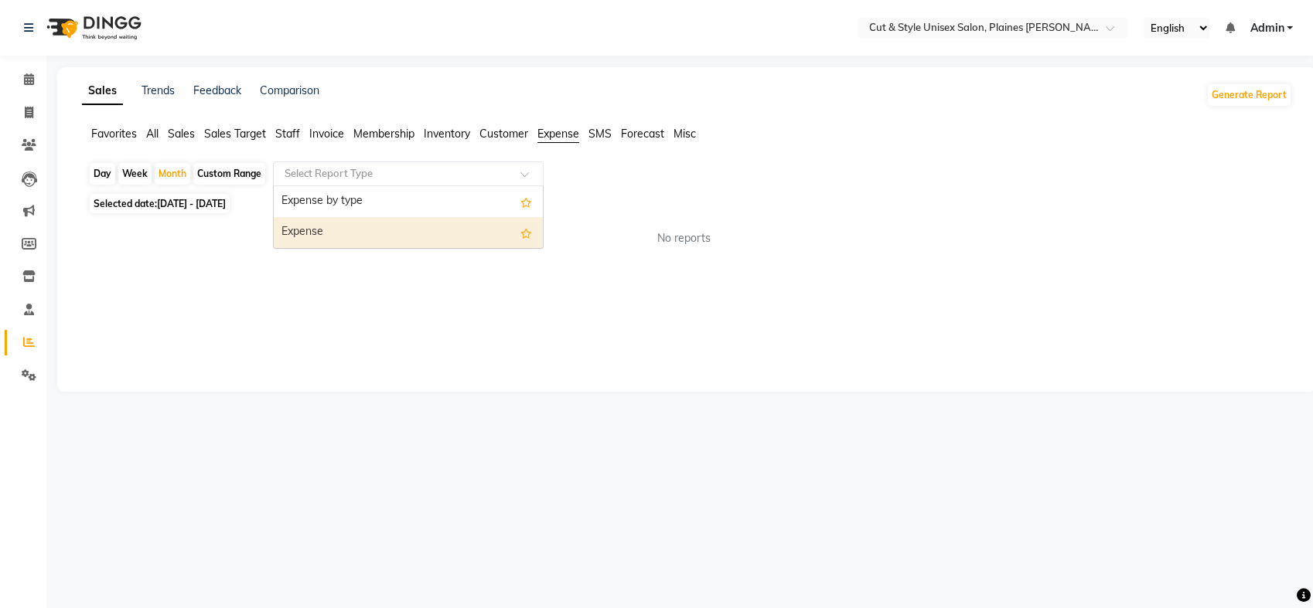
click at [370, 228] on div "Expense" at bounding box center [408, 232] width 269 height 31
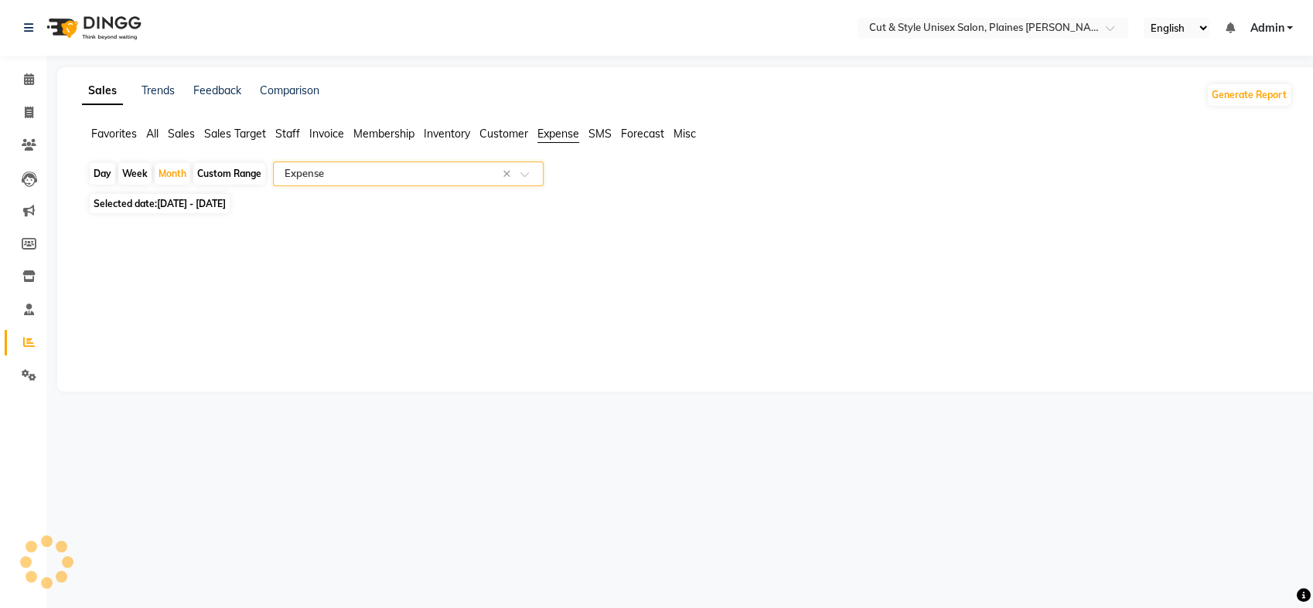
select select "full_report"
select select "pdf"
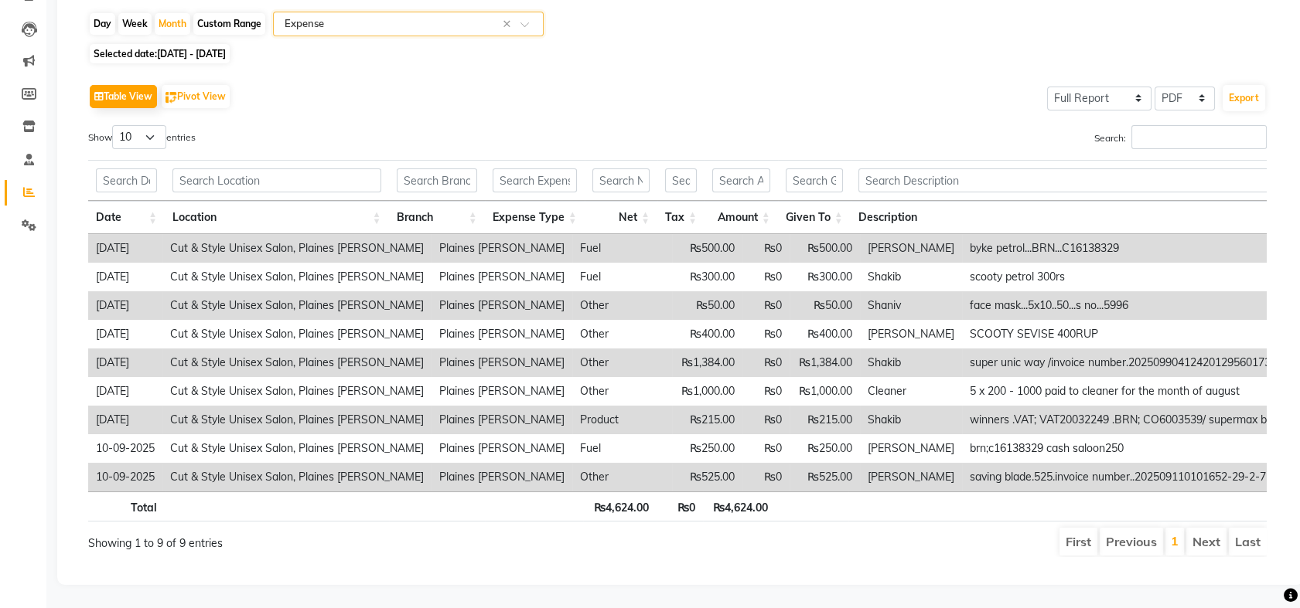
scroll to position [167, 0]
click at [1197, 544] on li "Next" at bounding box center [1206, 542] width 40 height 28
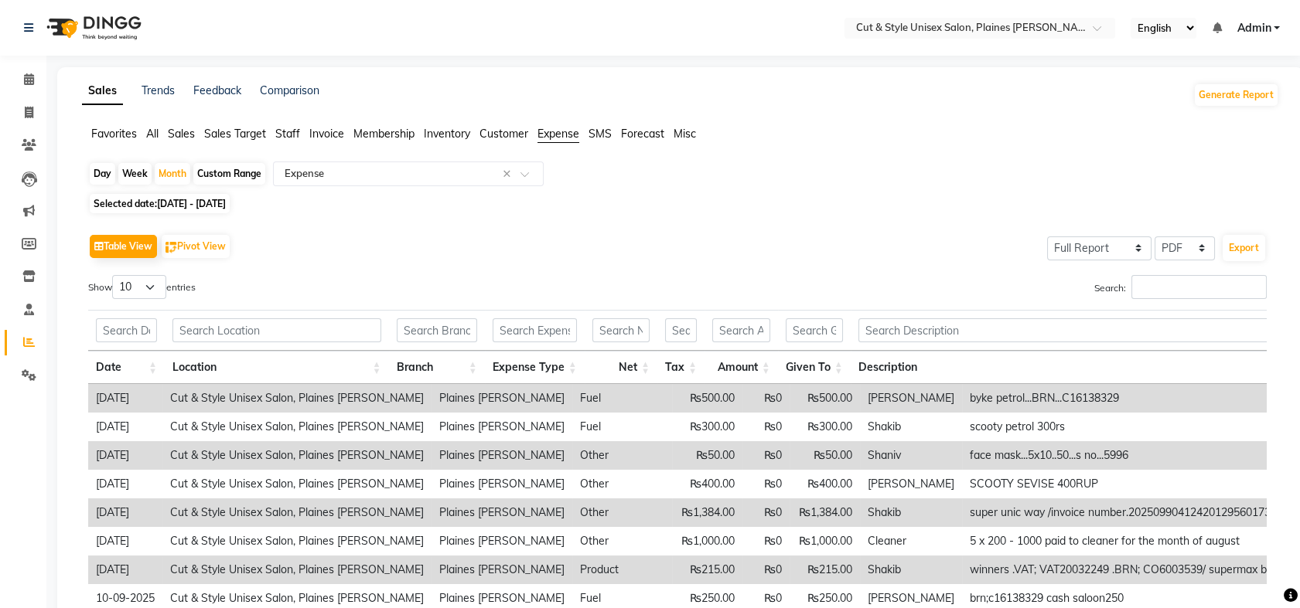
click at [219, 168] on div "Custom Range" at bounding box center [229, 174] width 72 height 22
select select "9"
select select "2025"
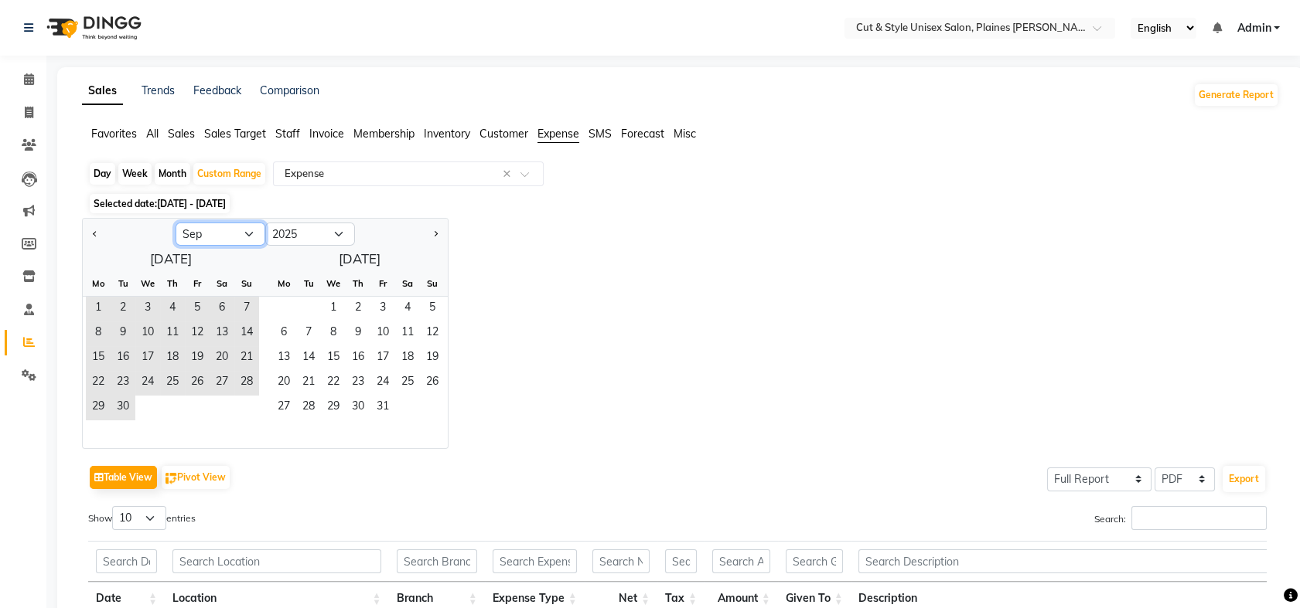
click at [249, 233] on select "Jan Feb Mar Apr May Jun Jul Aug Sep Oct Nov Dec" at bounding box center [221, 234] width 90 height 23
click at [176, 223] on select "Jan Feb Mar Apr May Jun Jul Aug Sep Oct Nov Dec" at bounding box center [221, 234] width 90 height 23
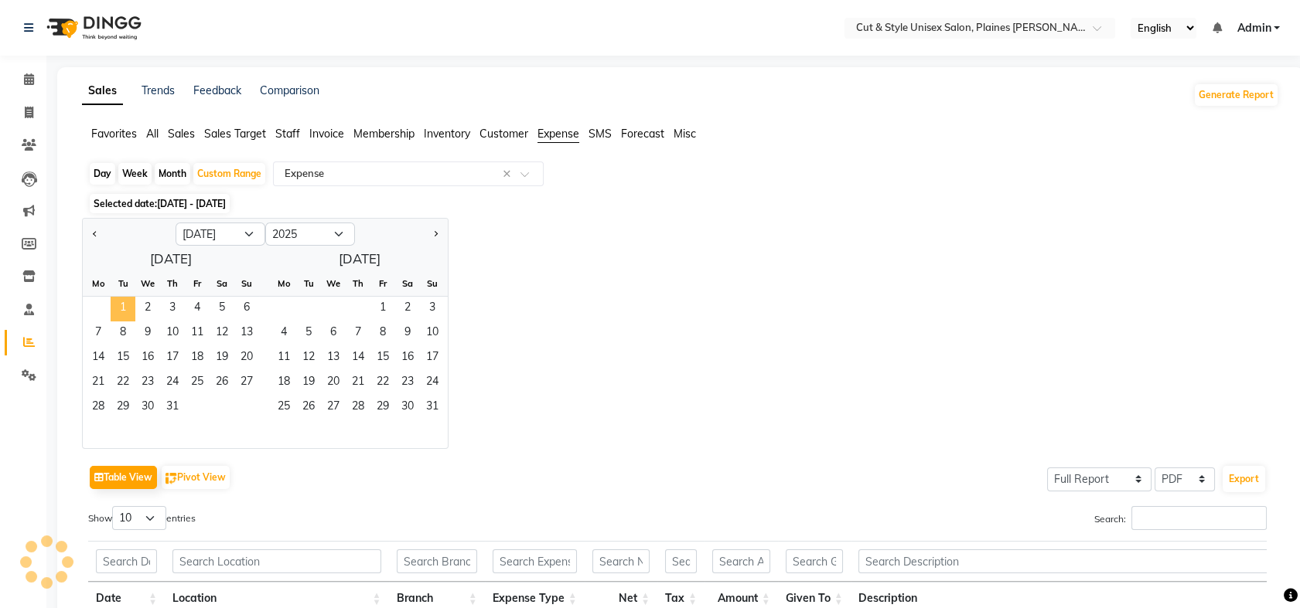
click at [115, 315] on span "1" at bounding box center [123, 309] width 25 height 25
click at [247, 227] on select "Jan Feb Mar Apr May Jun Jul Aug Sep Oct Nov Dec" at bounding box center [221, 234] width 90 height 23
select select "9"
click at [176, 223] on select "Jan Feb Mar Apr May Jun Jul Aug Sep Oct Nov Dec" at bounding box center [221, 234] width 90 height 23
click at [123, 404] on span "30" at bounding box center [123, 408] width 25 height 25
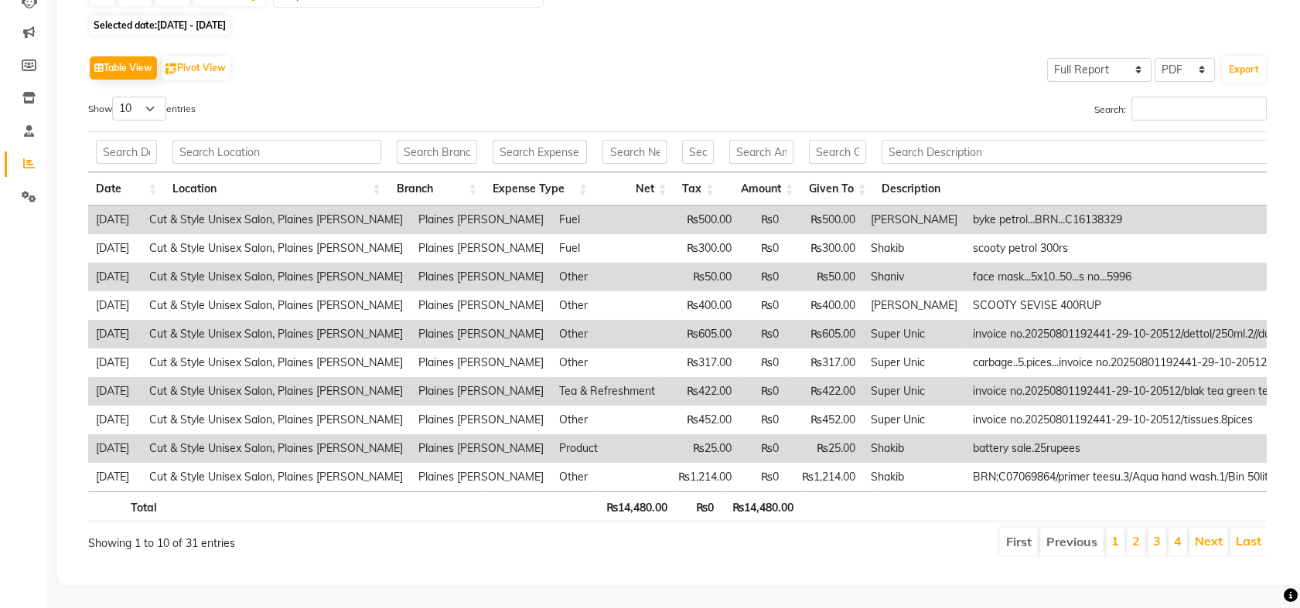
scroll to position [204, 0]
click at [1212, 533] on link "Next" at bounding box center [1209, 540] width 28 height 15
